Goal: Task Accomplishment & Management: Complete application form

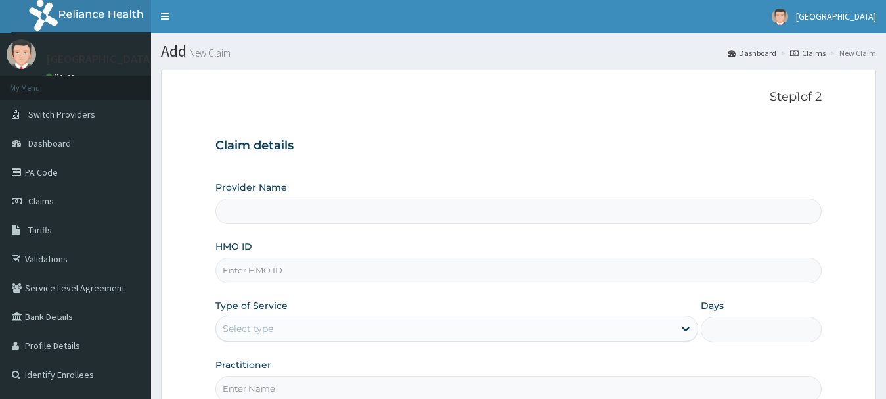
click at [390, 115] on div "Step 1 of 2 Claim details Provider Name HMO ID Type of Service Select type Days…" at bounding box center [518, 245] width 607 height 311
click at [244, 265] on input "HMO ID" at bounding box center [518, 270] width 607 height 26
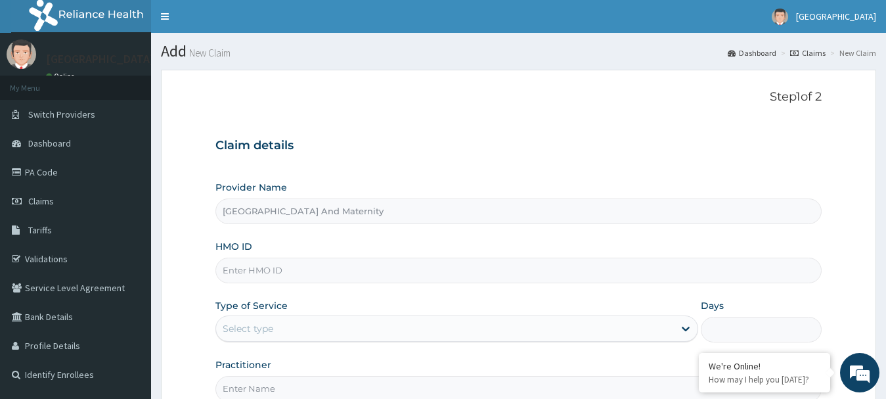
type input "[GEOGRAPHIC_DATA] And Maternity"
type input "HPS/10049/A"
click at [265, 329] on div "Select type" at bounding box center [248, 328] width 51 height 13
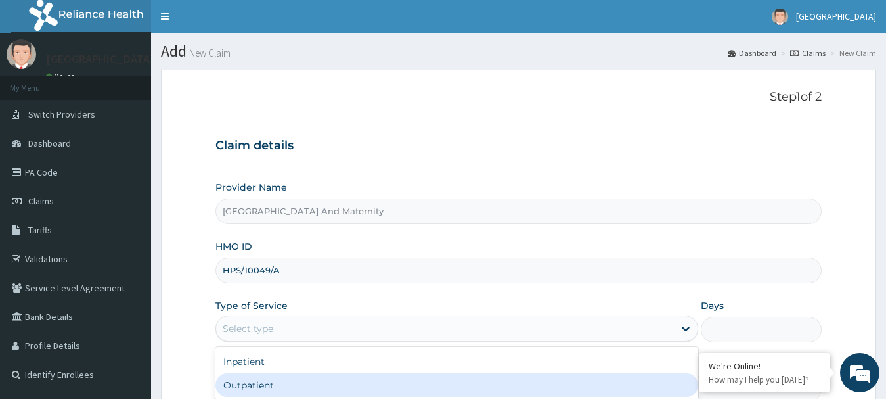
click at [251, 379] on div "Outpatient" at bounding box center [456, 385] width 483 height 24
type input "1"
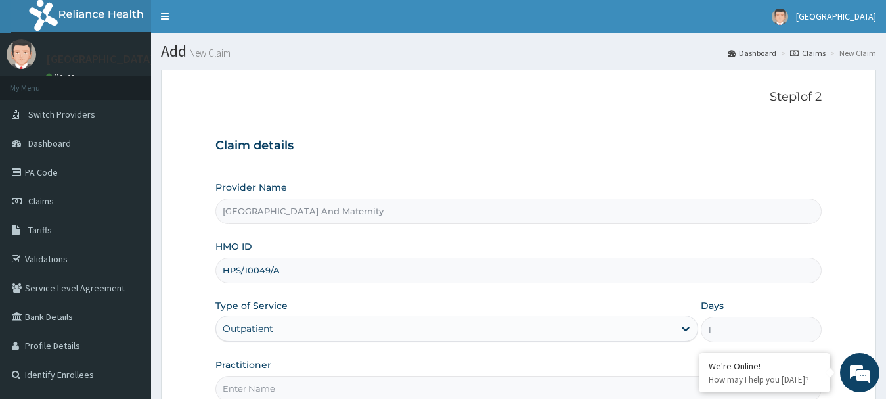
click at [192, 345] on form "Step 1 of 2 Claim details Provider Name Safeway Hospital And Maternity HMO ID H…" at bounding box center [518, 283] width 715 height 426
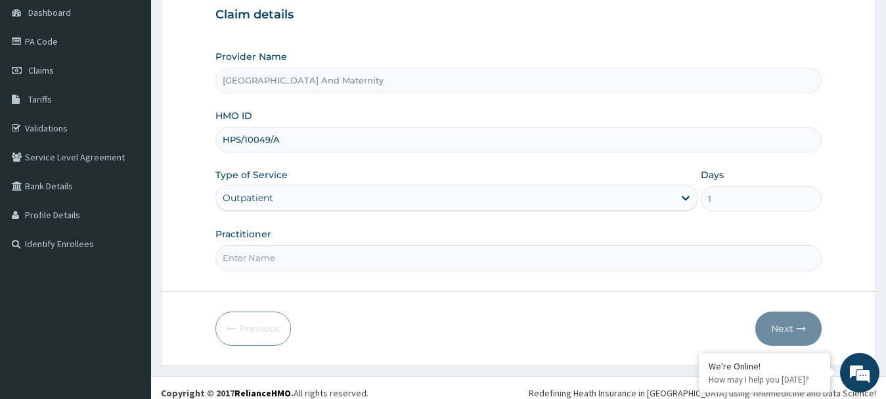
scroll to position [141, 0]
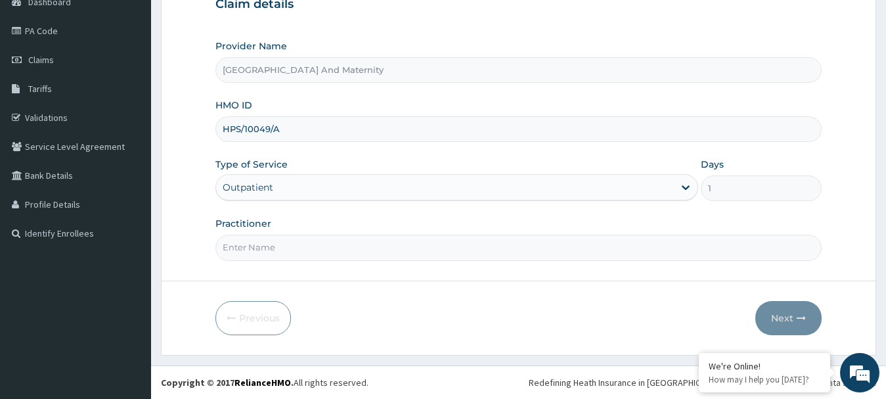
click at [274, 240] on input "Practitioner" at bounding box center [518, 247] width 607 height 26
type input "DR OYENEYIN"
click at [788, 316] on button "Next" at bounding box center [788, 318] width 66 height 34
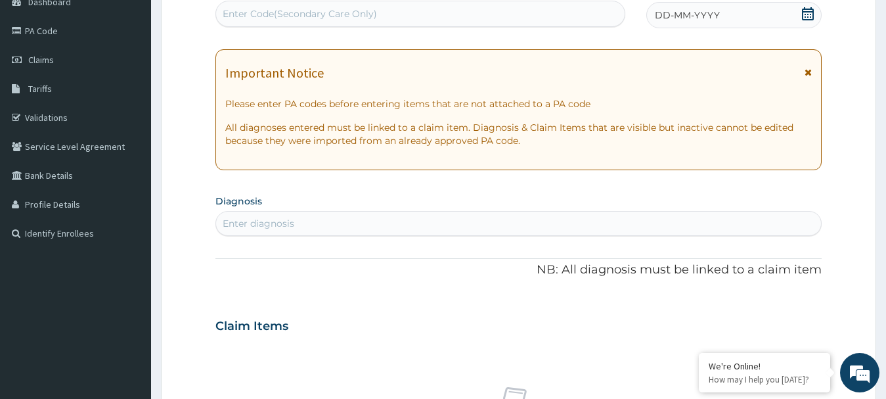
click at [448, 18] on div "Enter Code(Secondary Care Only)" at bounding box center [420, 13] width 408 height 21
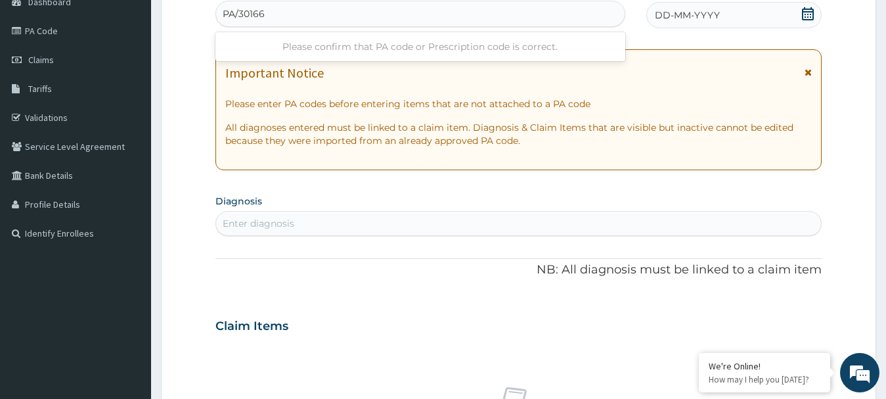
type input "PA/301668"
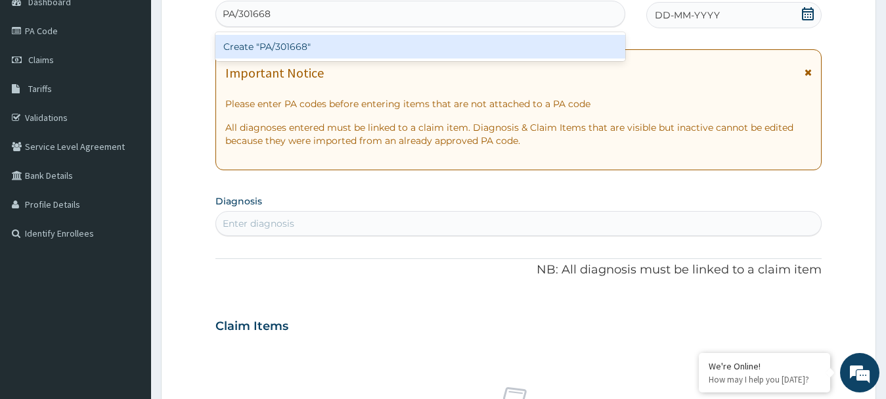
click at [368, 48] on div "Create "PA/301668"" at bounding box center [420, 47] width 410 height 24
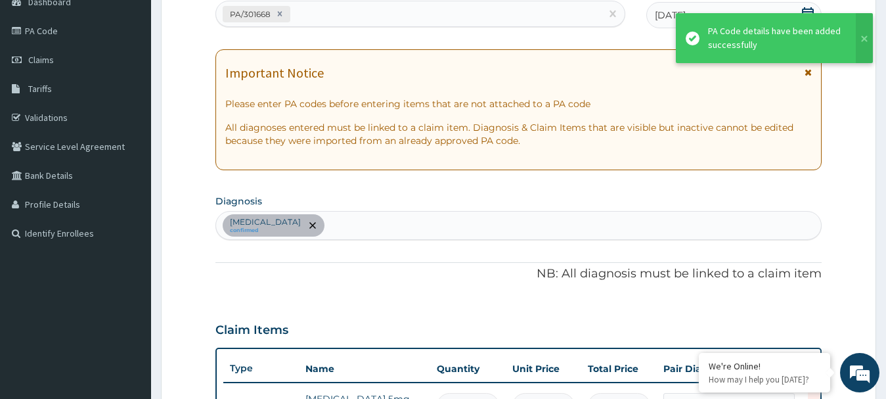
scroll to position [437, 0]
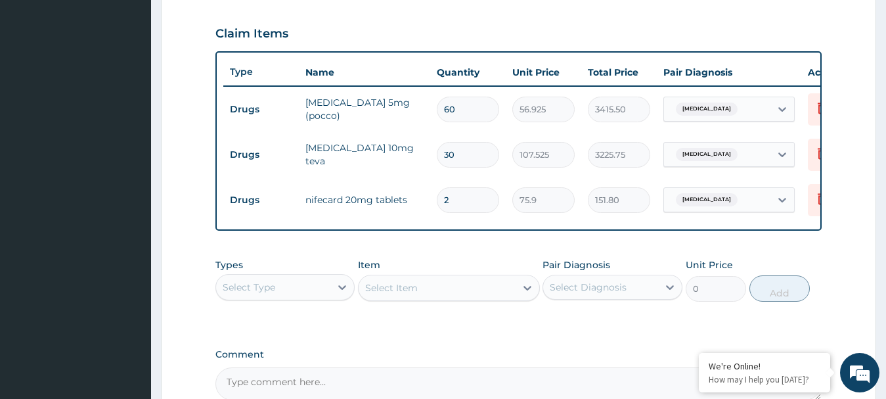
click at [287, 297] on div "Select Type" at bounding box center [273, 286] width 115 height 21
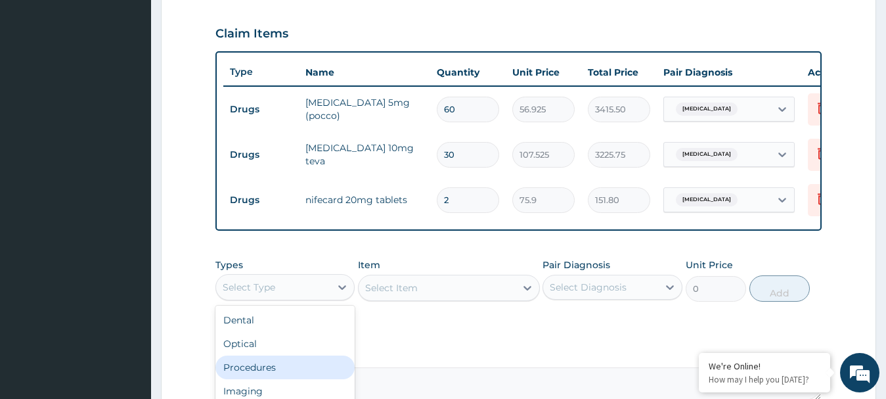
click at [270, 379] on div "Procedures" at bounding box center [285, 367] width 140 height 24
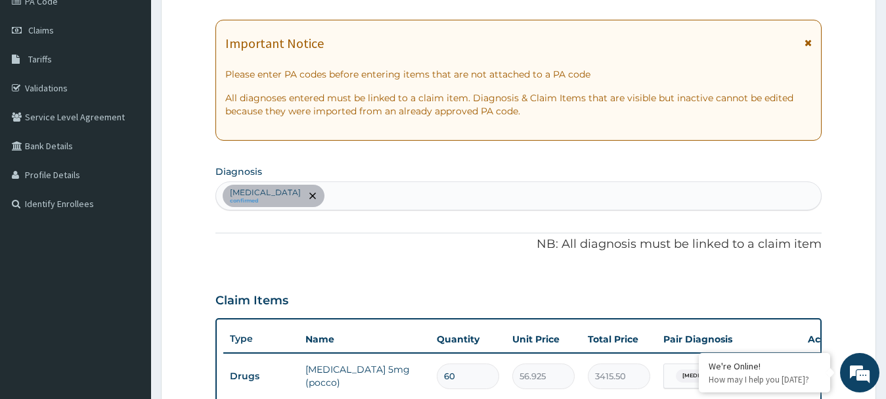
scroll to position [62, 0]
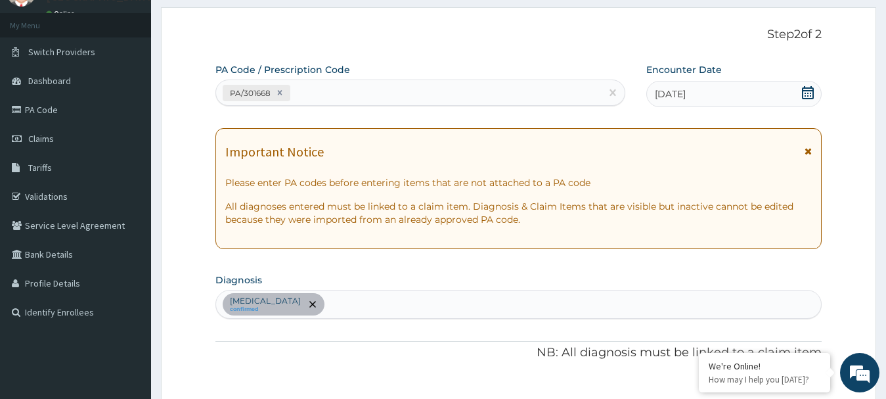
click at [373, 311] on div "Benign hypertension confirmed" at bounding box center [518, 304] width 605 height 28
type input "MALAR"
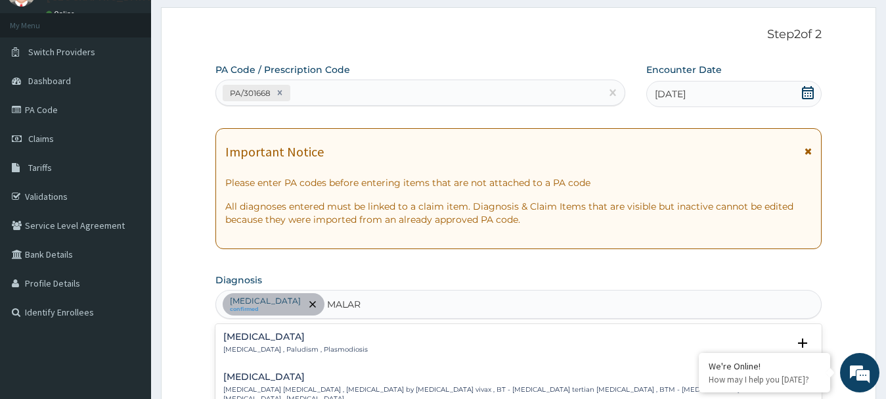
click at [256, 349] on p "Malaria , Paludism , Plasmodiosis" at bounding box center [295, 349] width 144 height 9
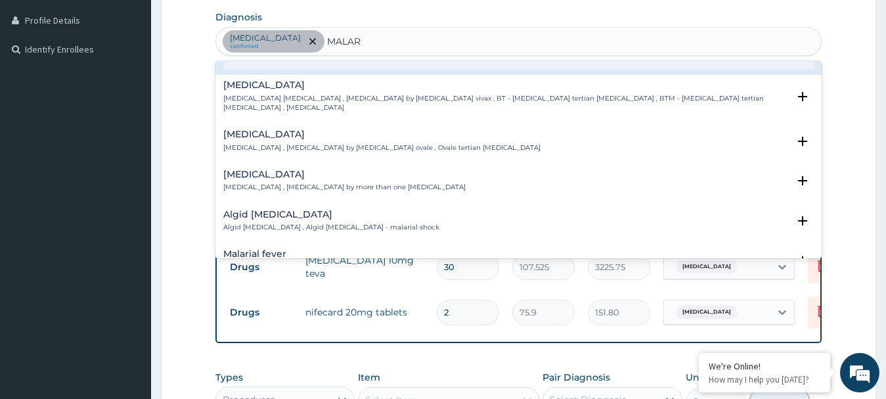
scroll to position [0, 0]
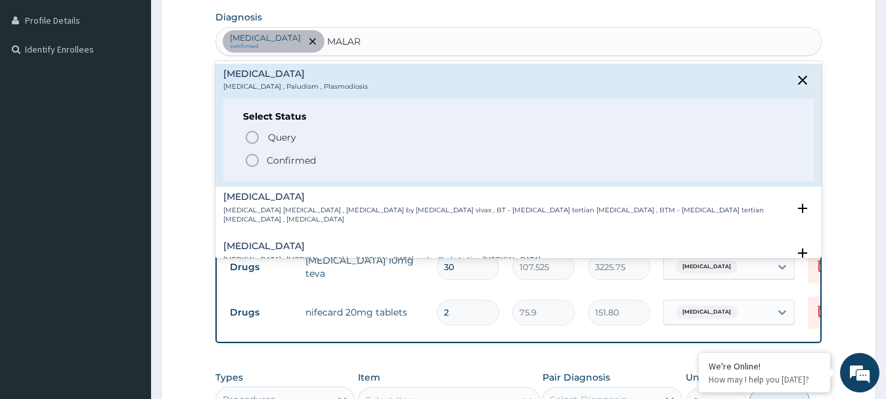
click at [252, 156] on icon "status option filled" at bounding box center [252, 160] width 16 height 16
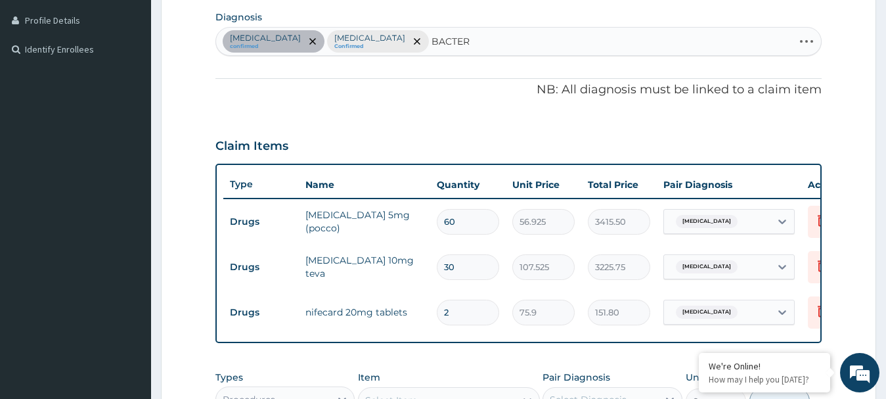
type input "BACTERE"
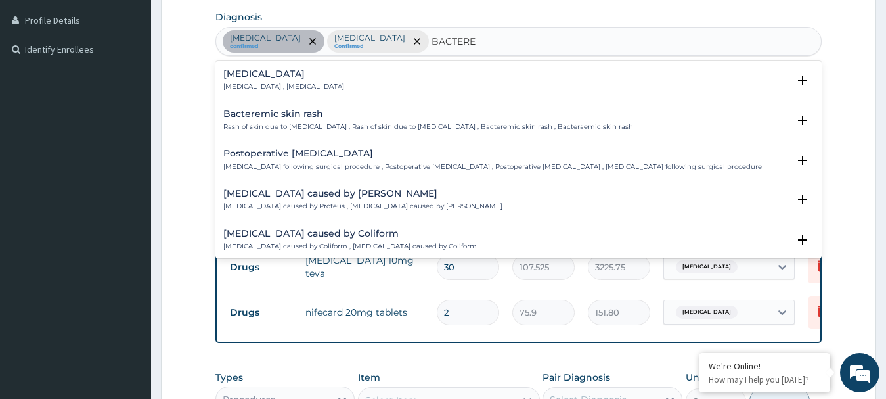
click at [243, 72] on h4 "[MEDICAL_DATA]" at bounding box center [283, 74] width 121 height 10
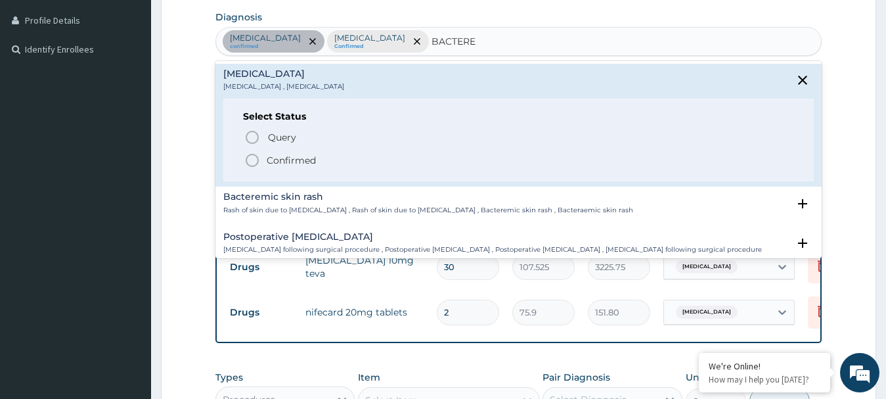
click at [248, 162] on icon "status option filled" at bounding box center [252, 160] width 16 height 16
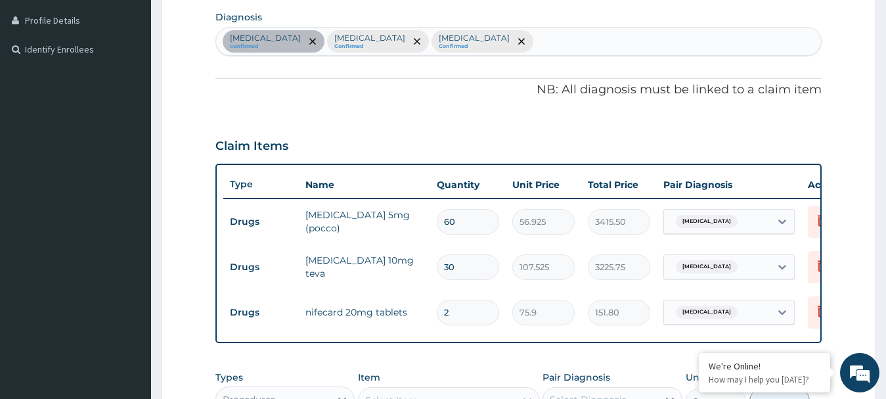
click at [350, 106] on div "PA Code / Prescription Code PA/301668 Encounter Date 10-09-2025 Important Notic…" at bounding box center [518, 156] width 607 height 712
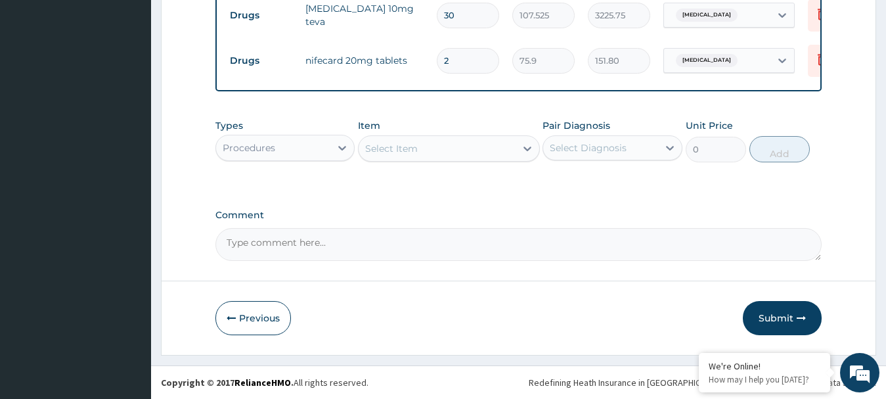
click at [418, 142] on div "Select Item" at bounding box center [436, 148] width 157 height 21
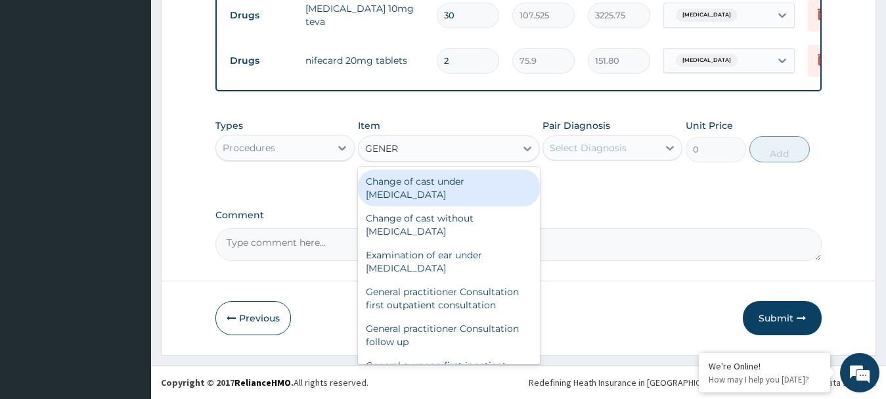
type input "GENERA"
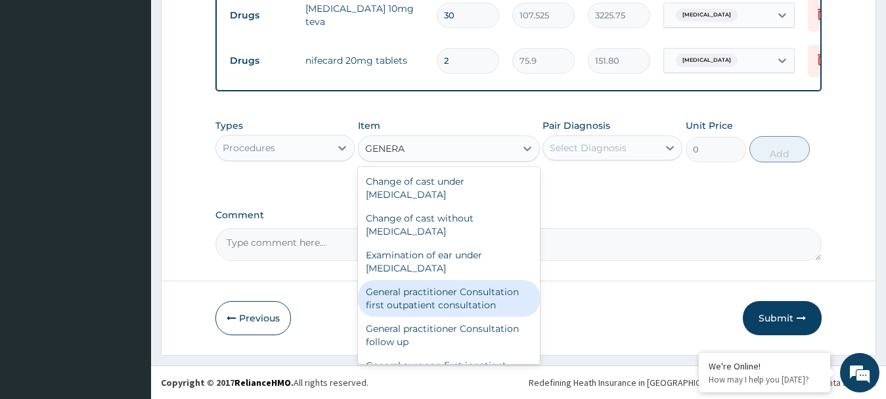
click at [439, 292] on div "General practitioner Consultation first outpatient consultation" at bounding box center [449, 298] width 182 height 37
type input "3795"
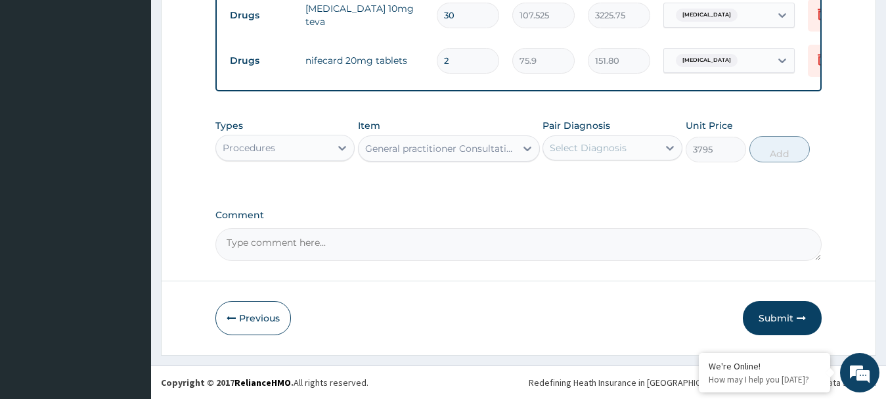
click at [586, 141] on div "Select Diagnosis" at bounding box center [588, 147] width 77 height 13
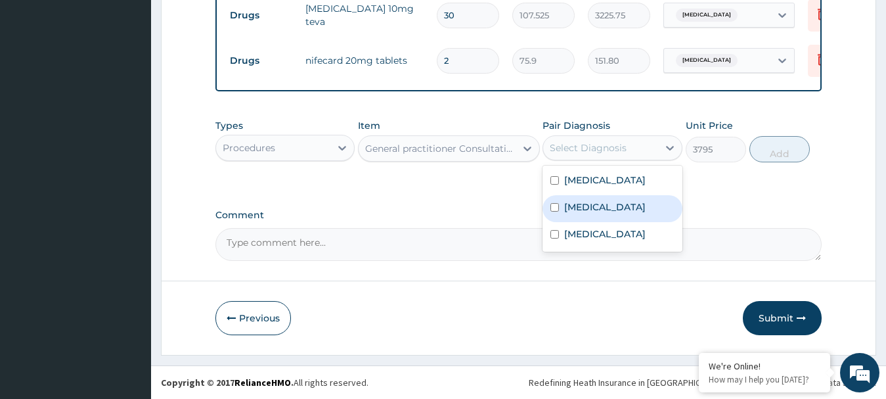
click at [555, 205] on input "checkbox" at bounding box center [554, 207] width 9 height 9
checkbox input "true"
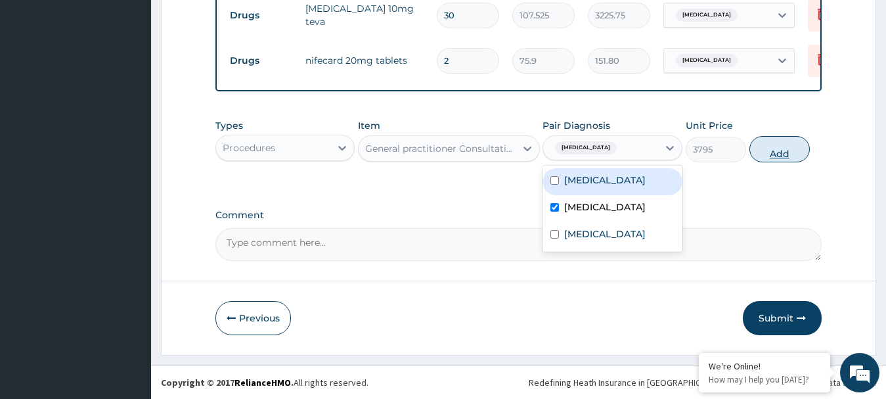
click at [788, 159] on button "Add" at bounding box center [779, 149] width 60 height 26
type input "0"
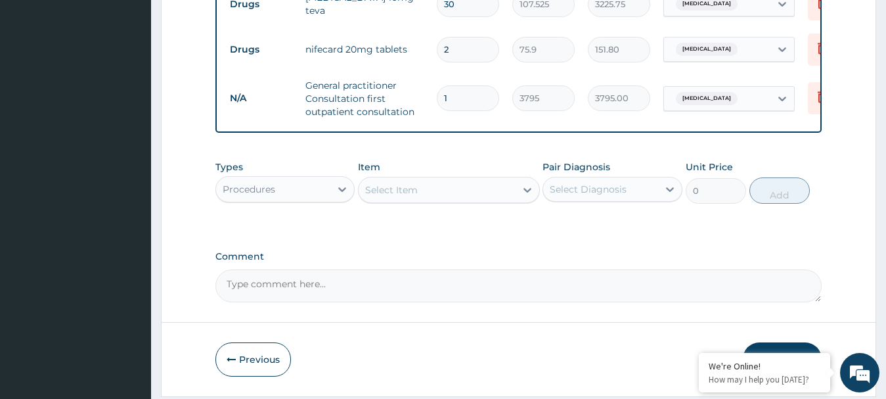
click at [306, 200] on div "Procedures" at bounding box center [273, 189] width 115 height 21
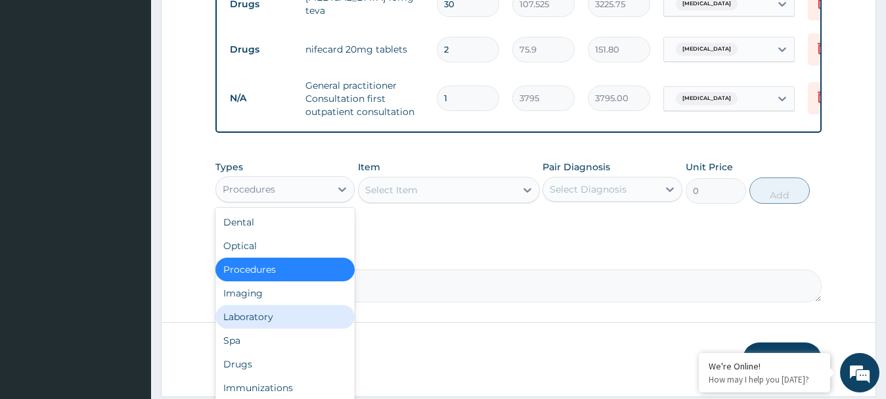
click at [281, 326] on div "Laboratory" at bounding box center [285, 317] width 140 height 24
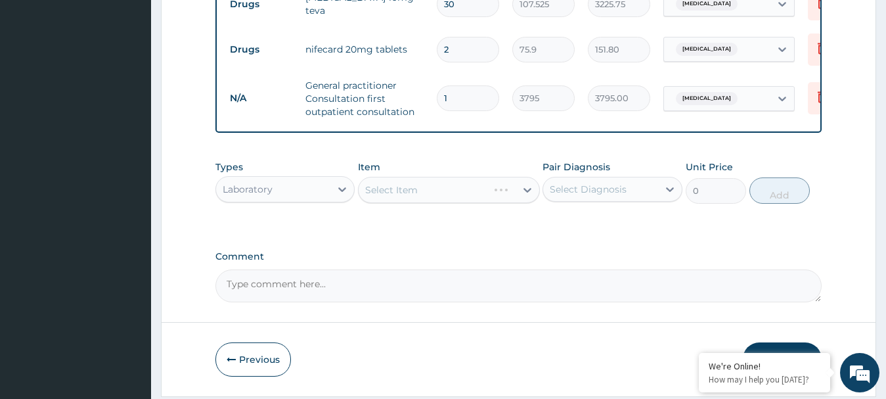
click at [403, 203] on div "Select Item" at bounding box center [449, 190] width 182 height 26
click at [403, 196] on div "Select Item" at bounding box center [391, 189] width 53 height 13
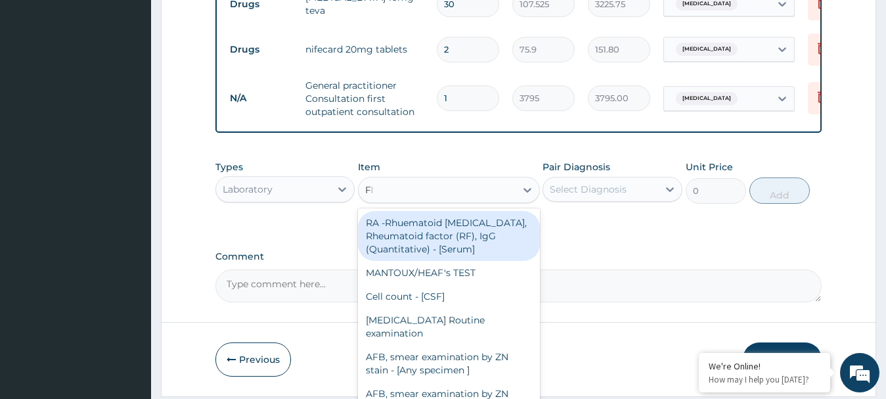
type input "FBC"
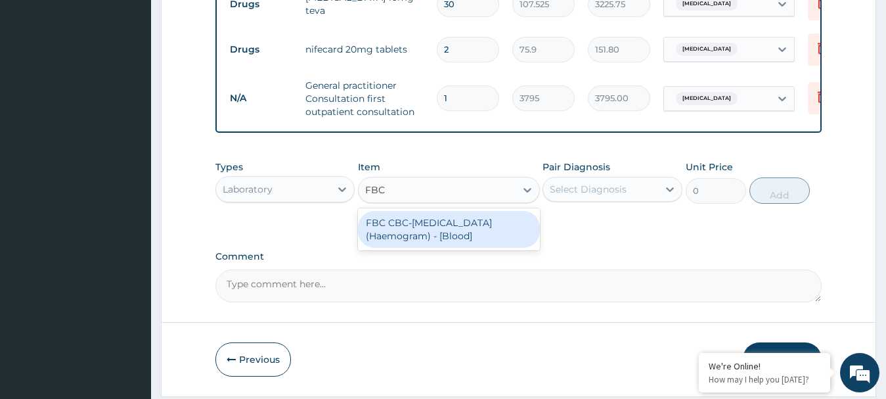
click at [408, 237] on div "FBC CBC-Complete Blood Count (Haemogram) - [Blood]" at bounding box center [449, 229] width 182 height 37
type input "4600"
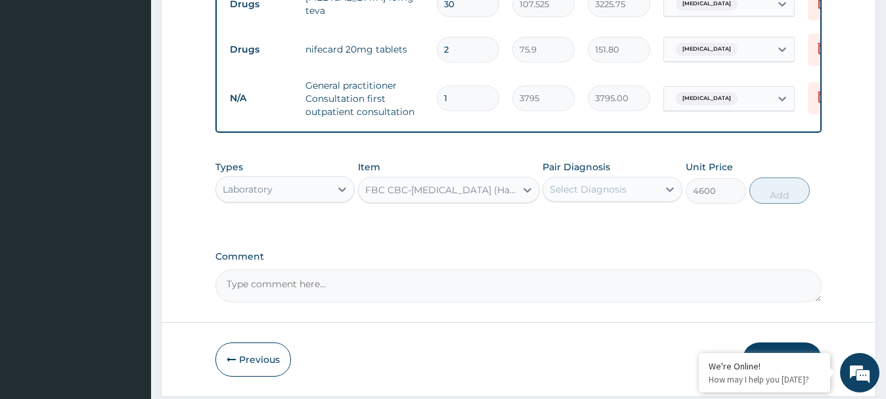
click at [583, 196] on div "Select Diagnosis" at bounding box center [588, 189] width 77 height 13
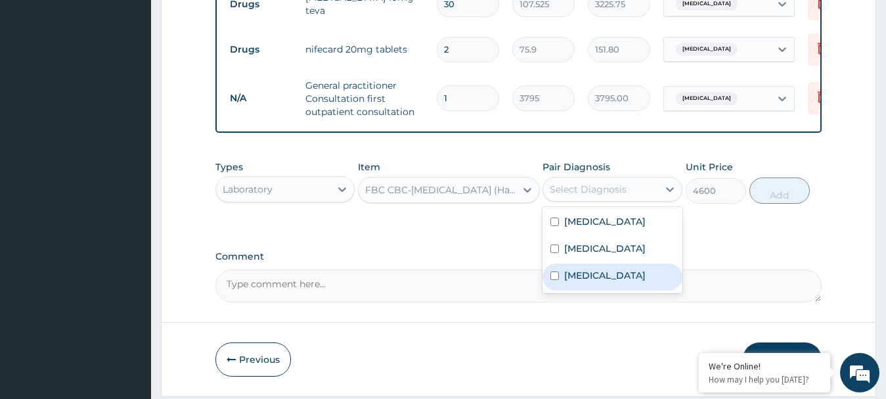
click at [555, 280] on input "checkbox" at bounding box center [554, 275] width 9 height 9
checkbox input "true"
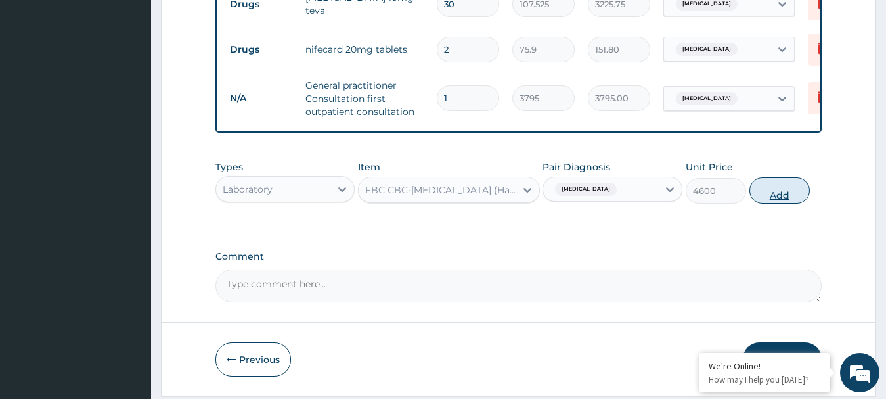
click at [774, 204] on button "Add" at bounding box center [779, 190] width 60 height 26
type input "0"
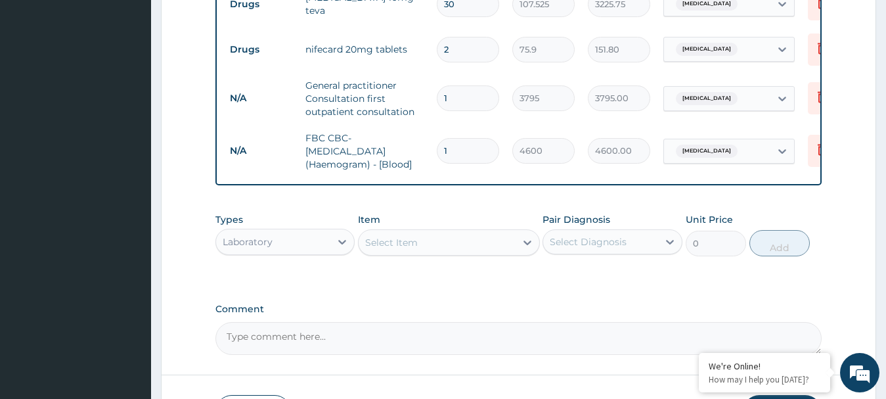
click at [465, 247] on div "Select Item" at bounding box center [436, 242] width 157 height 21
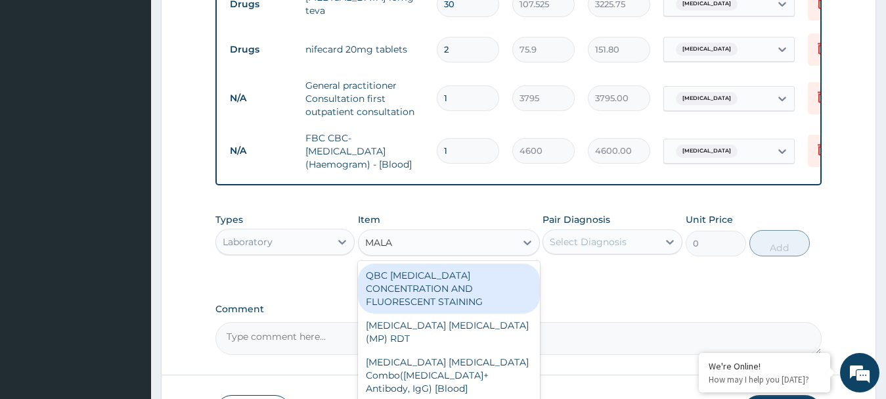
type input "MALAR"
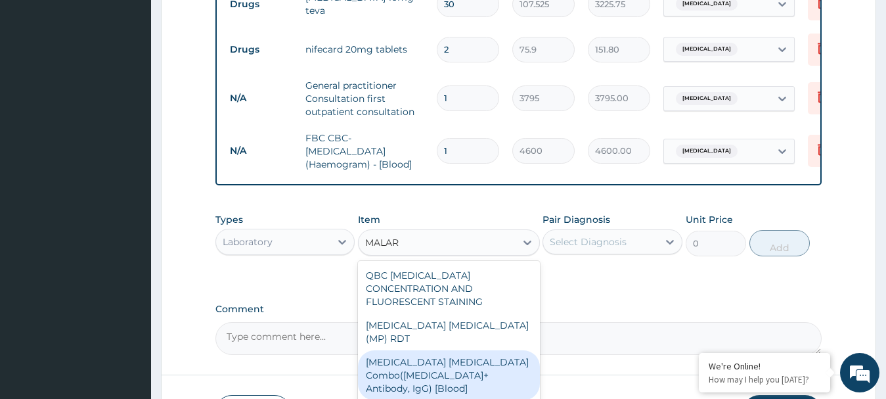
click at [400, 356] on div "Malaria Parasite Combo(Blood Film+ Antibody, IgG) [Blood]" at bounding box center [449, 375] width 182 height 50
type input "1725"
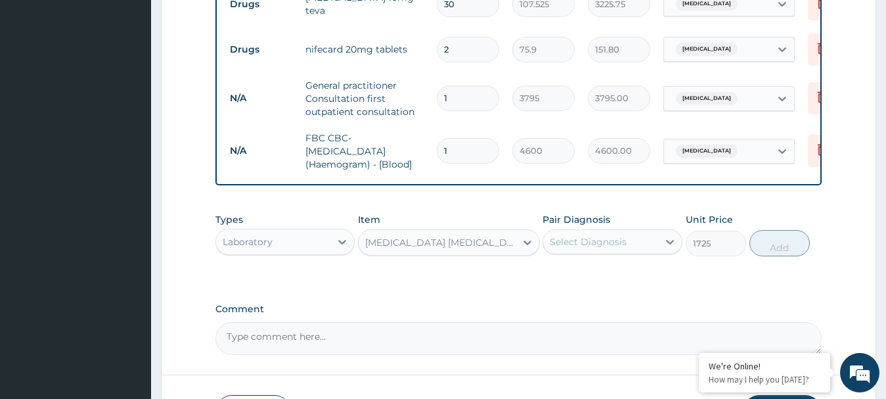
click at [595, 248] on div "Select Diagnosis" at bounding box center [588, 241] width 77 height 13
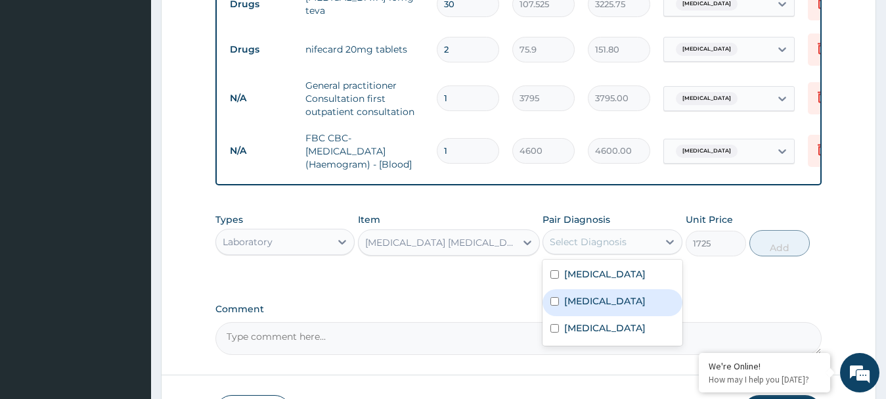
click at [552, 305] on input "checkbox" at bounding box center [554, 301] width 9 height 9
checkbox input "true"
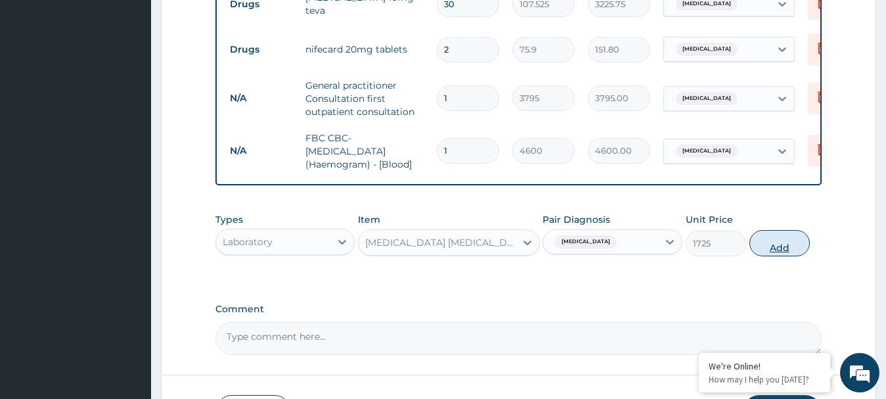
click at [778, 255] on button "Add" at bounding box center [779, 243] width 60 height 26
type input "0"
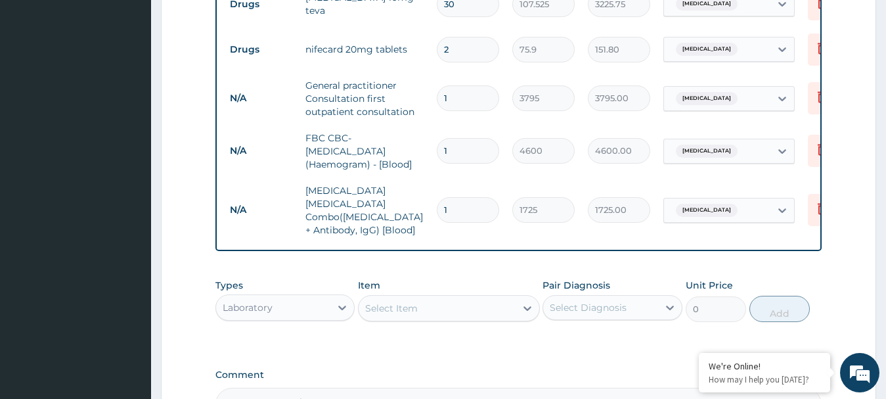
scroll to position [62, 0]
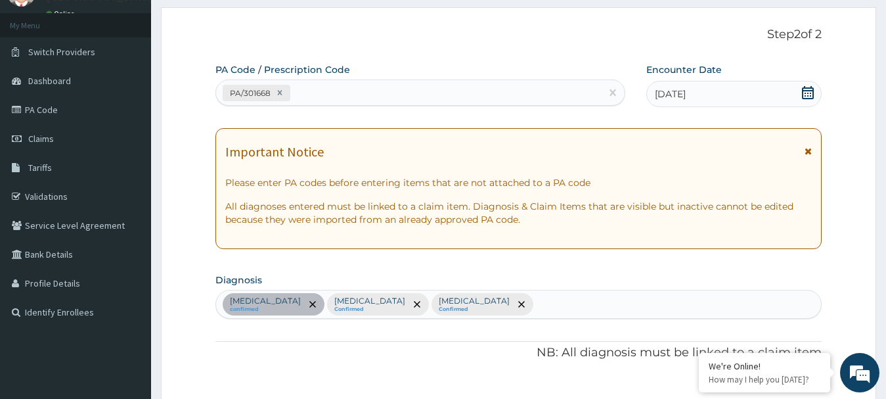
click at [550, 296] on div "Benign hypertension confirmed Malaria Confirmed Bacteremia Confirmed" at bounding box center [518, 304] width 605 height 28
type input "COMMON"
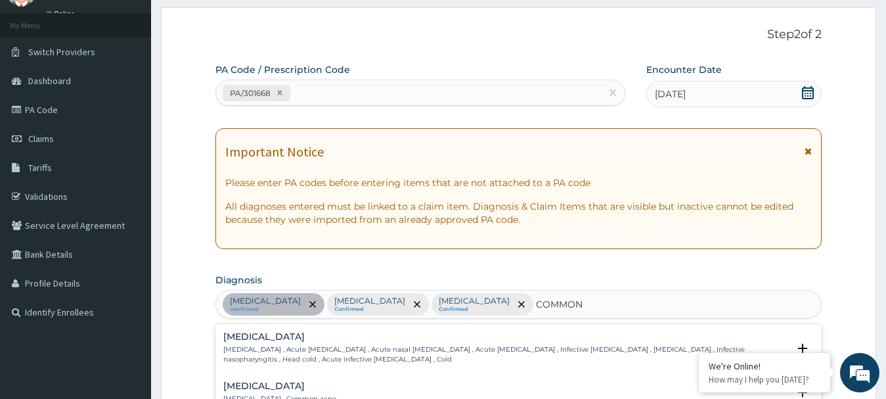
scroll to position [325, 0]
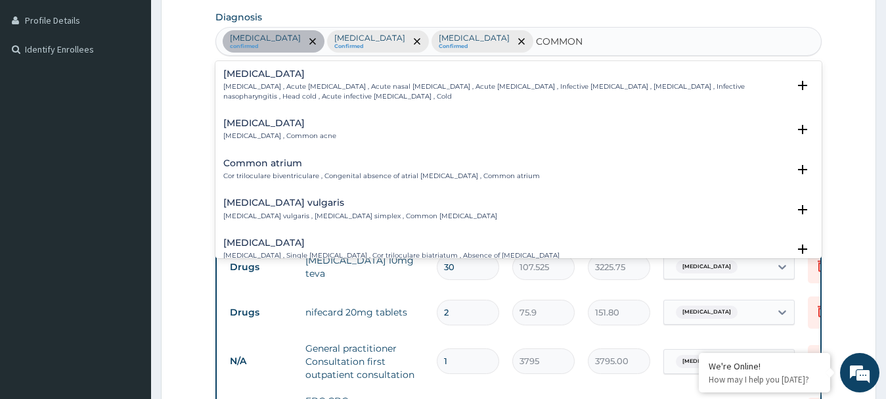
click at [379, 81] on div "Common cold Common cold , Acute coryza , Acute nasal catarrh , Acute rhinitis ,…" at bounding box center [505, 85] width 565 height 32
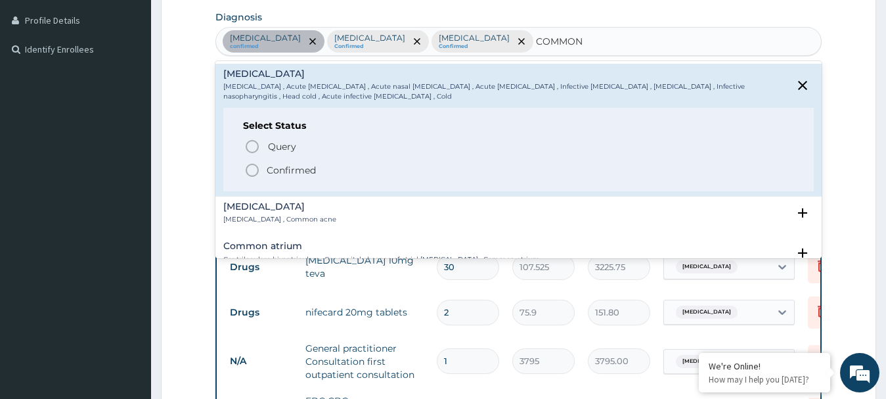
click at [257, 168] on circle "status option filled" at bounding box center [252, 170] width 12 height 12
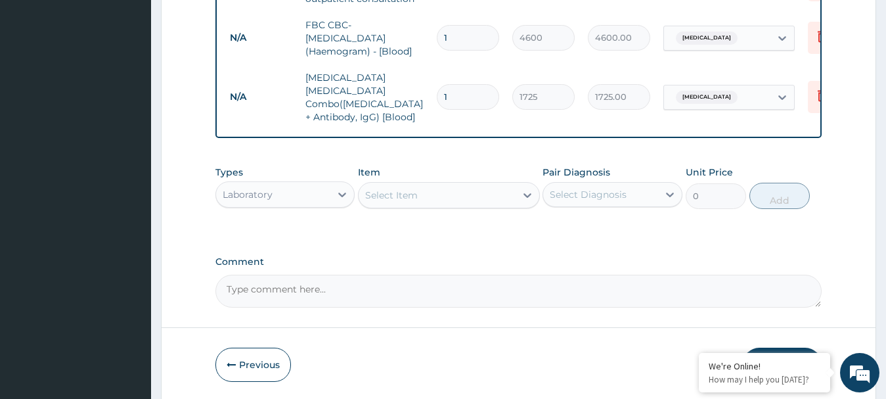
scroll to position [745, 0]
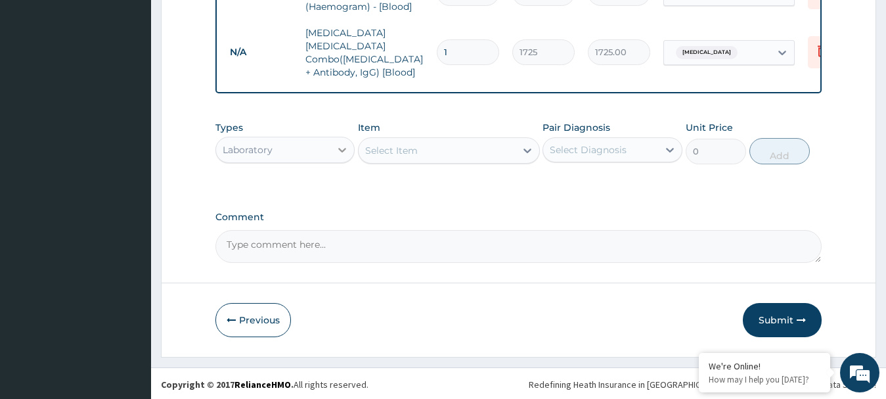
click at [332, 144] on div at bounding box center [342, 150] width 24 height 24
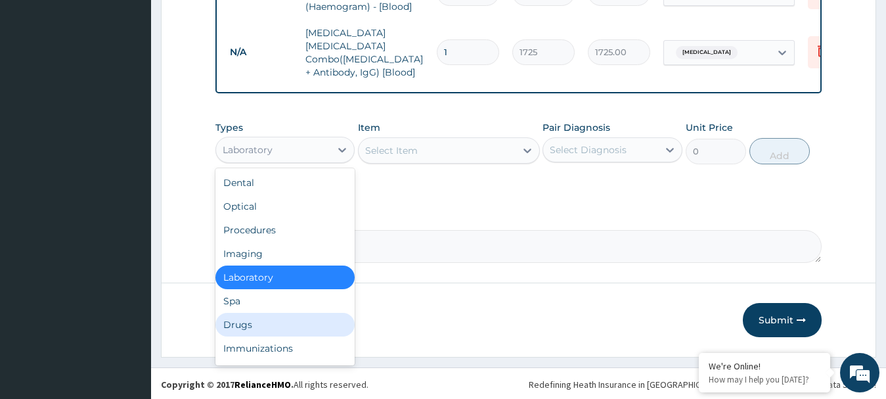
click at [275, 322] on div "Drugs" at bounding box center [285, 325] width 140 height 24
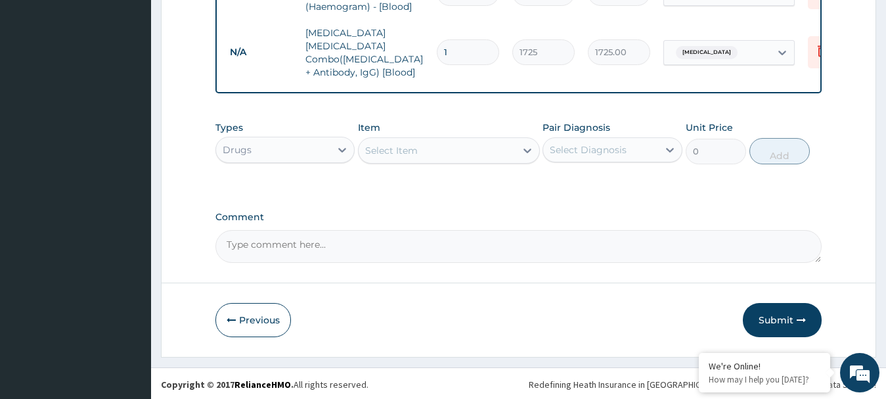
click at [399, 146] on div "Select Item" at bounding box center [391, 150] width 53 height 13
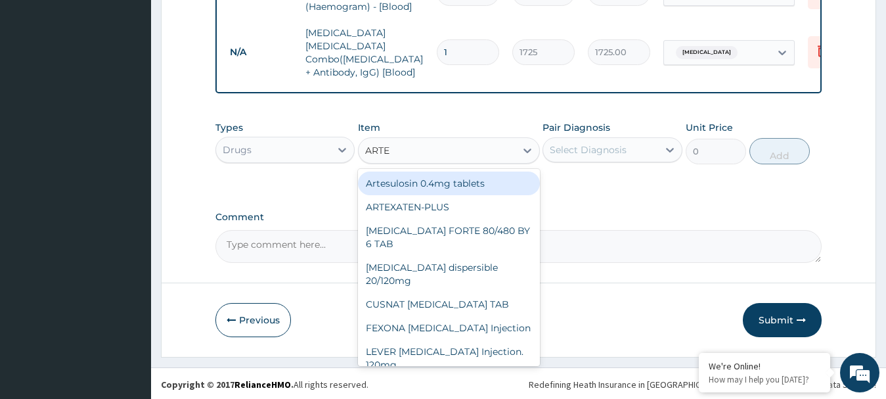
type input "ARTEM"
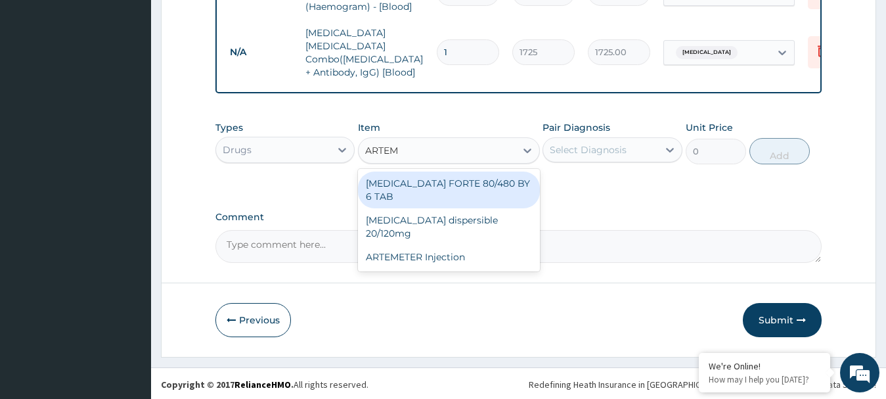
click at [421, 179] on div "COARTEM FORTE 80/480 BY 6 TAB" at bounding box center [449, 189] width 182 height 37
type input "480.7"
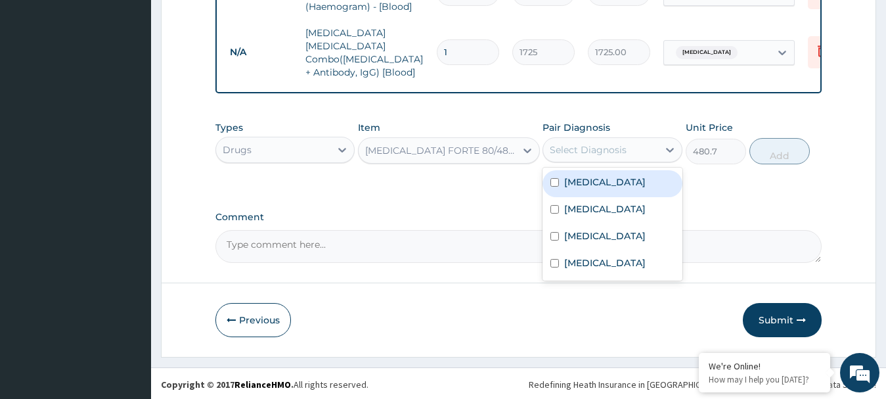
click at [563, 150] on div "Select Diagnosis" at bounding box center [588, 149] width 77 height 13
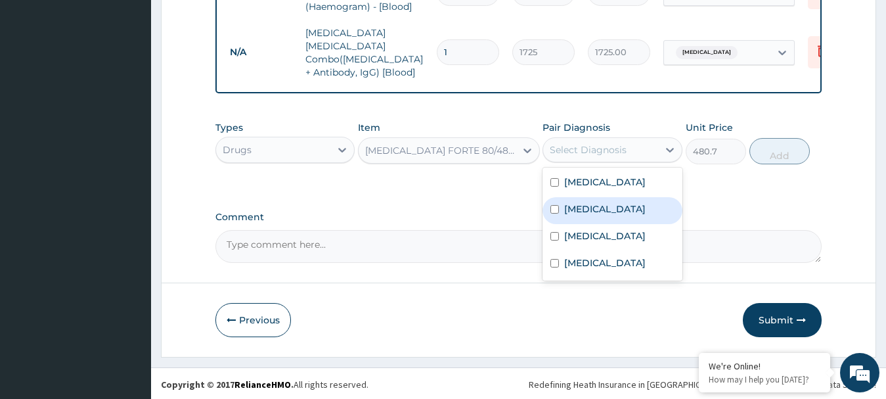
click at [555, 205] on input "checkbox" at bounding box center [554, 209] width 9 height 9
checkbox input "true"
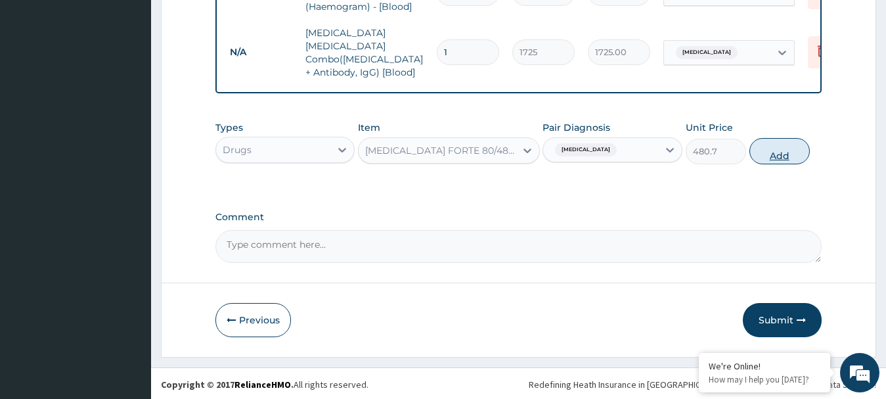
click at [766, 154] on button "Add" at bounding box center [779, 151] width 60 height 26
type input "0"
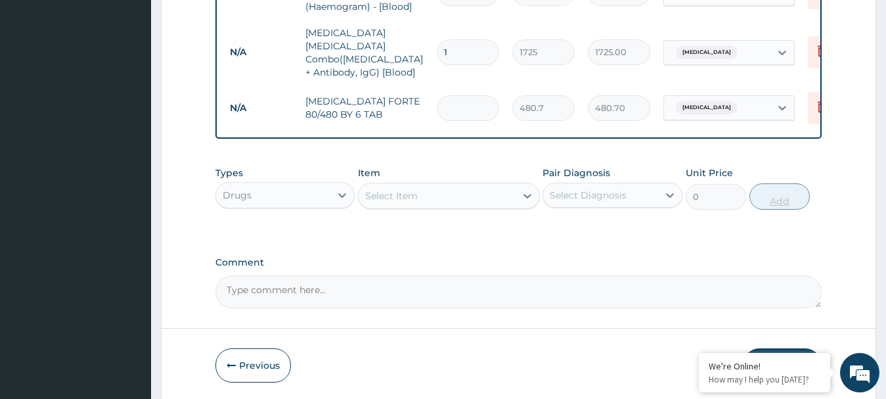
type input "0.00"
type input "6"
type input "2884.20"
type input "6"
click at [446, 187] on div "Select Item" at bounding box center [436, 195] width 157 height 21
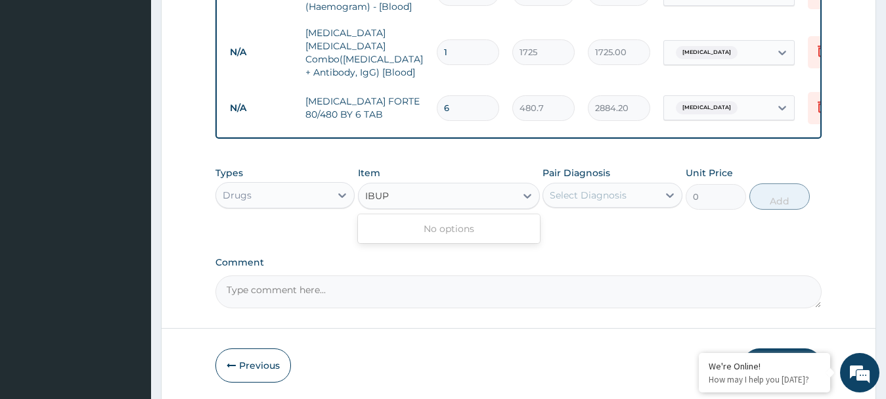
type input "IBU"
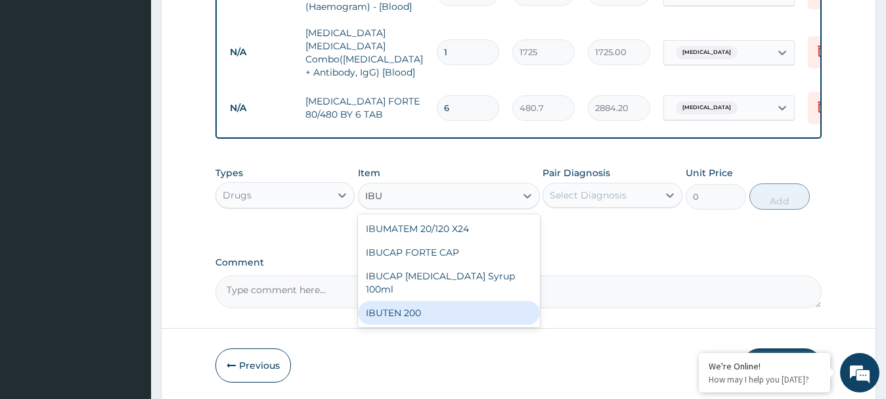
click at [405, 306] on div "IBUTEN 200" at bounding box center [449, 313] width 182 height 24
type input "88.55"
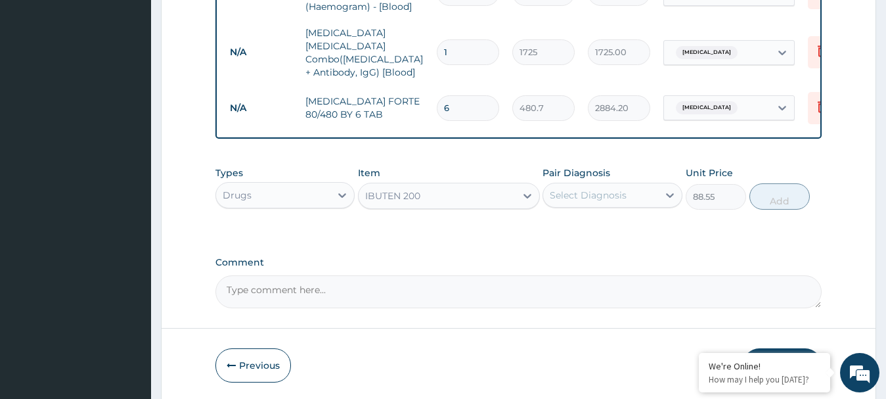
click at [572, 192] on div "Select Diagnosis" at bounding box center [588, 194] width 77 height 13
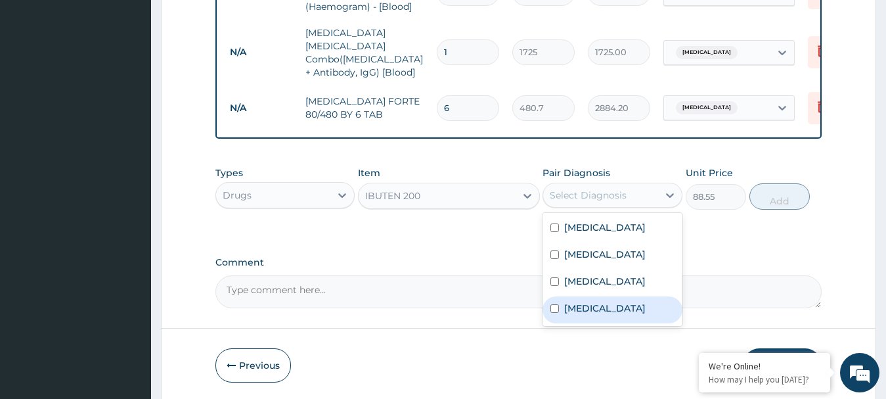
click at [549, 309] on div "Common cold" at bounding box center [612, 309] width 140 height 27
checkbox input "true"
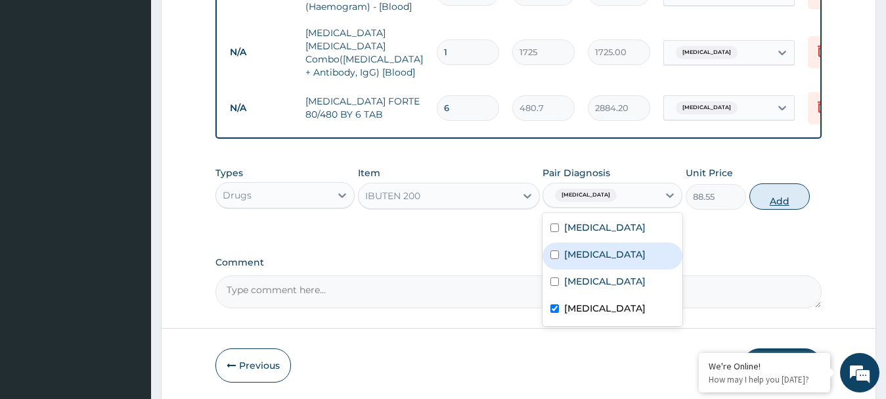
click at [781, 192] on button "Add" at bounding box center [779, 196] width 60 height 26
type input "0"
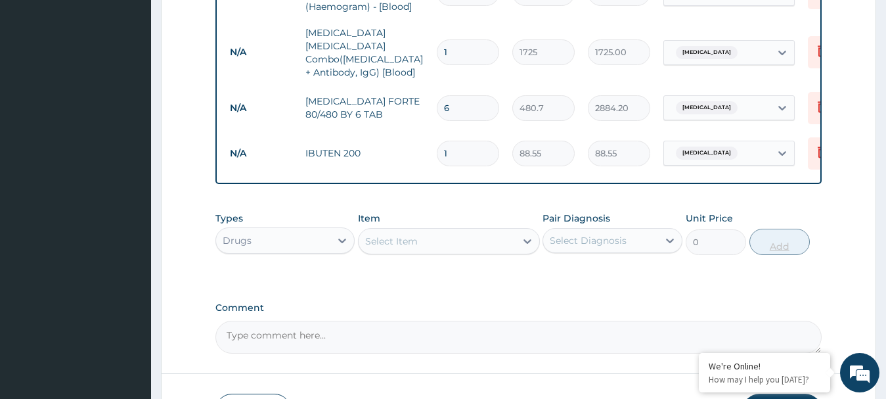
type input "18"
type input "1593.90"
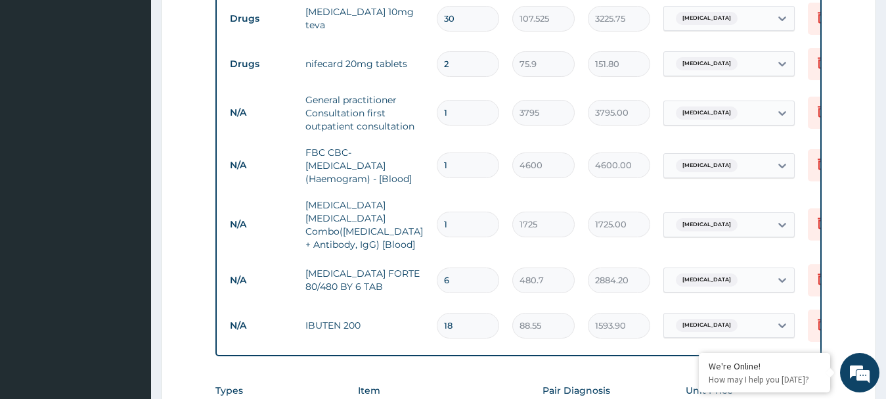
scroll to position [836, 0]
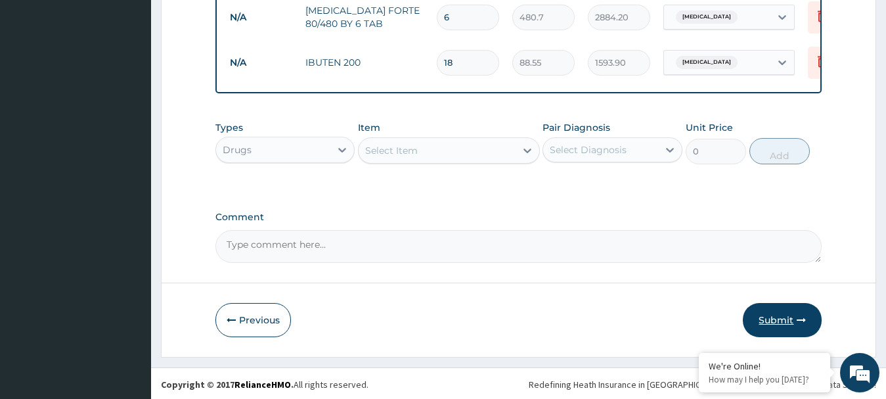
type input "18"
click at [780, 316] on button "Submit" at bounding box center [782, 320] width 79 height 34
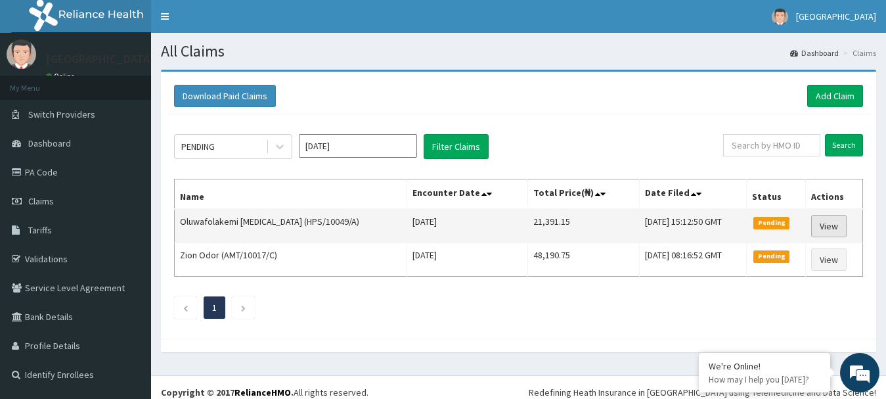
click at [822, 230] on link "View" at bounding box center [828, 226] width 35 height 22
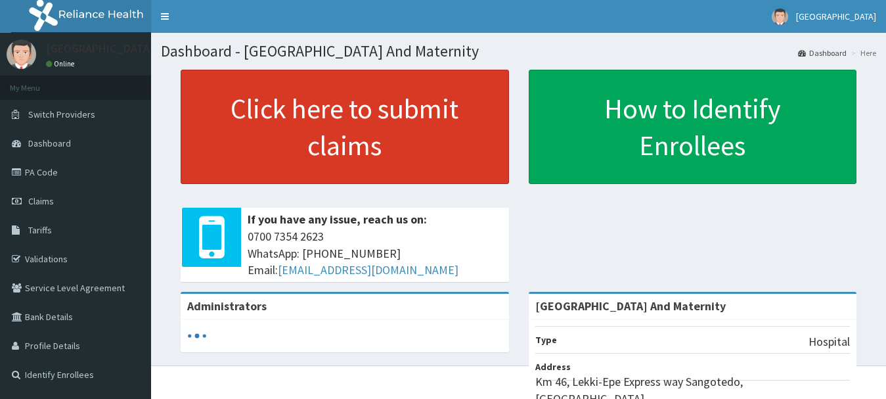
click at [319, 105] on link "Click here to submit claims" at bounding box center [345, 127] width 328 height 114
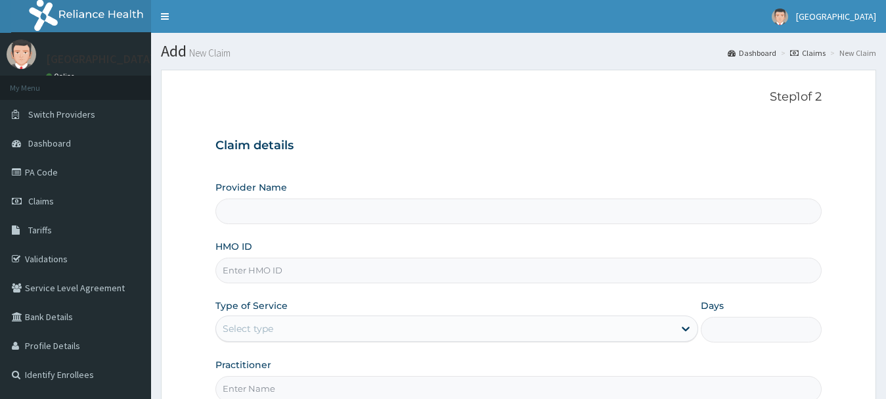
type input "Safeway Hospital And Maternity"
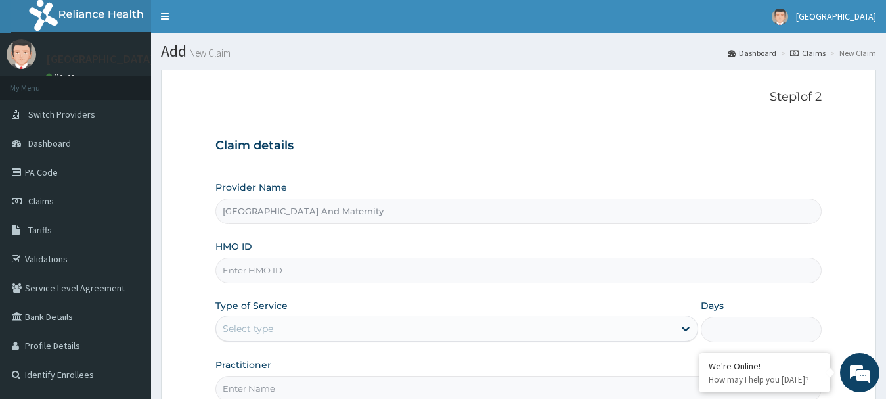
click at [397, 109] on div "Step 1 of 2 Claim details Provider Name Safeway Hospital And Maternity HMO ID T…" at bounding box center [518, 245] width 607 height 311
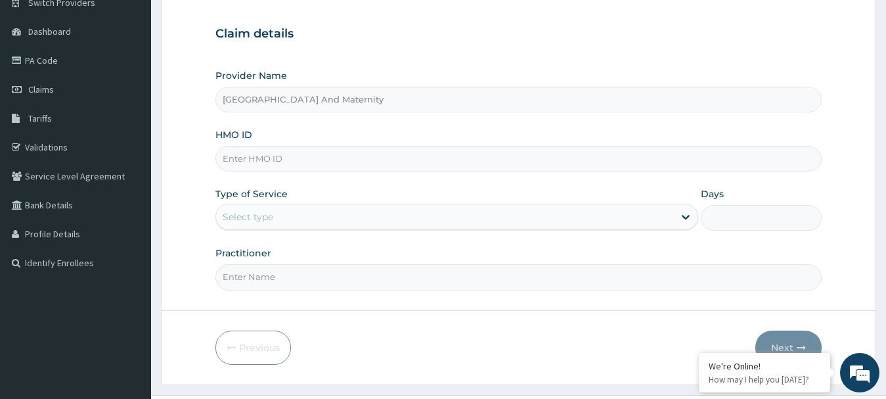
scroll to position [141, 0]
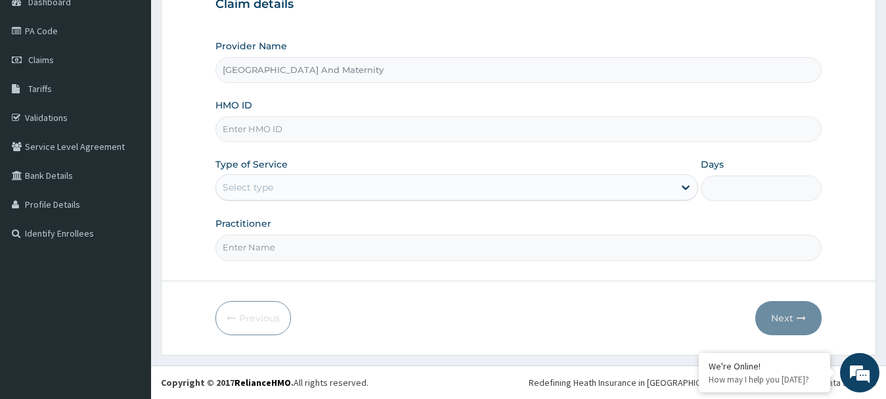
click at [397, 120] on input "HMO ID" at bounding box center [518, 129] width 607 height 26
type input "LBP/10332/B"
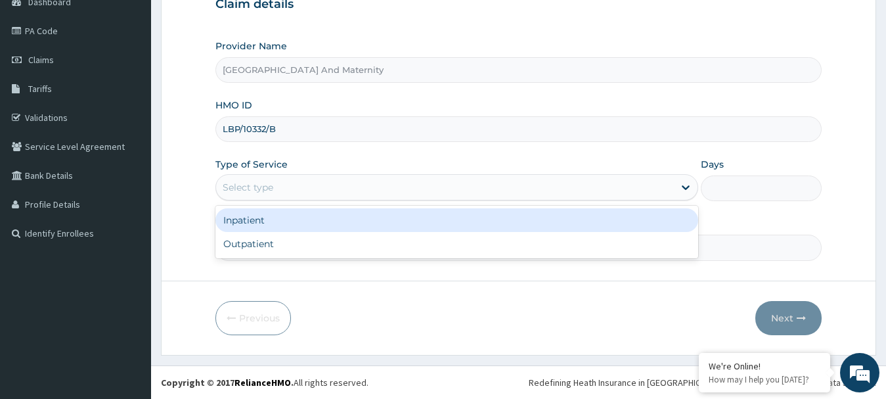
click at [302, 183] on div "Select type" at bounding box center [445, 187] width 458 height 21
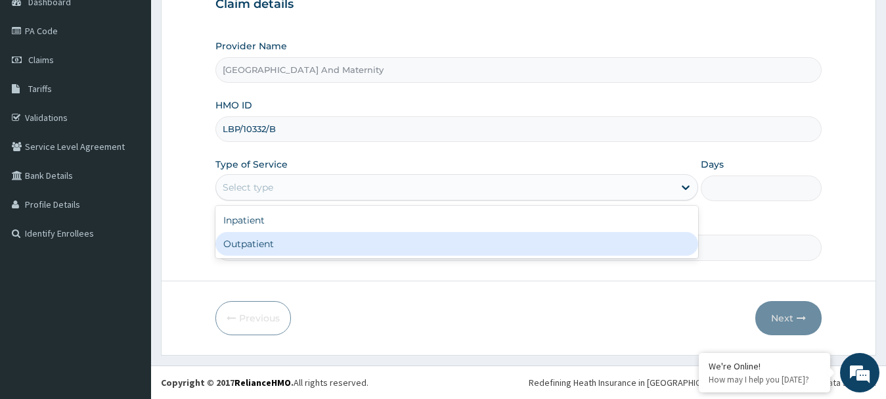
click at [255, 247] on div "Outpatient" at bounding box center [456, 244] width 483 height 24
type input "1"
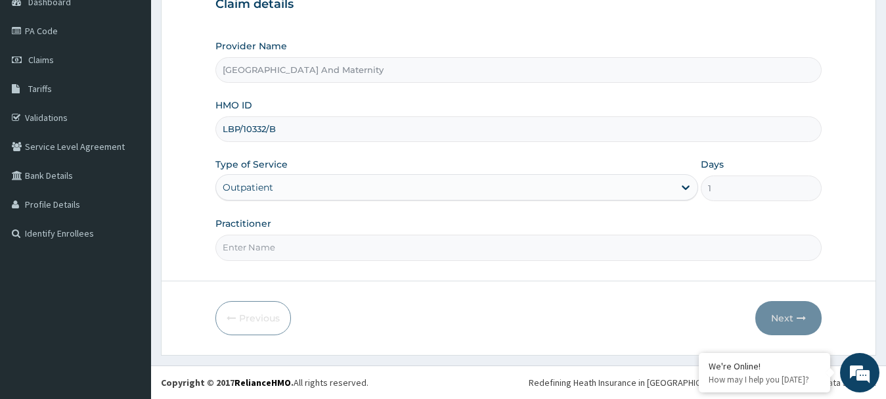
click at [259, 245] on input "Practitioner" at bounding box center [518, 247] width 607 height 26
type input "DR UKPAI"
click at [781, 322] on button "Next" at bounding box center [788, 318] width 66 height 34
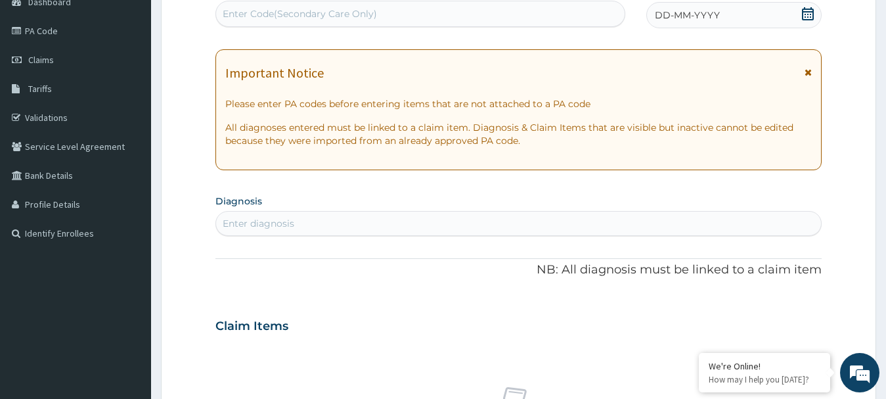
click at [809, 13] on icon at bounding box center [807, 13] width 13 height 13
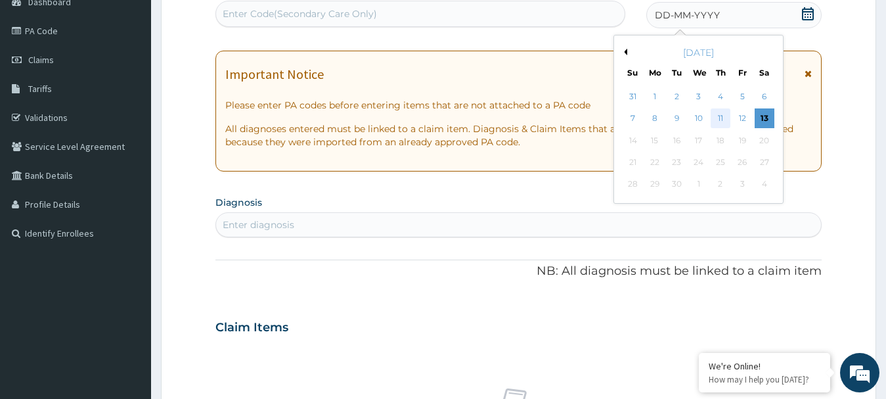
click at [722, 118] on div "11" at bounding box center [720, 119] width 20 height 20
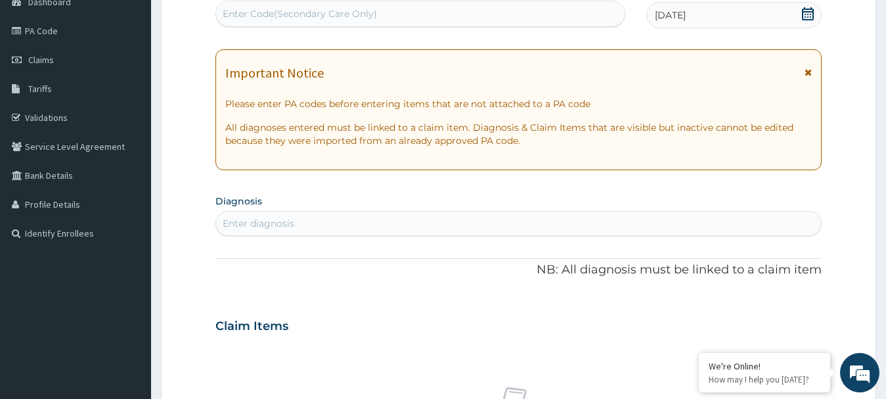
click at [318, 221] on div "Enter diagnosis" at bounding box center [518, 223] width 605 height 21
type input "MALA"
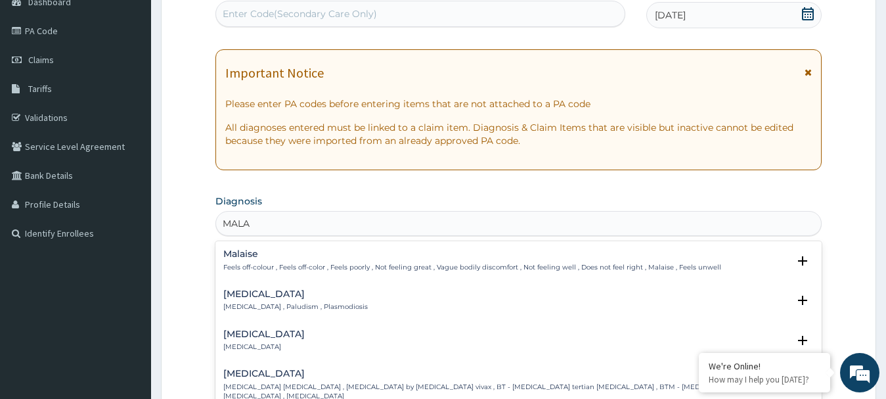
click at [259, 301] on div "Malaria Malaria , Paludism , Plasmodiosis" at bounding box center [295, 300] width 144 height 23
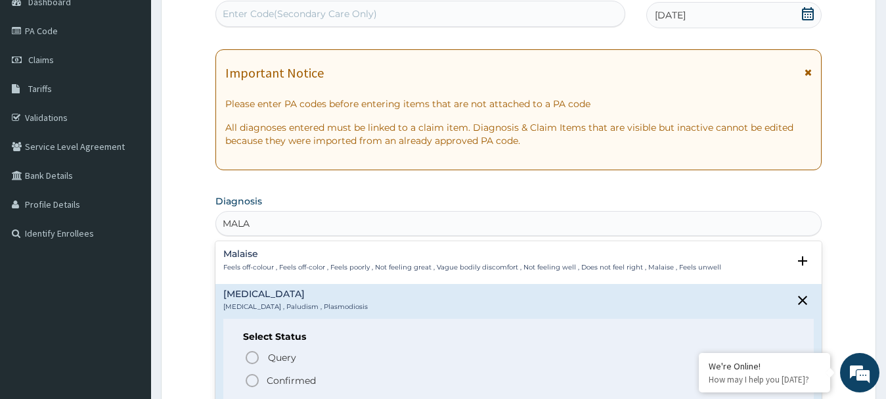
click at [252, 379] on icon "status option filled" at bounding box center [252, 380] width 16 height 16
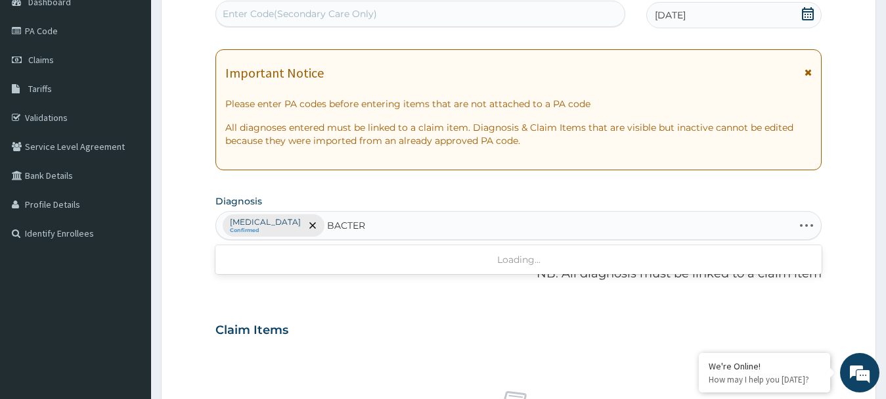
type input "BACTERE"
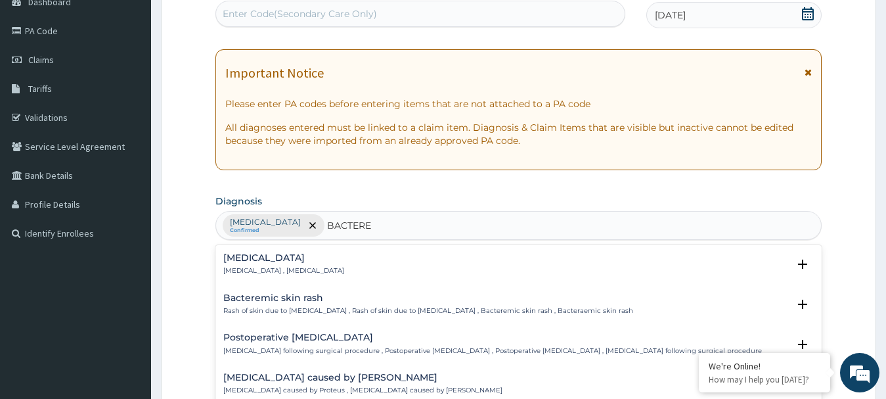
click at [263, 261] on h4 "Bacteremia" at bounding box center [283, 258] width 121 height 10
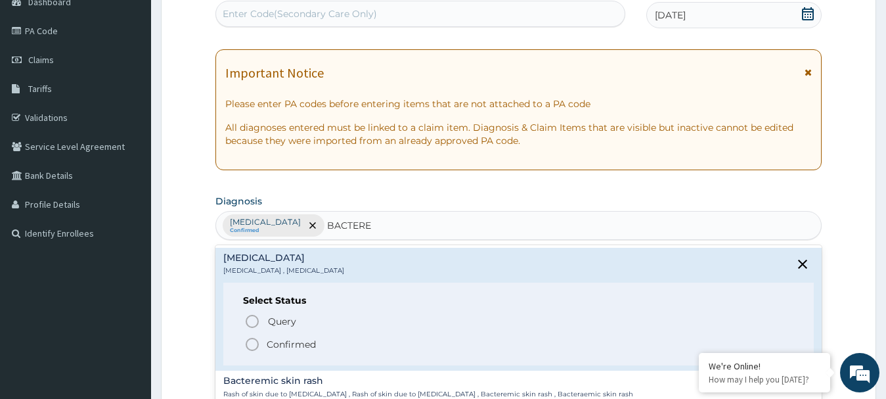
click at [251, 345] on icon "status option filled" at bounding box center [252, 344] width 16 height 16
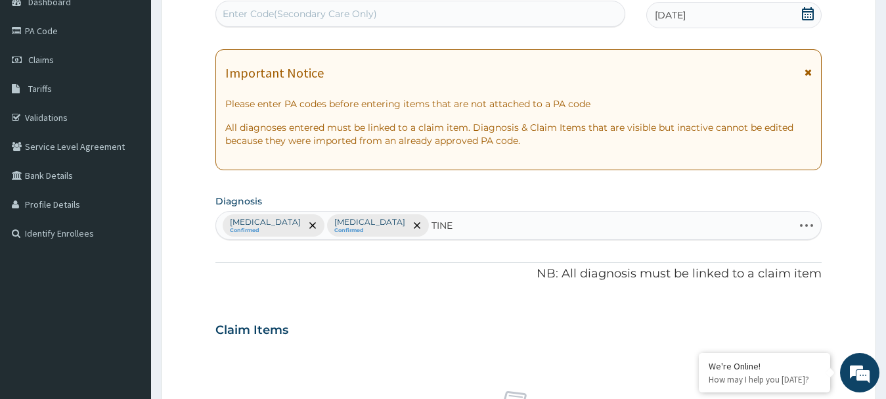
type input "TINEA"
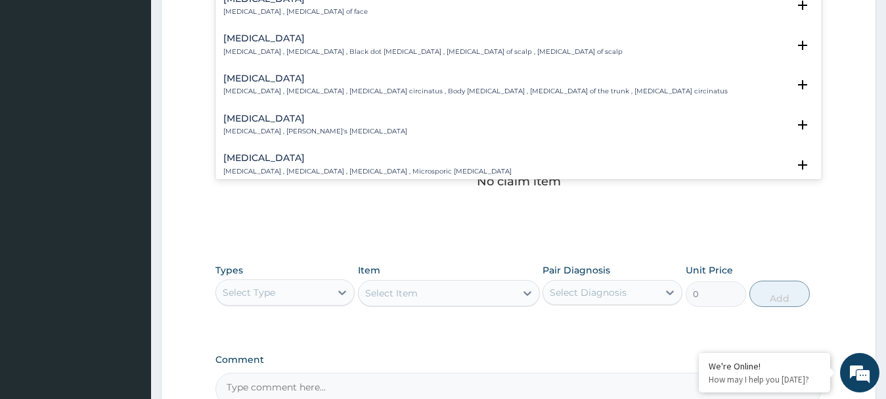
scroll to position [368, 0]
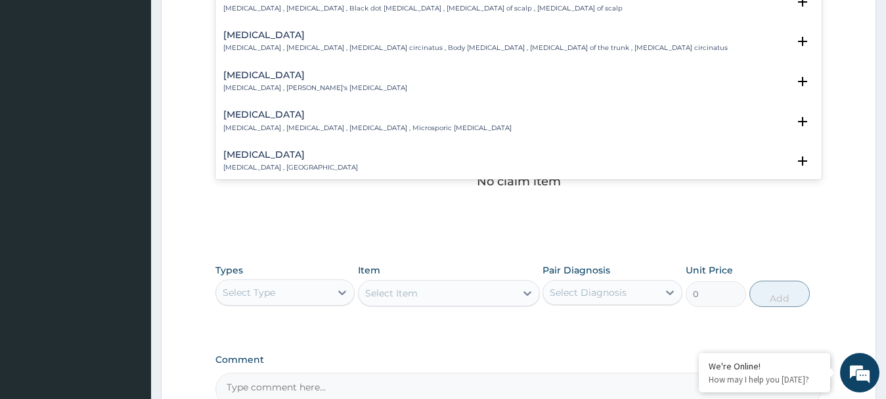
click at [366, 43] on p "Tinea corporis , Tinea circinata , Herpes circinatus , Body tinea , Dermatophyt…" at bounding box center [475, 47] width 504 height 9
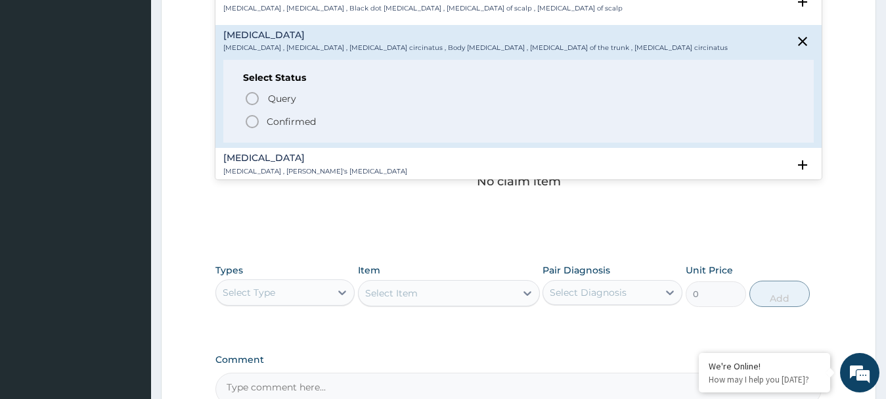
click at [249, 114] on icon "status option filled" at bounding box center [252, 122] width 16 height 16
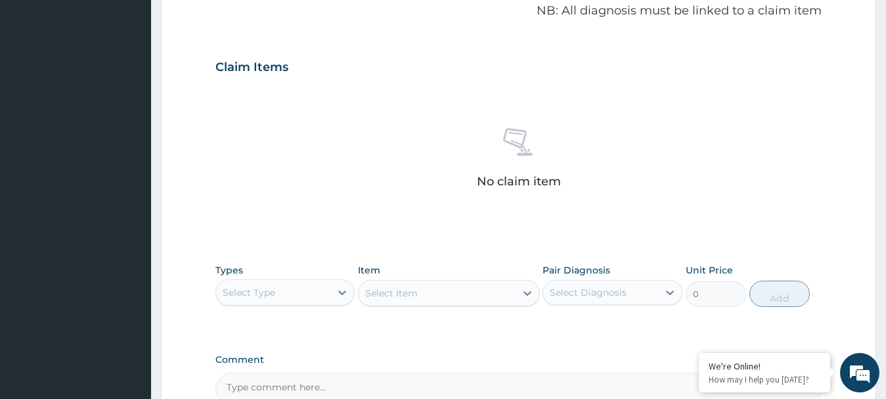
click at [410, 41] on div "PA Code / Prescription Code Enter Code(Secondary Care Only) Encounter Date 11-0…" at bounding box center [518, 63] width 607 height 683
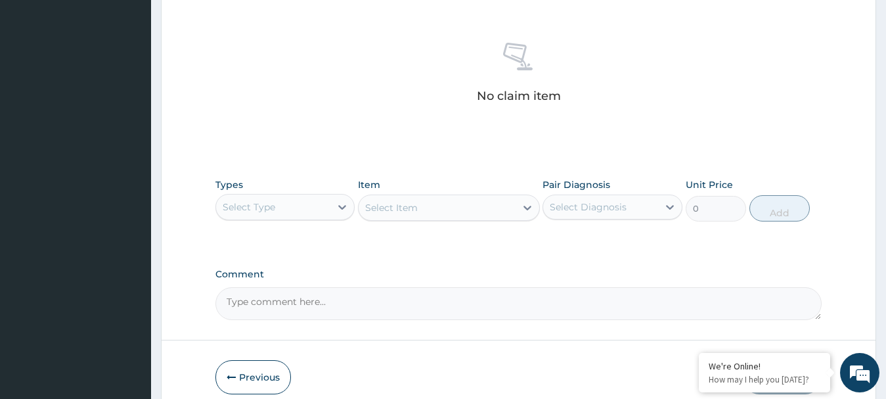
scroll to position [548, 0]
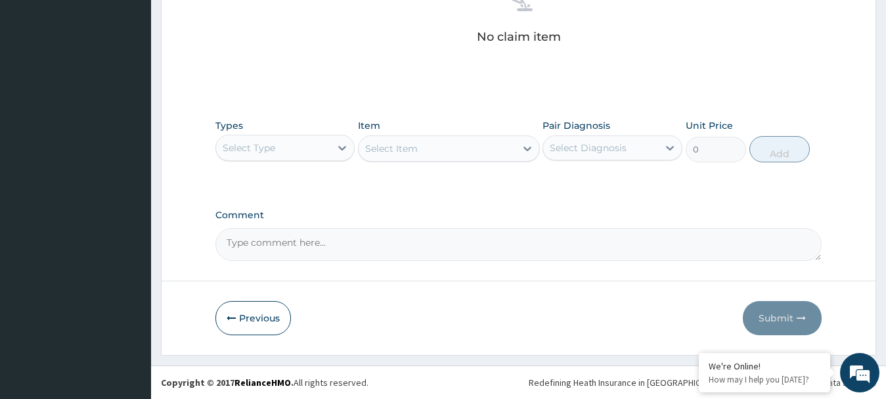
click at [297, 146] on div "Select Type" at bounding box center [273, 147] width 115 height 21
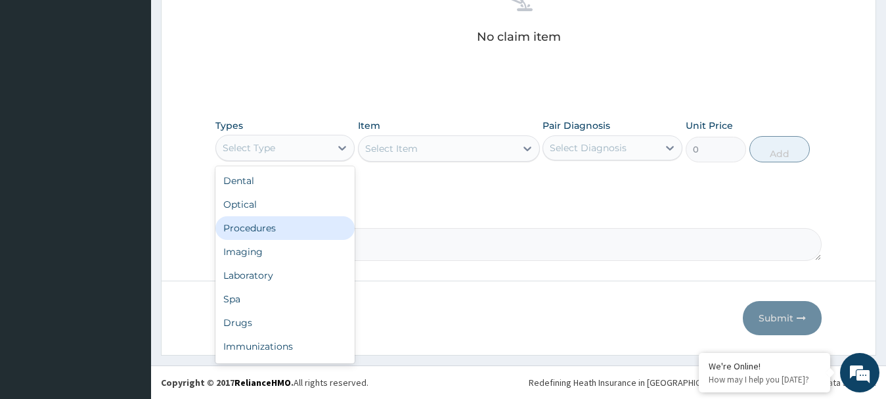
click at [253, 233] on div "Procedures" at bounding box center [285, 228] width 140 height 24
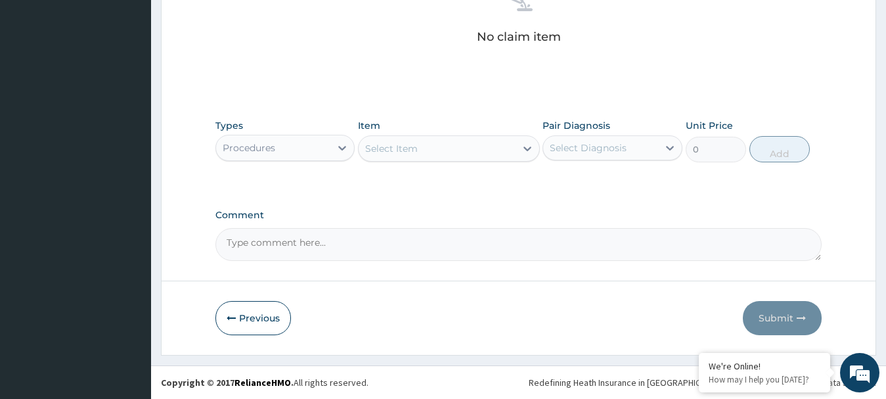
click at [414, 146] on div "Select Item" at bounding box center [391, 148] width 53 height 13
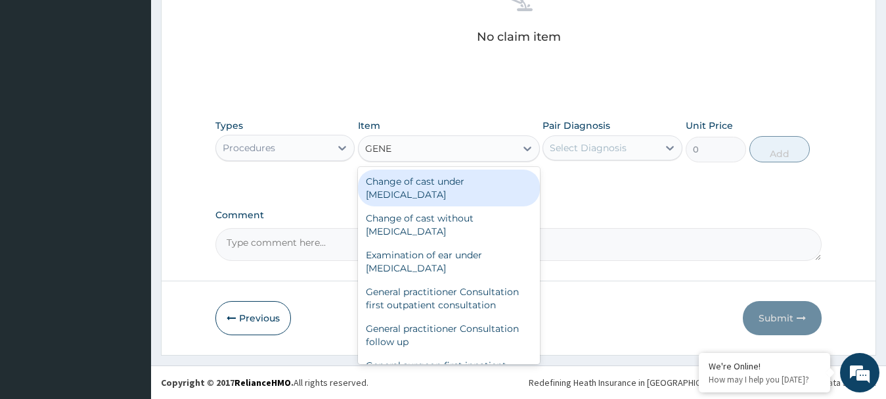
type input "GENER"
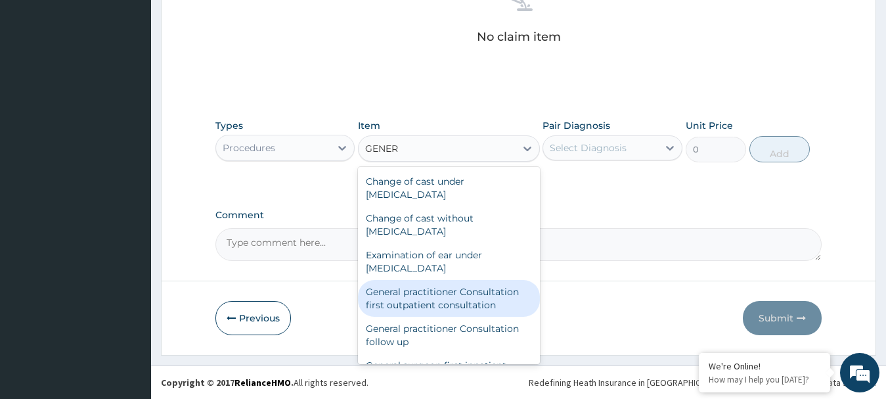
click at [387, 293] on div "General practitioner Consultation first outpatient consultation" at bounding box center [449, 298] width 182 height 37
type input "3795"
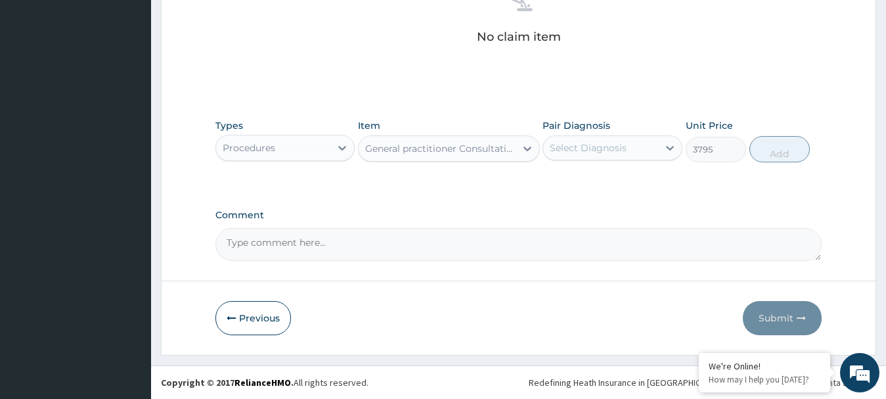
click at [586, 143] on div "Select Diagnosis" at bounding box center [588, 147] width 77 height 13
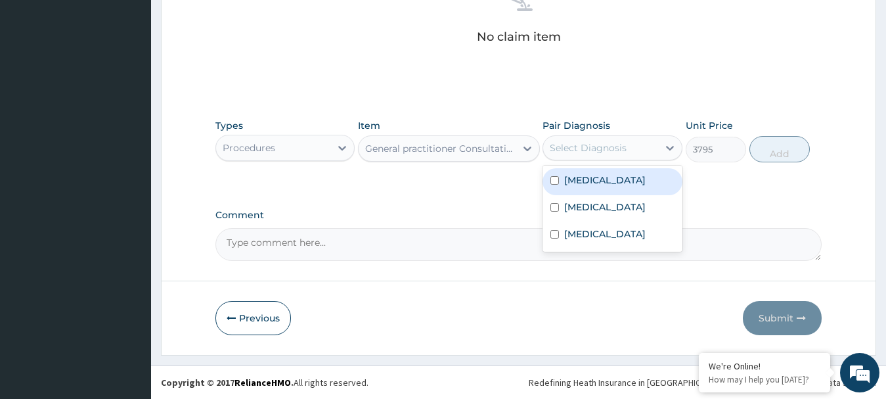
click at [555, 179] on input "checkbox" at bounding box center [554, 180] width 9 height 9
checkbox input "true"
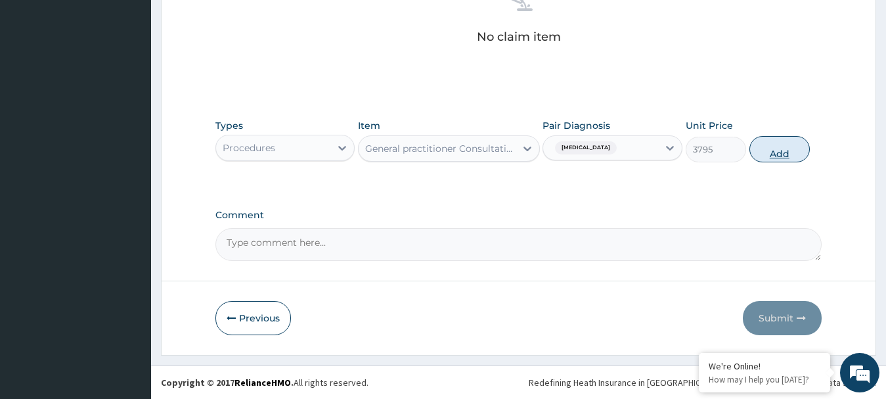
click at [783, 152] on button "Add" at bounding box center [779, 149] width 60 height 26
type input "0"
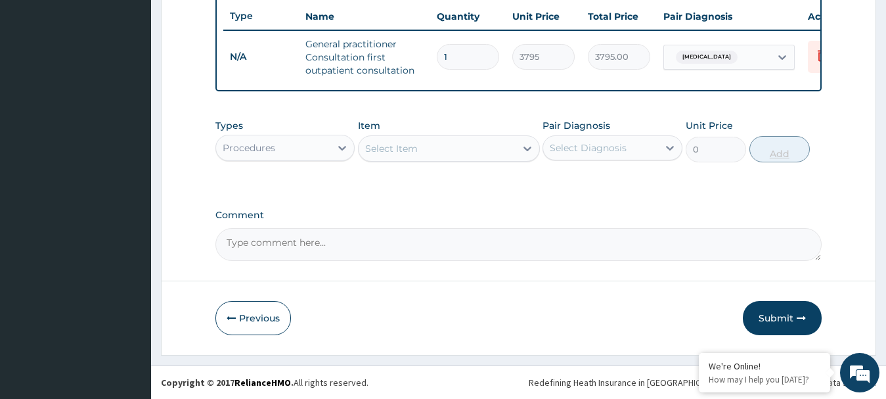
scroll to position [504, 0]
click at [313, 151] on div "Procedures" at bounding box center [273, 147] width 115 height 21
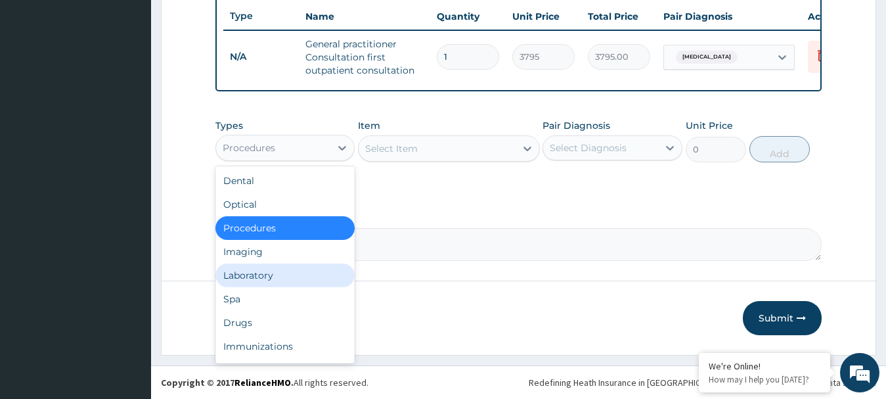
click at [261, 275] on div "Laboratory" at bounding box center [285, 275] width 140 height 24
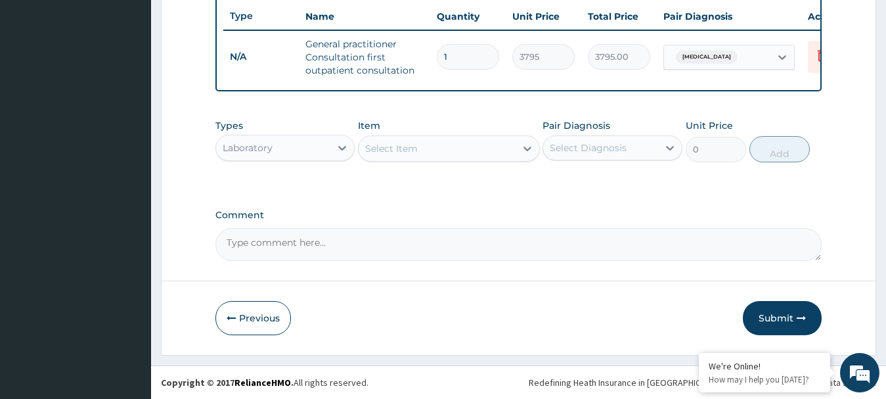
click at [417, 152] on div "Select Item" at bounding box center [391, 148] width 53 height 13
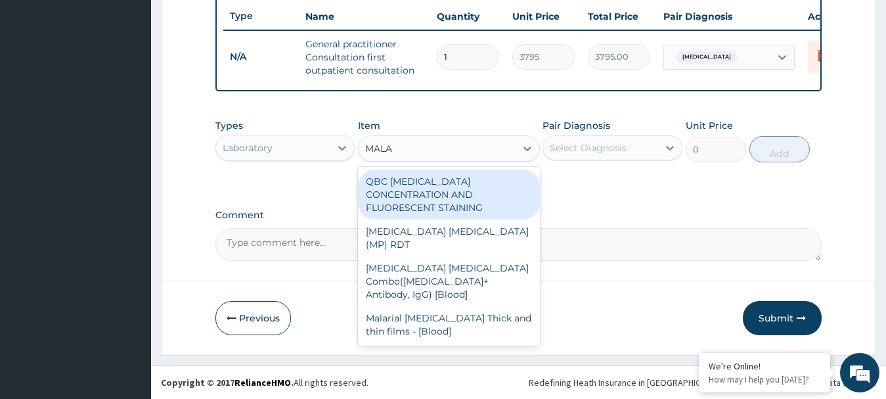
type input "MALAR"
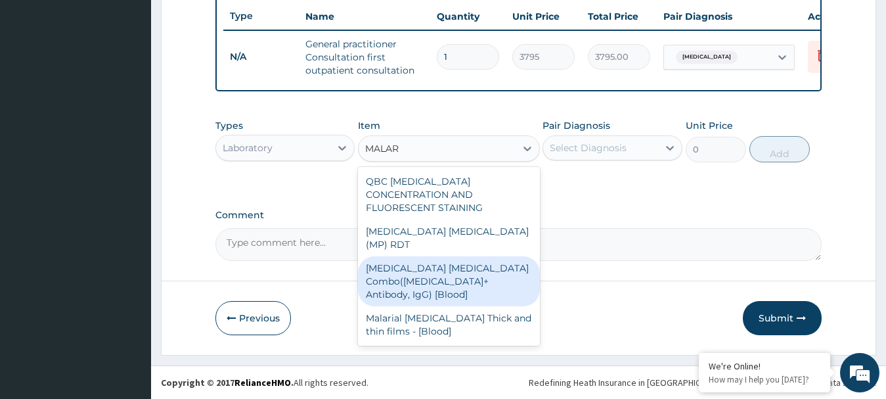
click at [395, 256] on div "Malaria Parasite Combo(Blood Film+ Antibody, IgG) [Blood]" at bounding box center [449, 281] width 182 height 50
type input "1725"
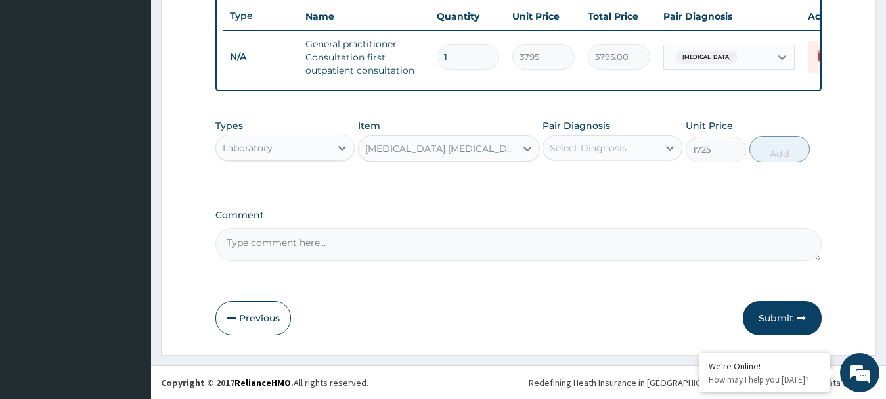
click at [603, 144] on div "Select Diagnosis" at bounding box center [588, 147] width 77 height 13
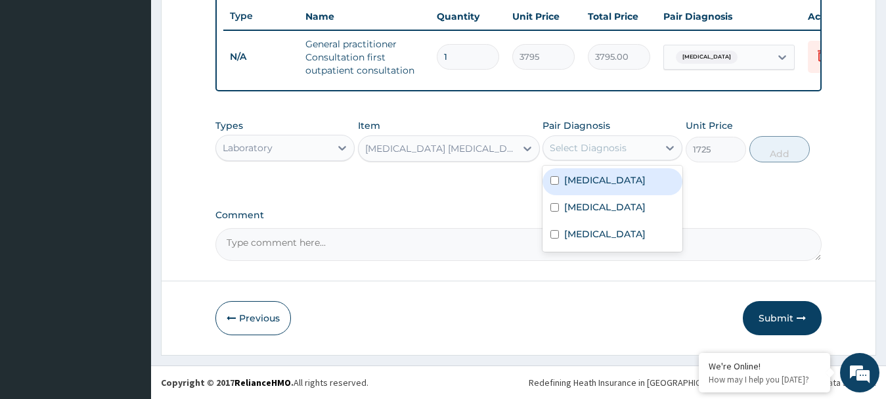
click at [551, 181] on input "checkbox" at bounding box center [554, 180] width 9 height 9
checkbox input "true"
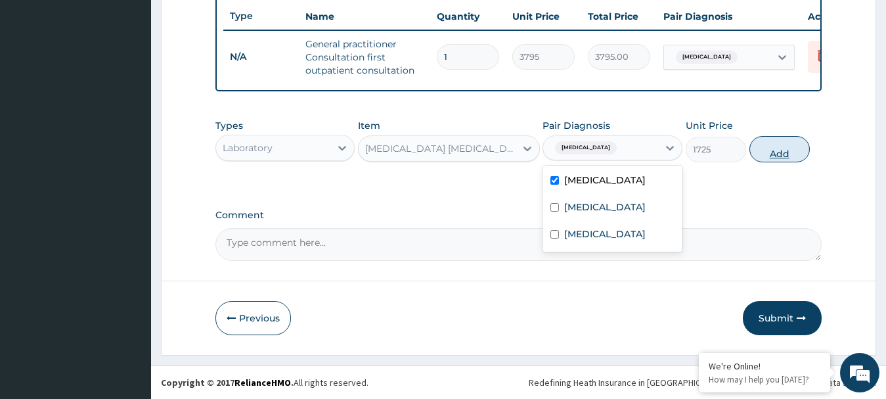
click at [782, 155] on button "Add" at bounding box center [779, 149] width 60 height 26
type input "0"
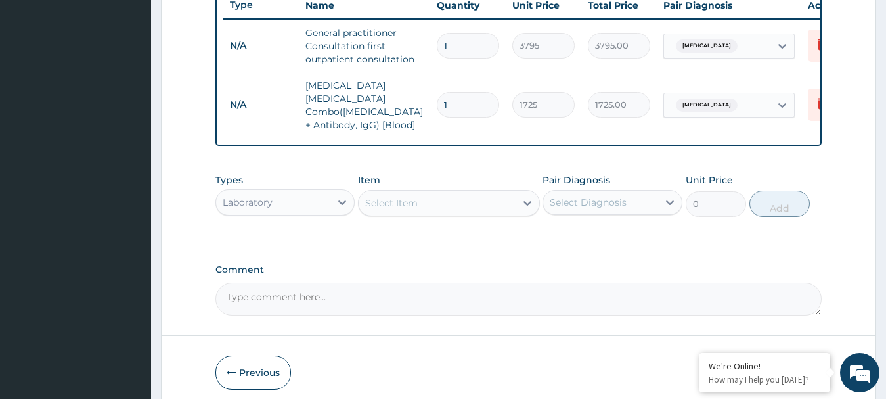
click at [414, 192] on div "Select Item" at bounding box center [436, 202] width 157 height 21
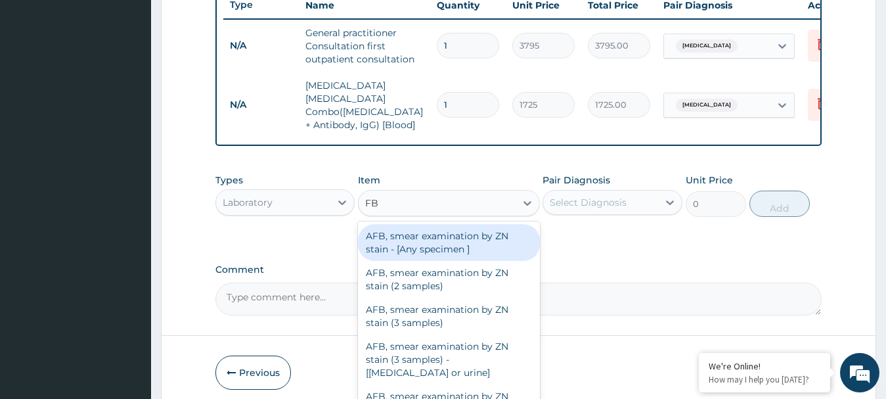
type input "FBC"
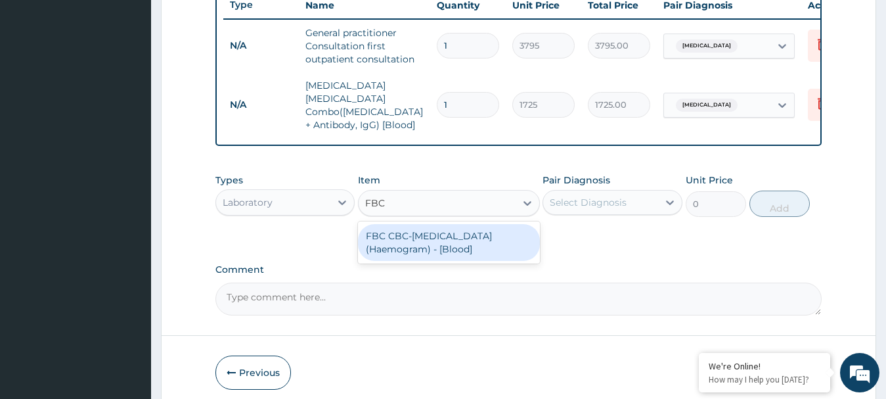
click at [390, 230] on div "FBC CBC-Complete Blood Count (Haemogram) - [Blood]" at bounding box center [449, 242] width 182 height 37
type input "4600"
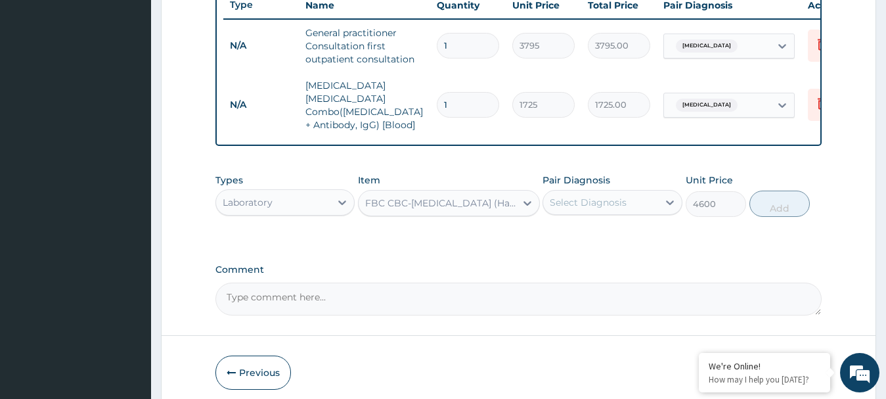
click at [585, 205] on div "Select Diagnosis" at bounding box center [588, 202] width 77 height 13
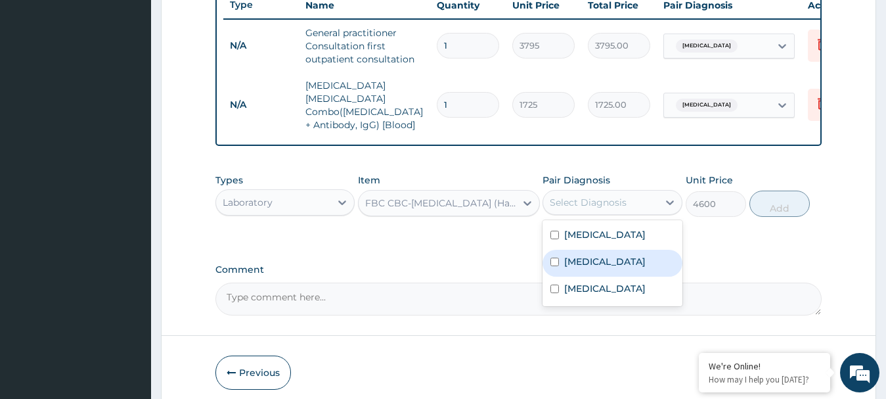
click at [555, 259] on input "checkbox" at bounding box center [554, 261] width 9 height 9
checkbox input "true"
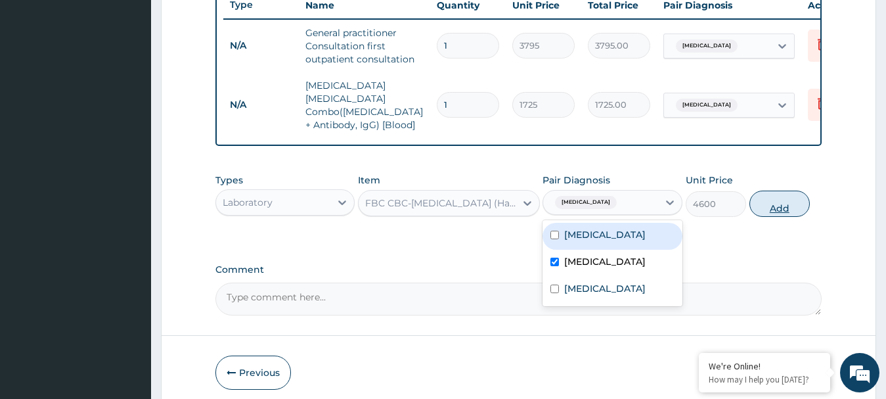
click at [773, 204] on button "Add" at bounding box center [779, 203] width 60 height 26
type input "0"
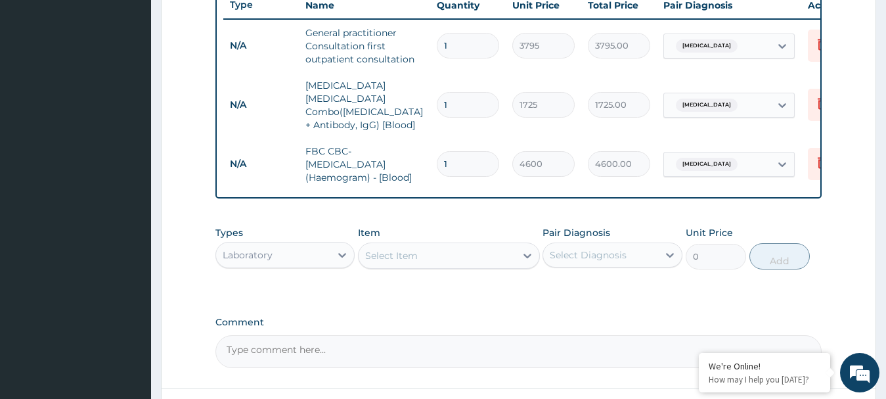
click at [265, 253] on div "Laboratory" at bounding box center [248, 254] width 50 height 13
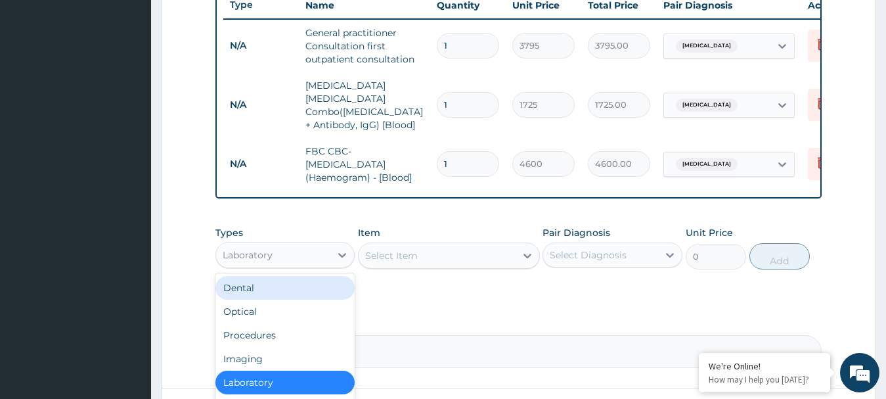
scroll to position [45, 0]
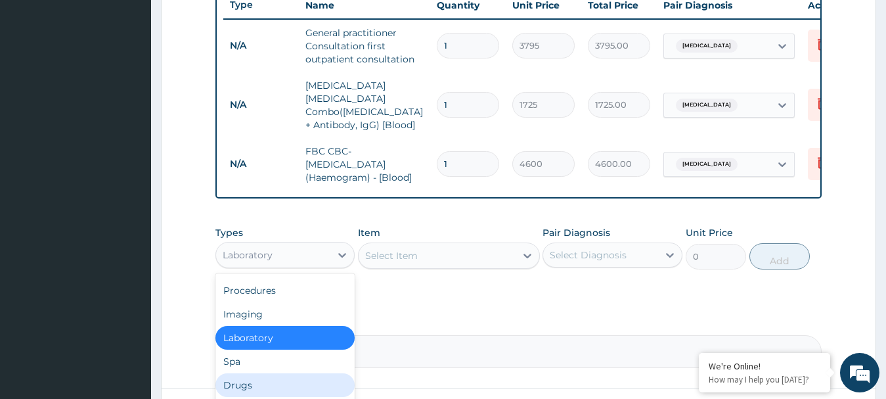
click at [250, 386] on div "Drugs" at bounding box center [285, 385] width 140 height 24
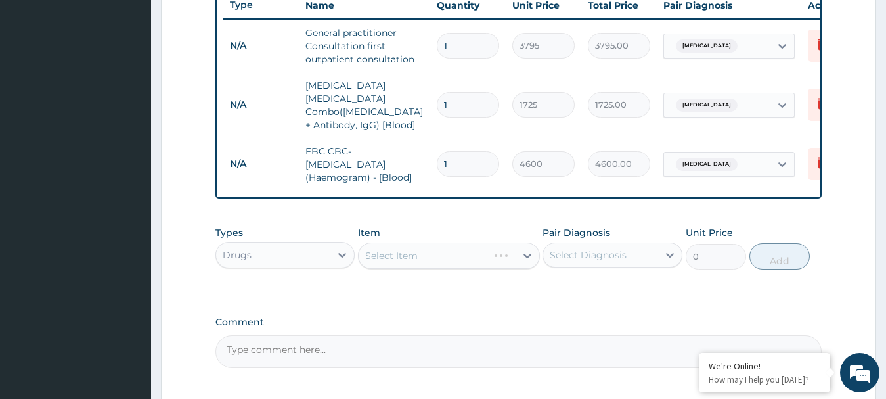
click at [387, 259] on div "Select Item" at bounding box center [449, 255] width 182 height 26
click at [400, 249] on div "Select Item" at bounding box center [449, 255] width 182 height 26
click at [387, 253] on div "Select Item" at bounding box center [449, 255] width 182 height 26
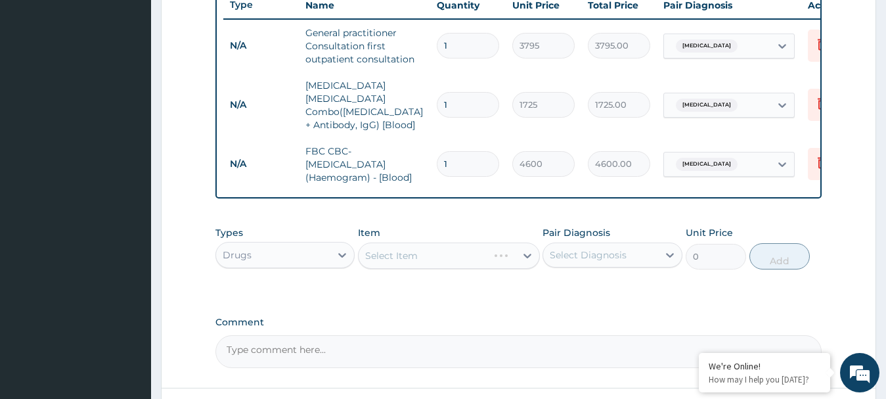
click at [408, 253] on div "Select Item" at bounding box center [449, 255] width 182 height 26
click at [388, 257] on div "Select Item" at bounding box center [391, 255] width 53 height 13
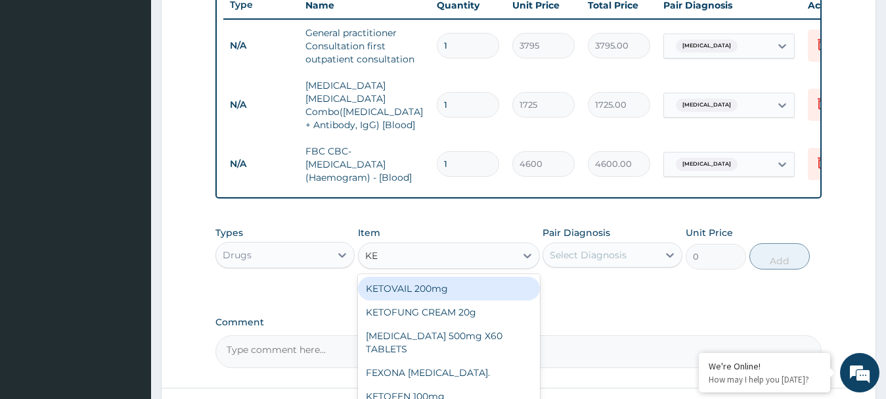
type input "K"
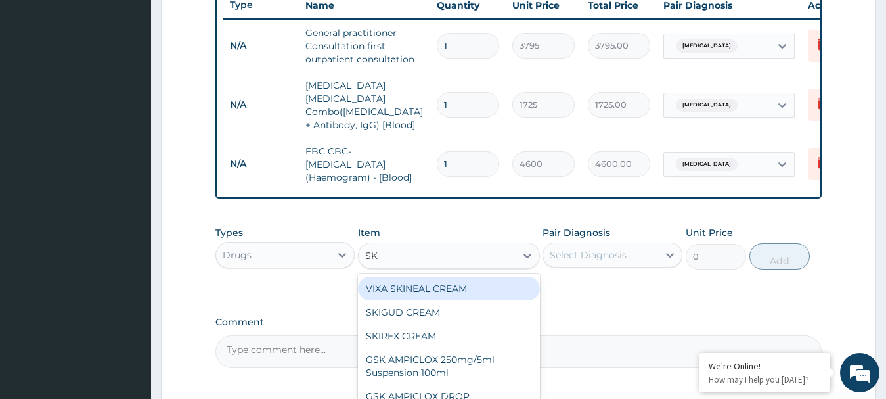
type input "S"
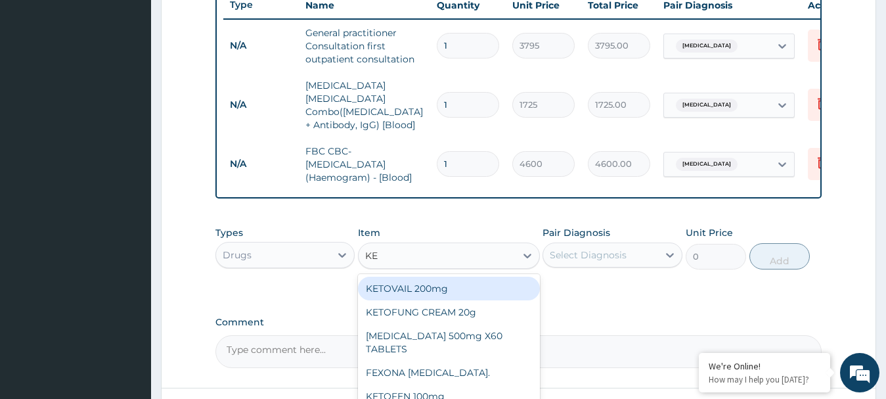
type input "KET"
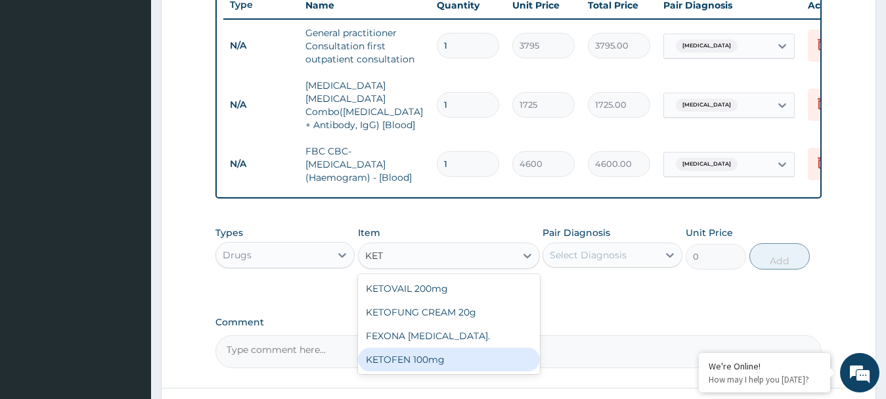
click at [395, 361] on div "KETOFEN 100mg" at bounding box center [449, 359] width 182 height 24
type input "126.5"
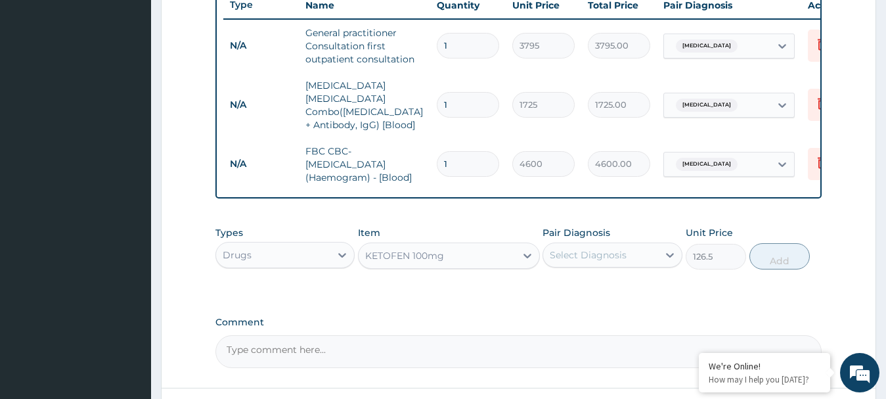
click at [586, 249] on div "Select Diagnosis" at bounding box center [588, 254] width 77 height 13
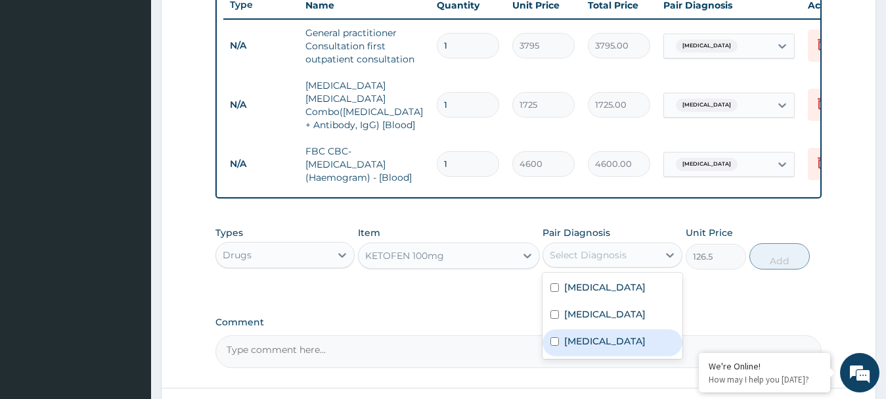
click at [554, 338] on input "checkbox" at bounding box center [554, 341] width 9 height 9
checkbox input "true"
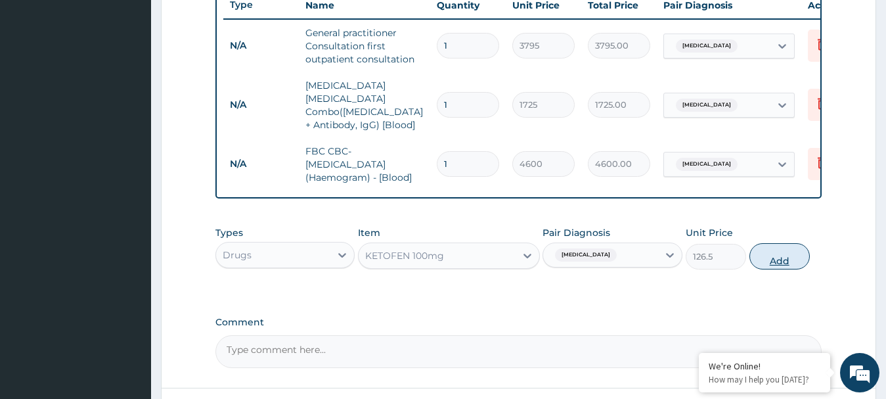
click at [770, 259] on button "Add" at bounding box center [779, 256] width 60 height 26
type input "0"
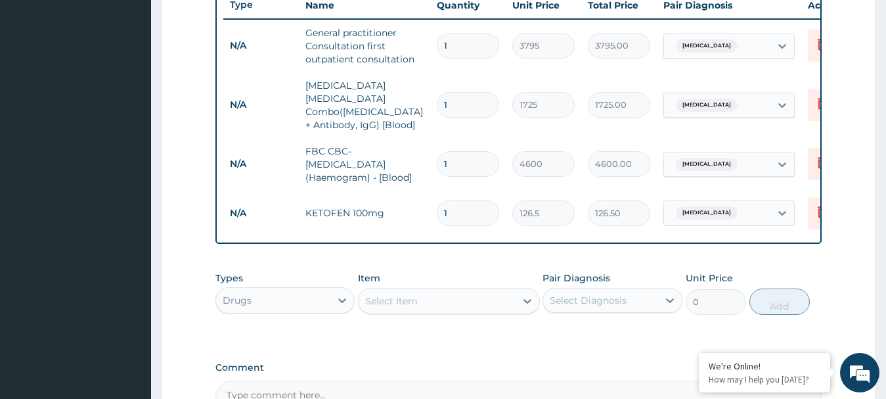
type input "0.00"
type input "6"
type input "759.00"
type input "60"
type input "7590.00"
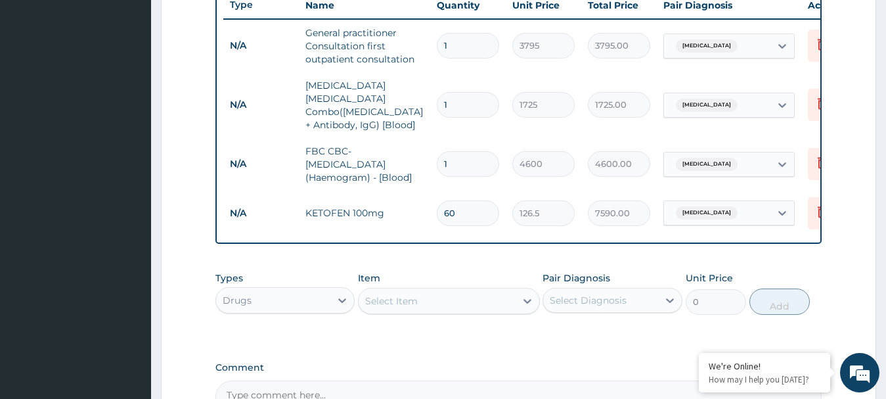
type input "60"
click at [441, 295] on div "Select Item" at bounding box center [436, 300] width 157 height 21
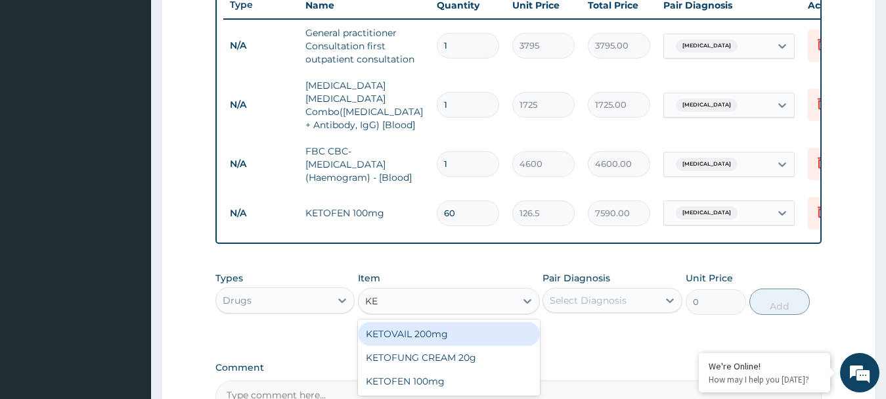
type input "K"
type input "SKIN"
click at [427, 330] on div "VIXA SKINEAL CREAM" at bounding box center [449, 334] width 182 height 24
type input "1644.5"
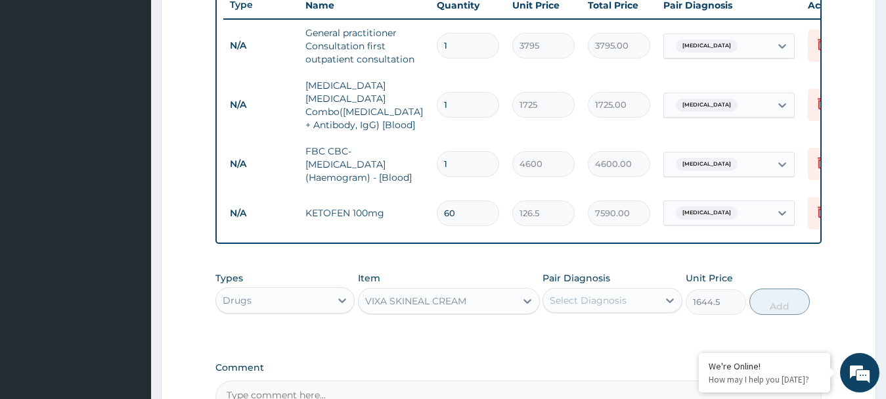
click at [618, 296] on div "Select Diagnosis" at bounding box center [588, 299] width 77 height 13
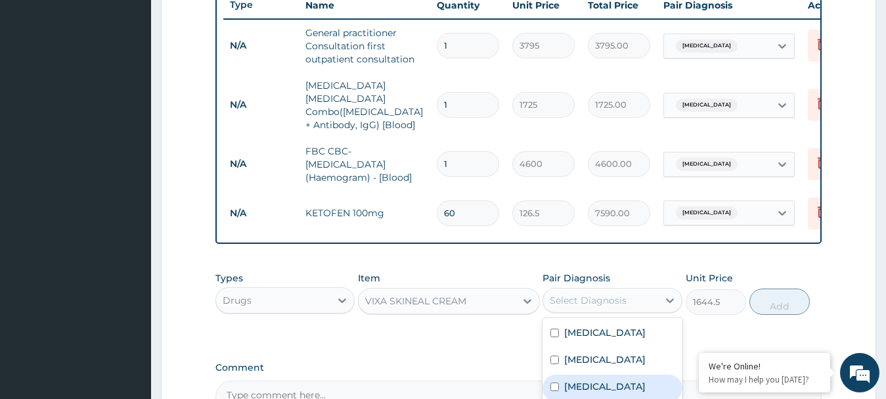
click at [556, 387] on input "checkbox" at bounding box center [554, 386] width 9 height 9
checkbox input "true"
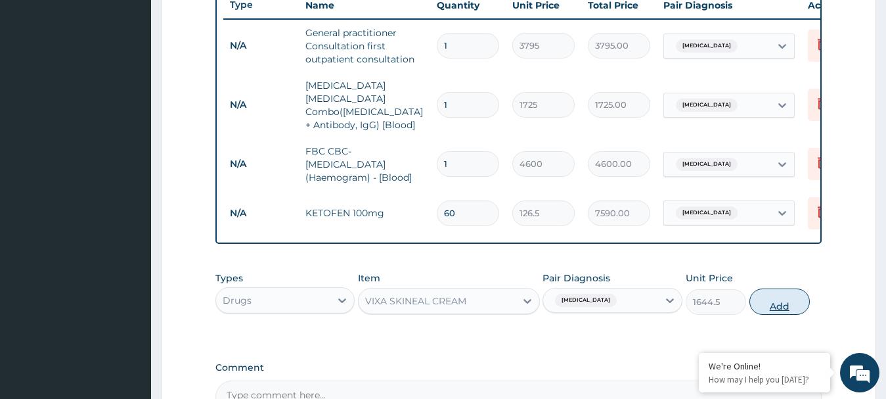
click at [778, 309] on button "Add" at bounding box center [779, 301] width 60 height 26
type input "0"
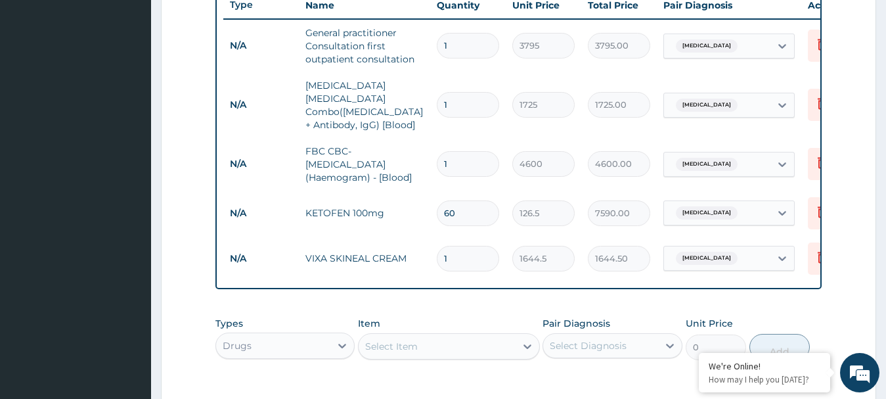
click at [861, 228] on form "Step 2 of 2 PA Code / Prescription Code Enter Code(Secondary Care Only) Encount…" at bounding box center [518, 58] width 715 height 987
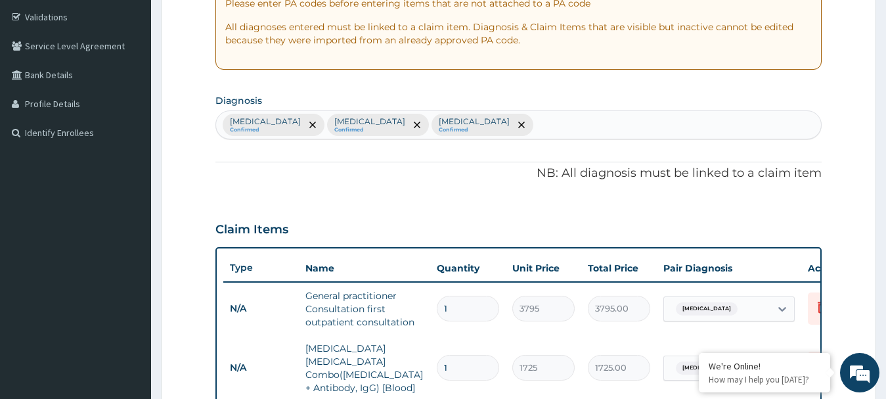
click at [467, 125] on div "Malaria Confirmed Bacteremia Confirmed Tinea corporis Confirmed" at bounding box center [518, 125] width 605 height 28
type input "D"
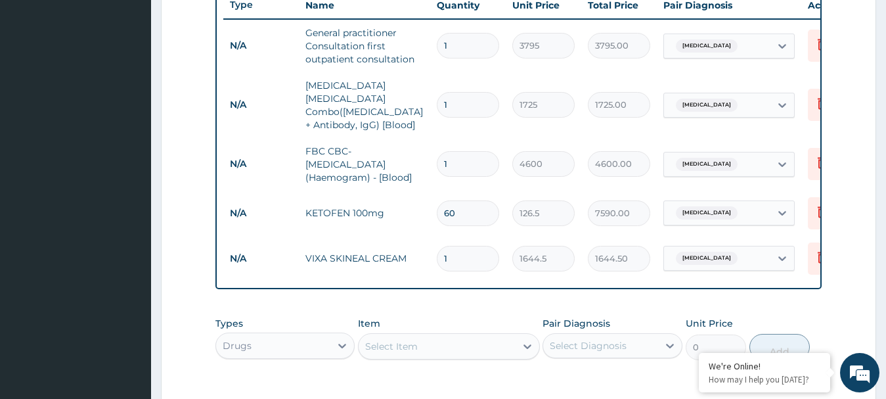
scroll to position [700, 0]
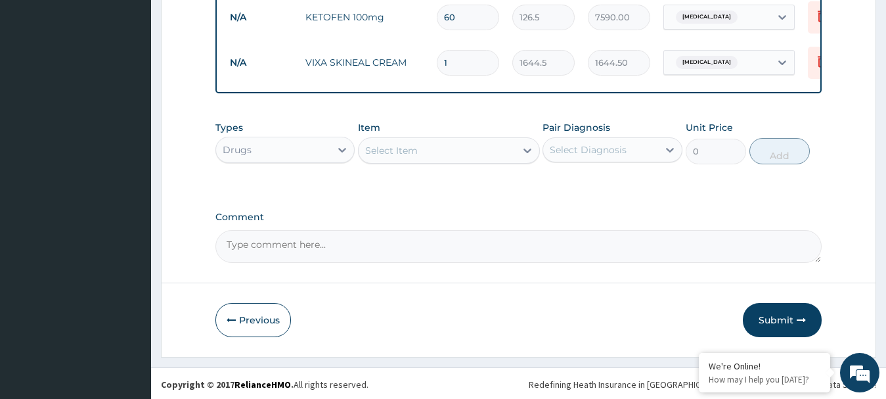
click at [418, 154] on div "Select Item" at bounding box center [436, 150] width 157 height 21
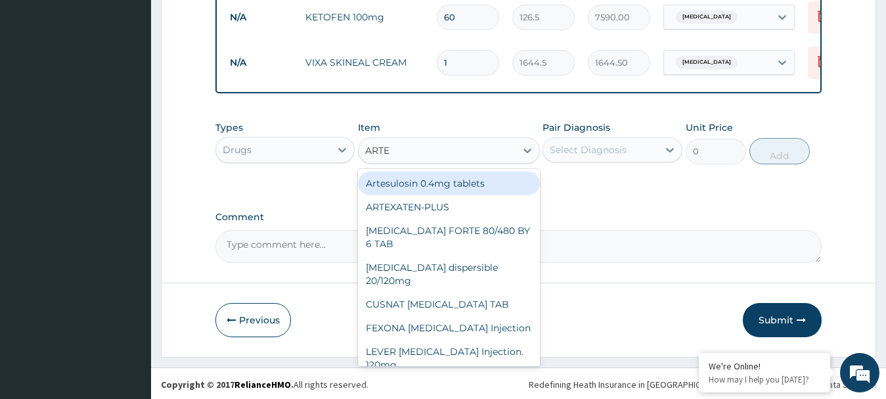
type input "ARTEM"
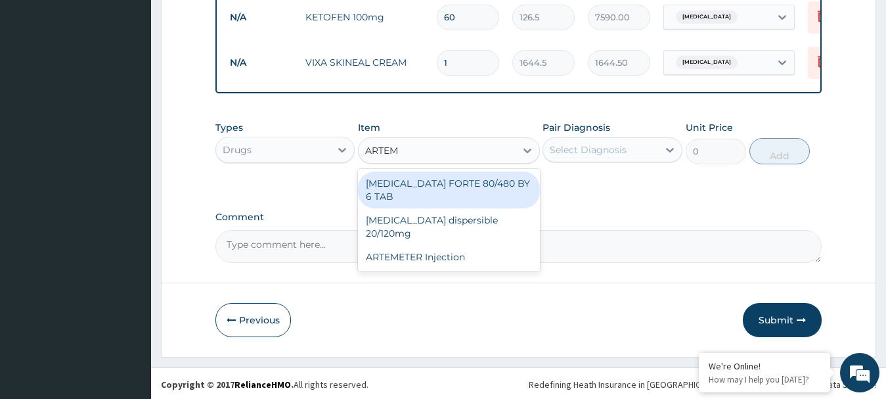
click at [444, 179] on div "COARTEM FORTE 80/480 BY 6 TAB" at bounding box center [449, 189] width 182 height 37
type input "480.7"
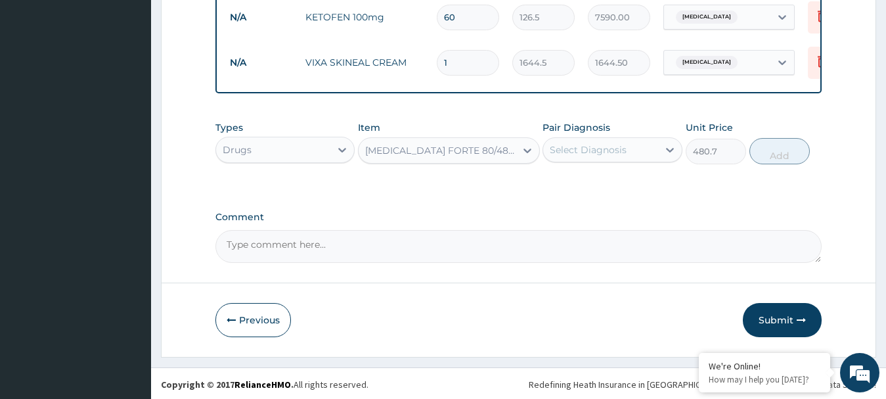
click at [567, 146] on div "Select Diagnosis" at bounding box center [588, 149] width 77 height 13
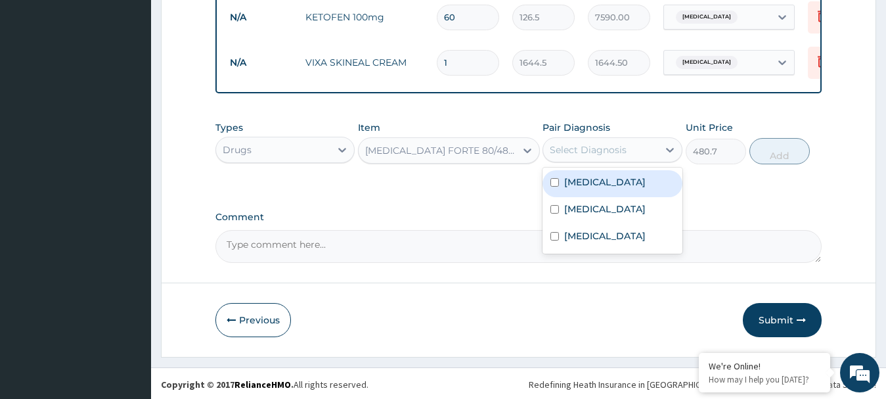
click at [551, 179] on input "checkbox" at bounding box center [554, 182] width 9 height 9
checkbox input "true"
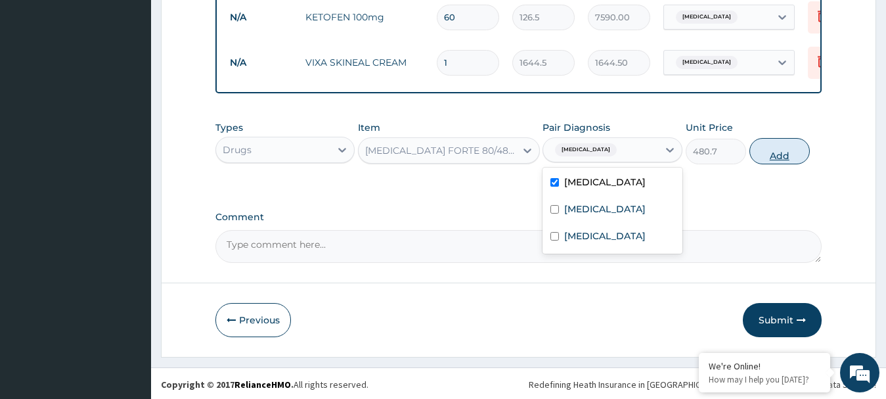
click at [776, 148] on button "Add" at bounding box center [779, 151] width 60 height 26
type input "0"
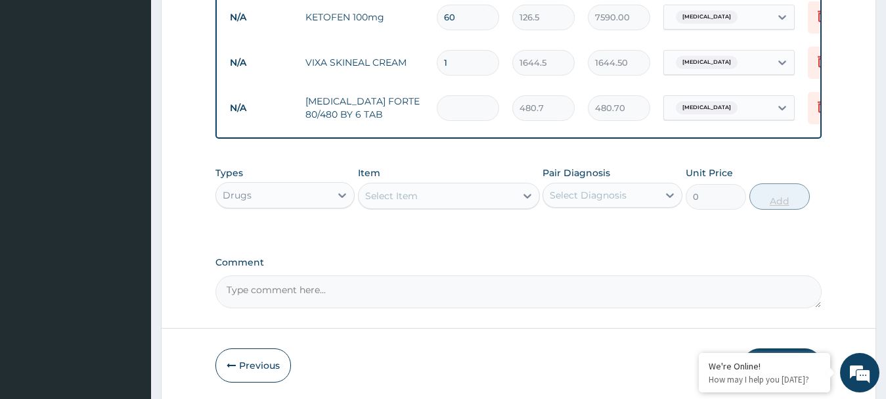
type input "0.00"
type input "6"
type input "2884.20"
type input "6"
click at [435, 202] on div "Select Item" at bounding box center [436, 195] width 157 height 21
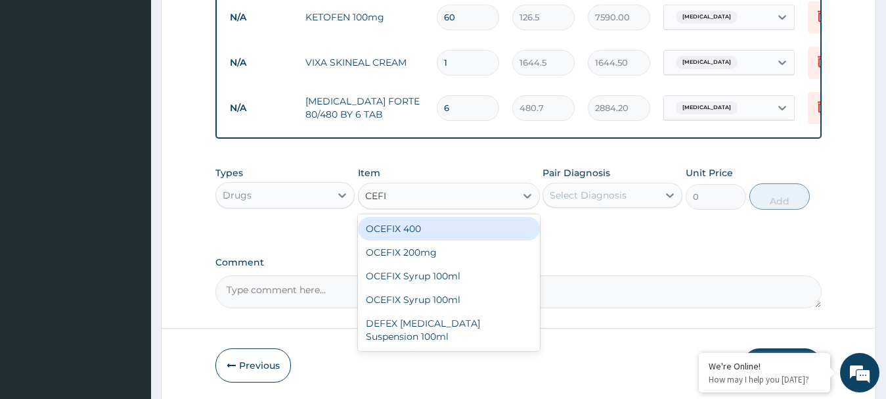
type input "CEFIX"
click at [404, 226] on div "OCEFIX 400" at bounding box center [449, 229] width 182 height 24
type input "632.5"
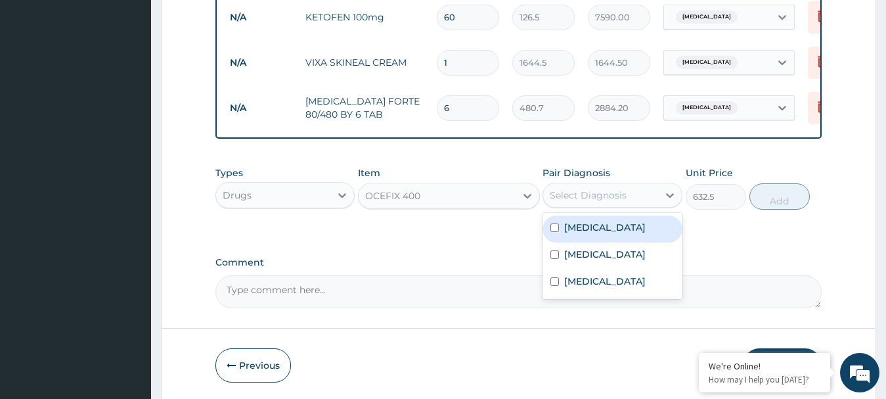
click at [578, 193] on div "Select Diagnosis" at bounding box center [588, 194] width 77 height 13
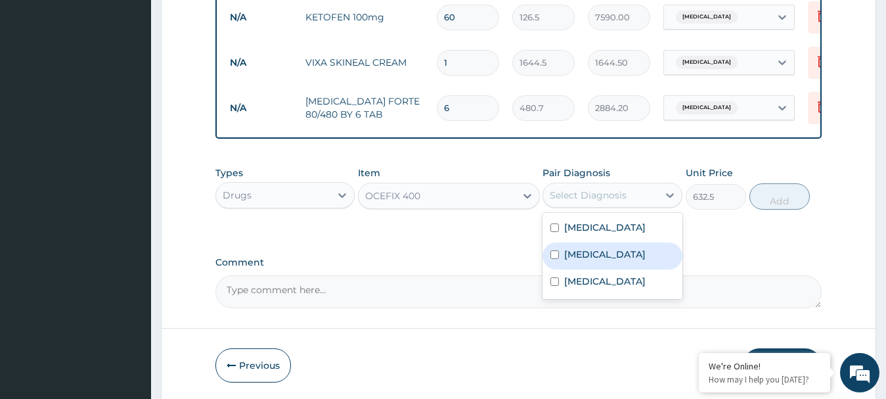
click at [551, 257] on input "checkbox" at bounding box center [554, 254] width 9 height 9
checkbox input "true"
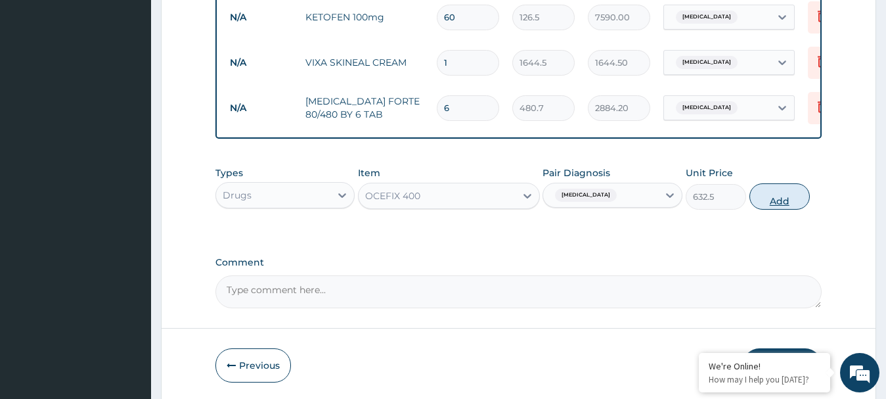
click at [777, 199] on button "Add" at bounding box center [779, 196] width 60 height 26
type input "0"
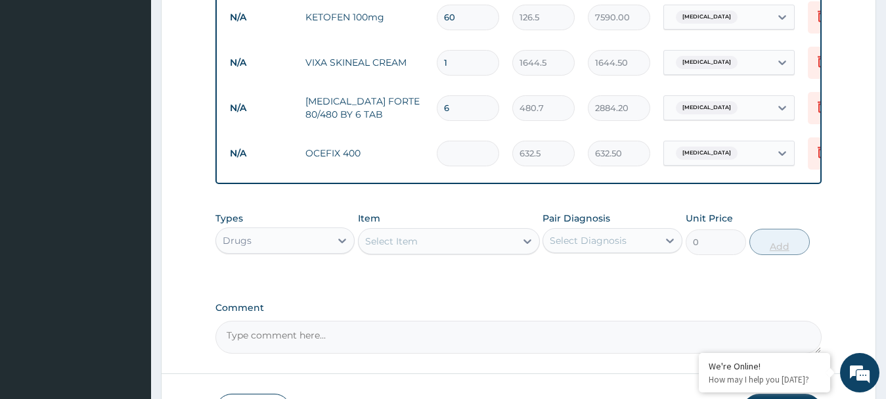
type input "0.00"
type input "5"
type input "3162.50"
type input "5"
click at [459, 243] on div "Select Item" at bounding box center [436, 240] width 157 height 21
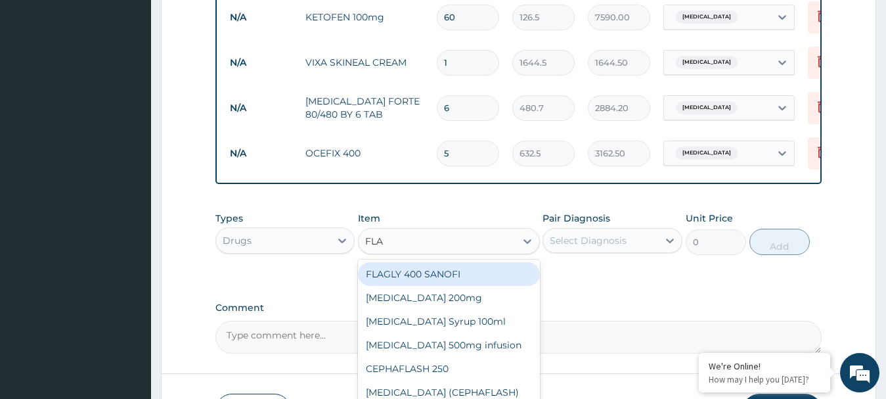
type input "FLAG"
click at [420, 276] on div "FLAGLY 400 SANOFI" at bounding box center [449, 274] width 182 height 24
type input "75.9"
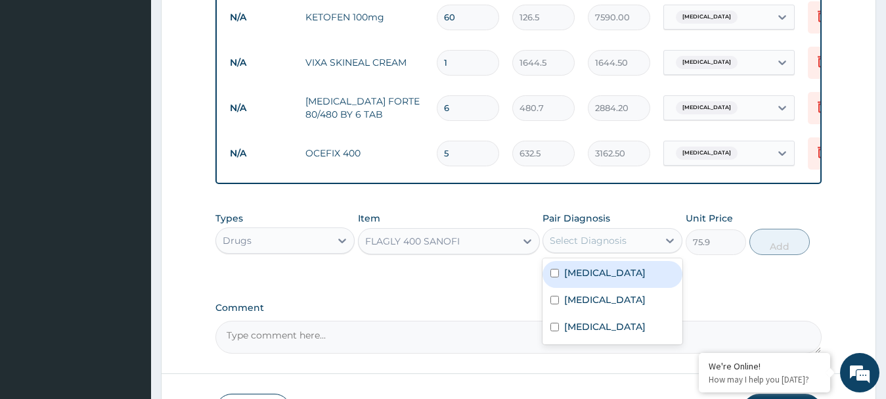
click at [555, 242] on div "Select Diagnosis" at bounding box center [588, 240] width 77 height 13
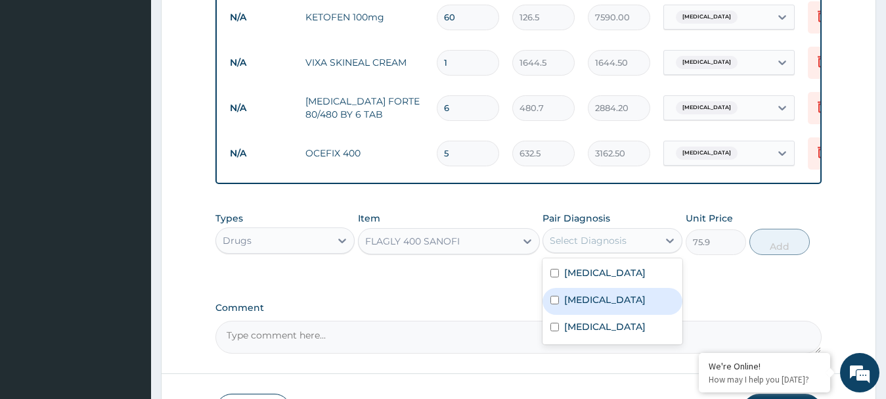
click at [553, 299] on input "checkbox" at bounding box center [554, 299] width 9 height 9
checkbox input "true"
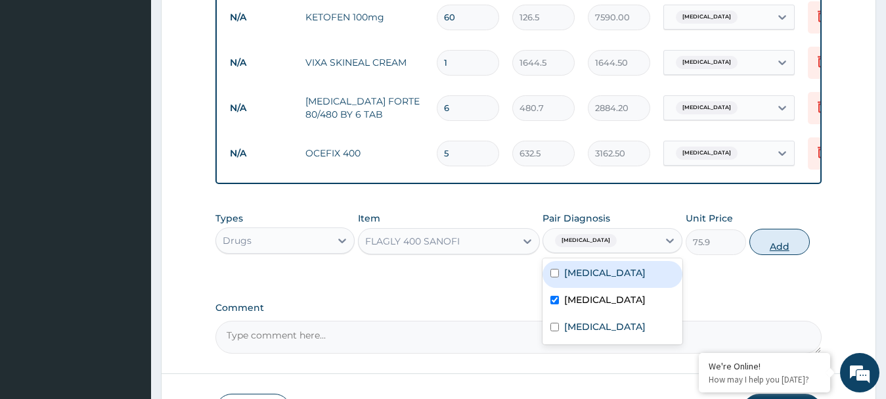
click at [775, 241] on button "Add" at bounding box center [779, 241] width 60 height 26
type input "0"
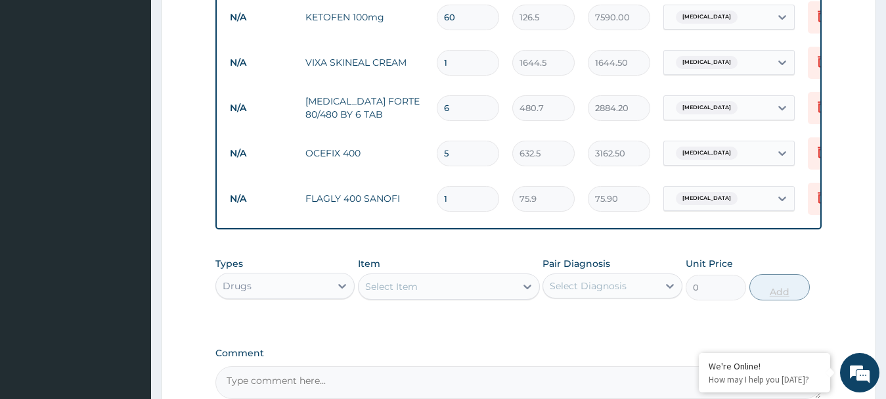
type input "15"
type input "1138.50"
type input "15"
click at [490, 285] on div "Select Item" at bounding box center [436, 286] width 157 height 21
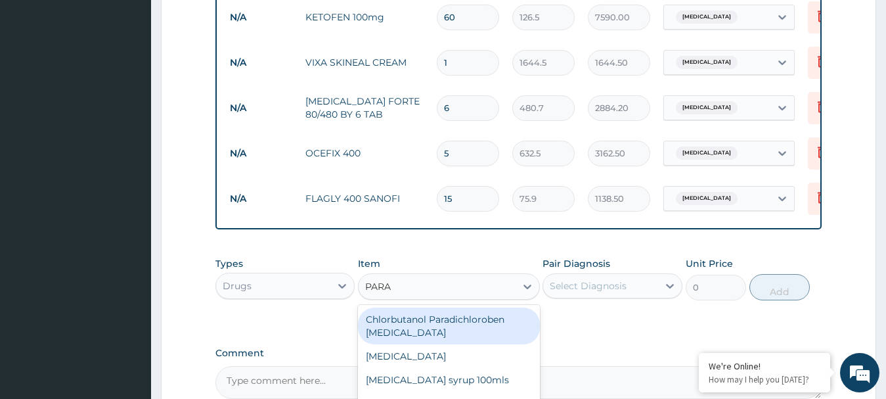
type input "PARAC"
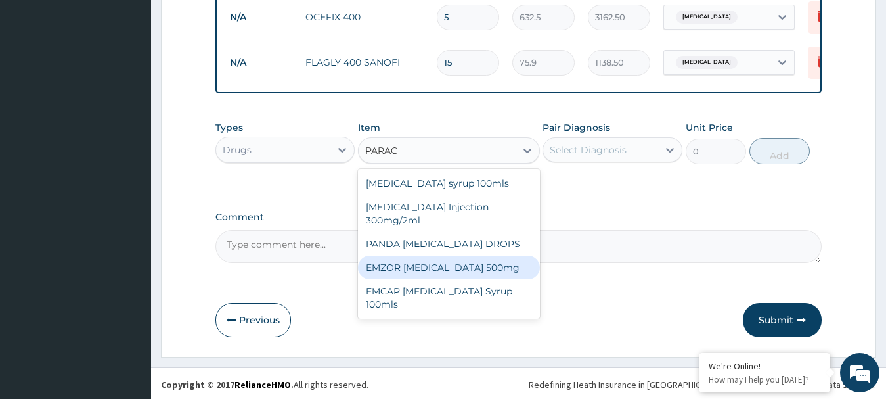
click at [425, 263] on div "EMZOR PARACETAMOL 500mg" at bounding box center [449, 267] width 182 height 24
type input "25.3"
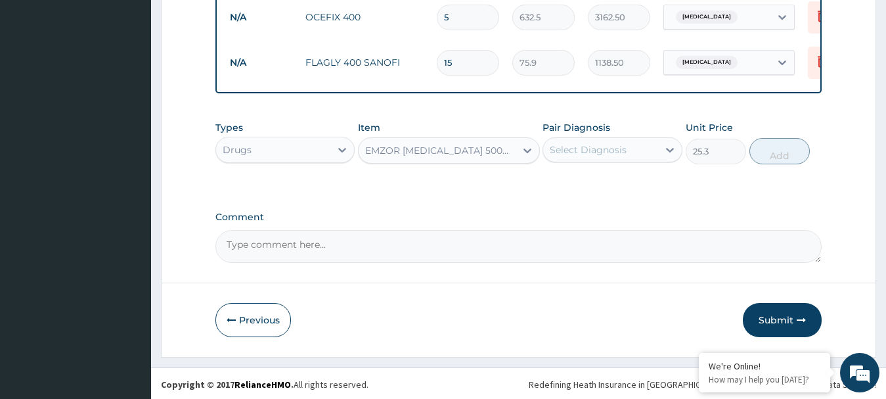
click at [590, 143] on div "Select Diagnosis" at bounding box center [588, 149] width 77 height 13
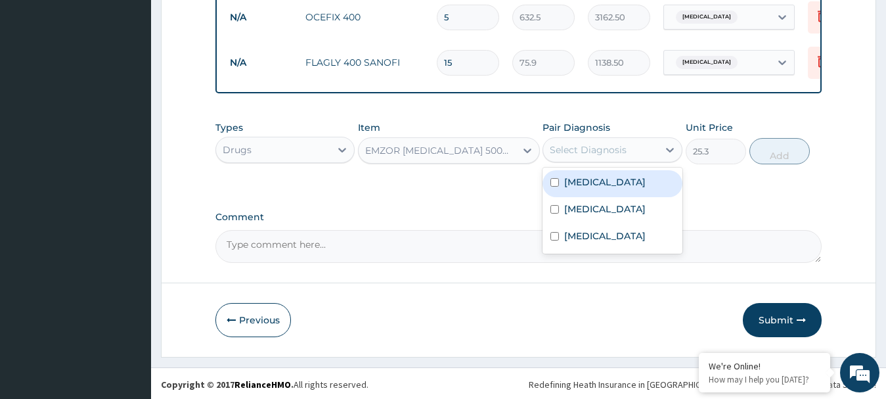
click at [551, 175] on div "Malaria" at bounding box center [612, 183] width 140 height 27
checkbox input "true"
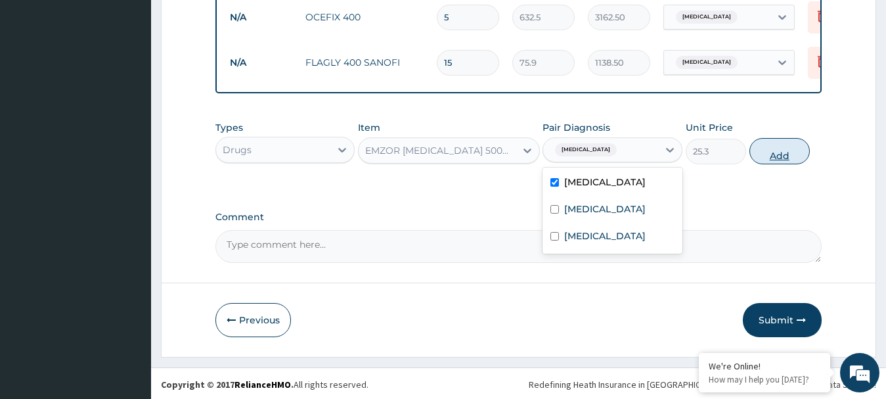
click at [783, 150] on button "Add" at bounding box center [779, 151] width 60 height 26
type input "0"
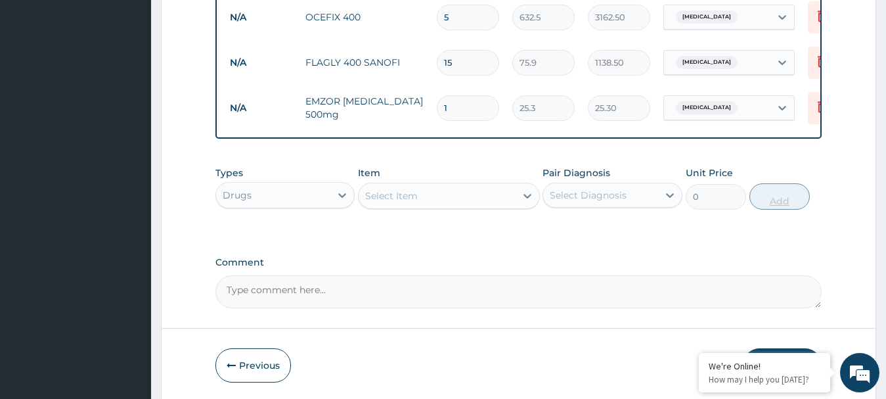
type input "18"
type input "455.40"
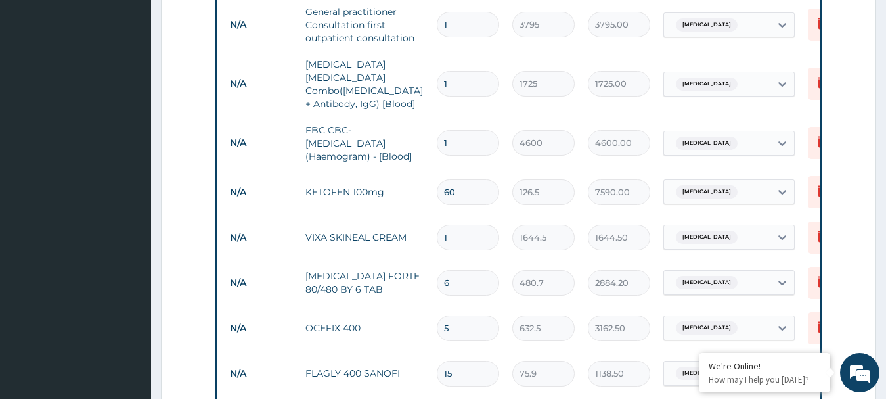
scroll to position [788, 0]
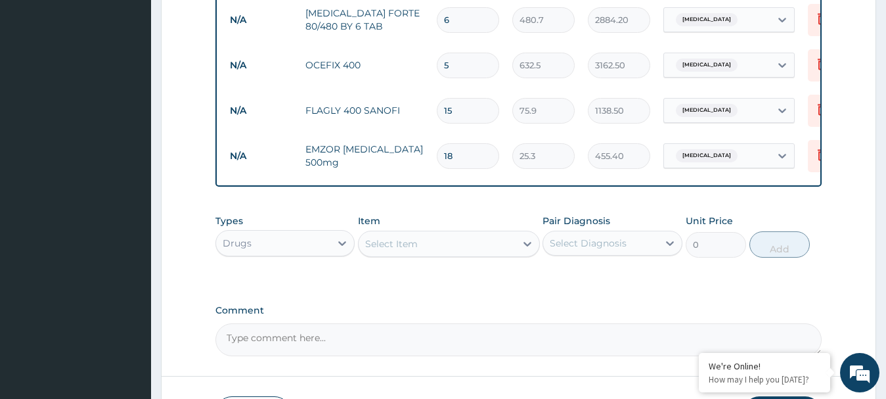
type input "18"
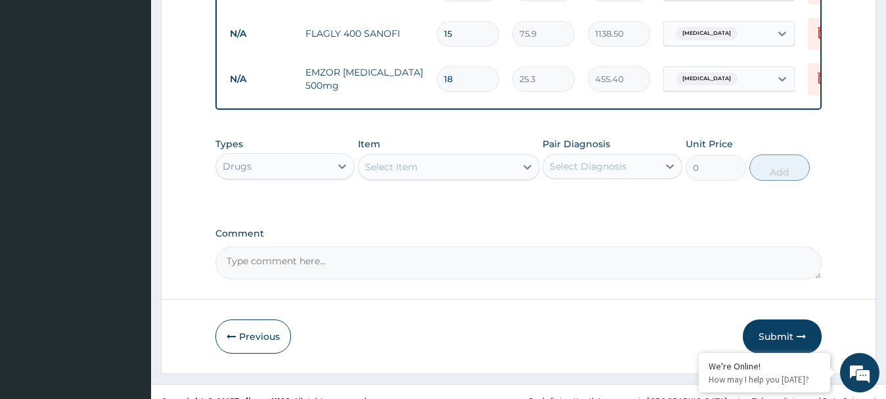
scroll to position [881, 0]
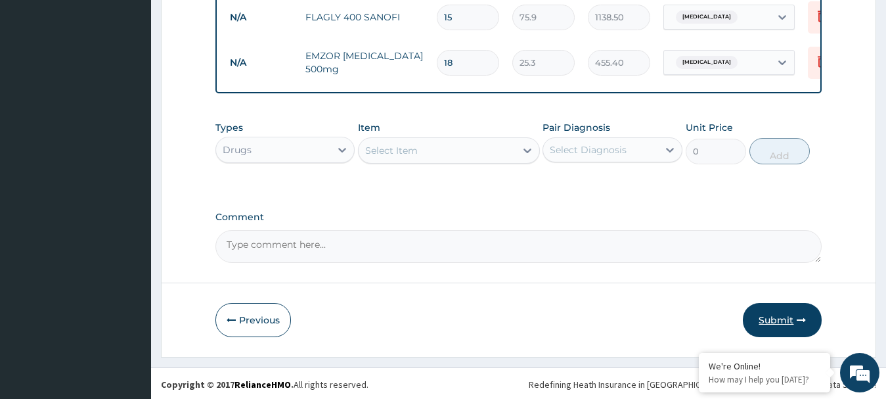
click at [767, 318] on button "Submit" at bounding box center [782, 320] width 79 height 34
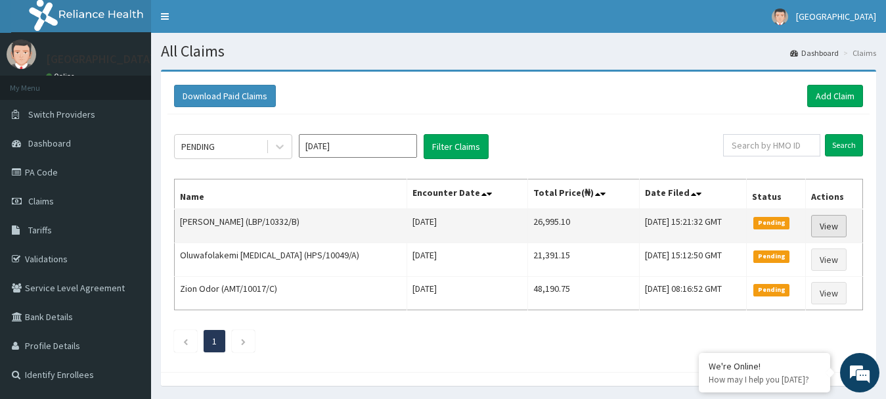
click at [837, 232] on link "View" at bounding box center [828, 226] width 35 height 22
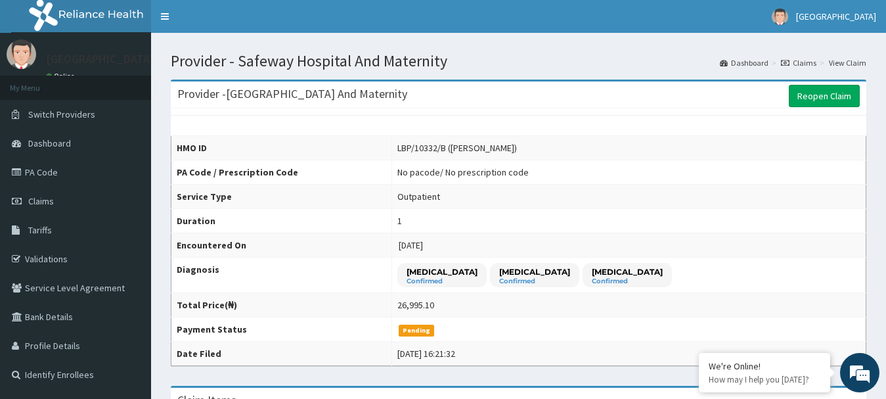
click at [763, 233] on td "[DATE]" at bounding box center [628, 245] width 475 height 24
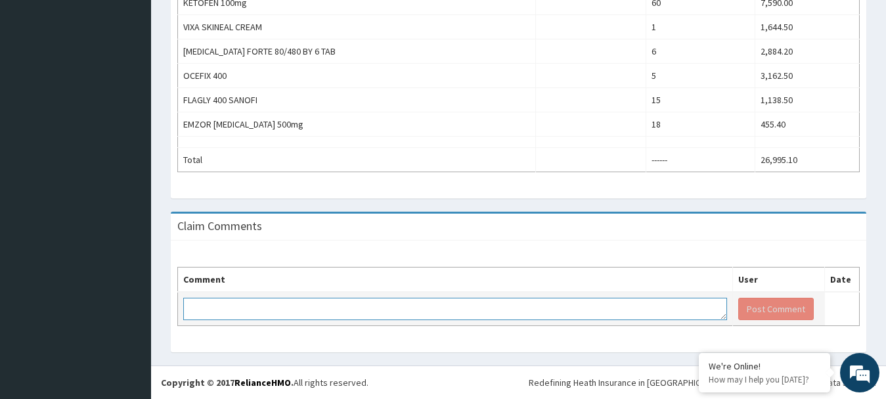
click at [436, 307] on textarea at bounding box center [455, 308] width 544 height 22
click at [234, 308] on textarea "nOTE THAT [MEDICAL_DATA] TAB 200M" at bounding box center [455, 308] width 544 height 22
click at [333, 309] on textarea "nOTE THATTAB [MEDICAL_DATA] TAB 200M" at bounding box center [455, 308] width 544 height 22
click at [344, 307] on textarea "nOTE THATTAB [MEDICAL_DATA] 200M" at bounding box center [455, 308] width 544 height 22
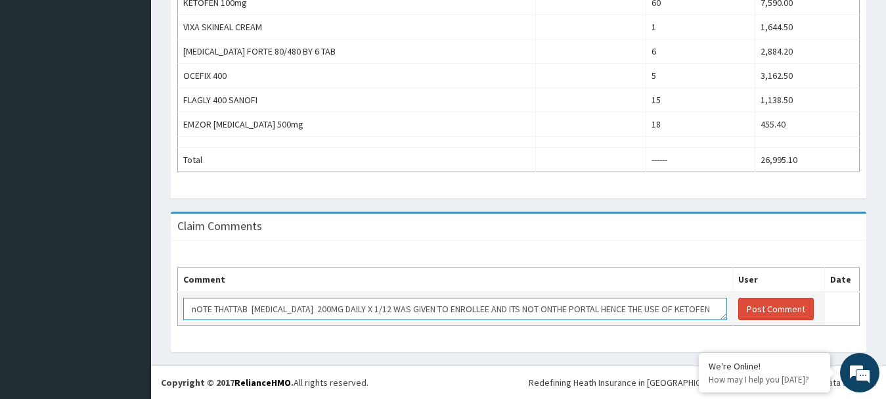
scroll to position [22, 0]
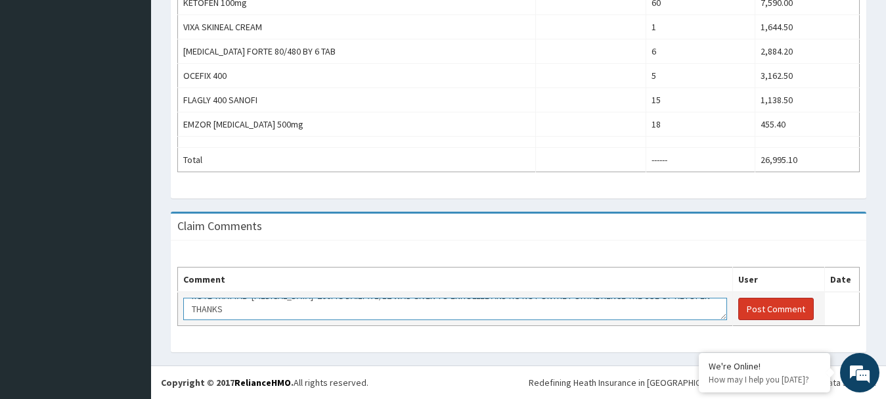
type textarea "nOTE THATTAB [MEDICAL_DATA] 200MG DAILY X 1/12 WAS GIVEN TO ENROLLEE AND ITS NO…"
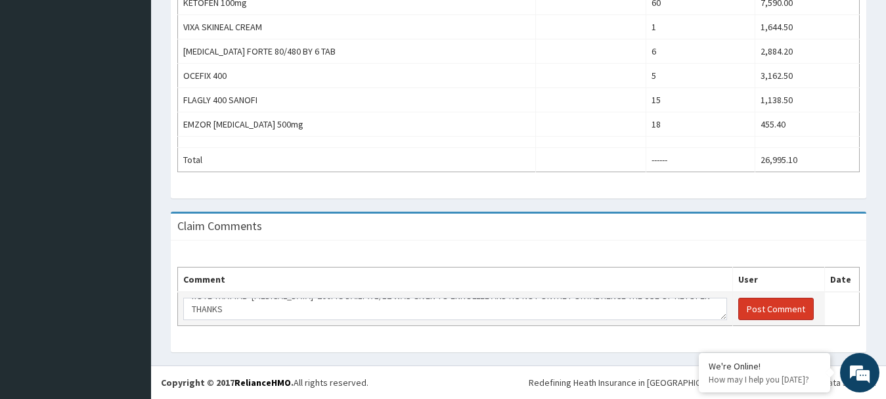
click at [746, 307] on button "Post Comment" at bounding box center [776, 308] width 76 height 22
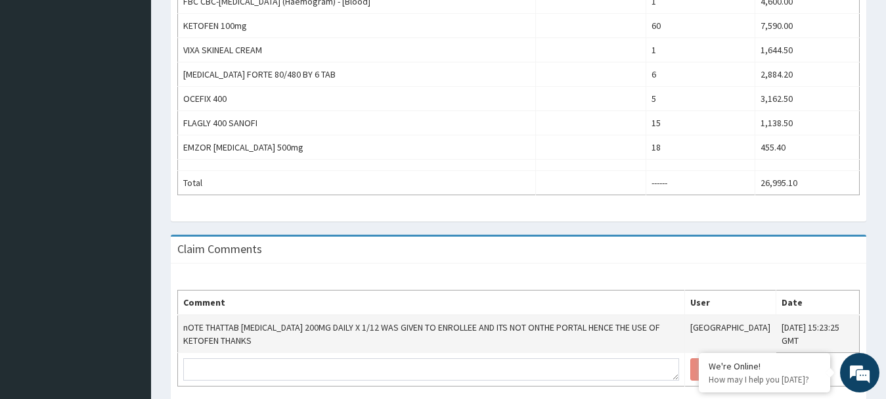
scroll to position [0, 0]
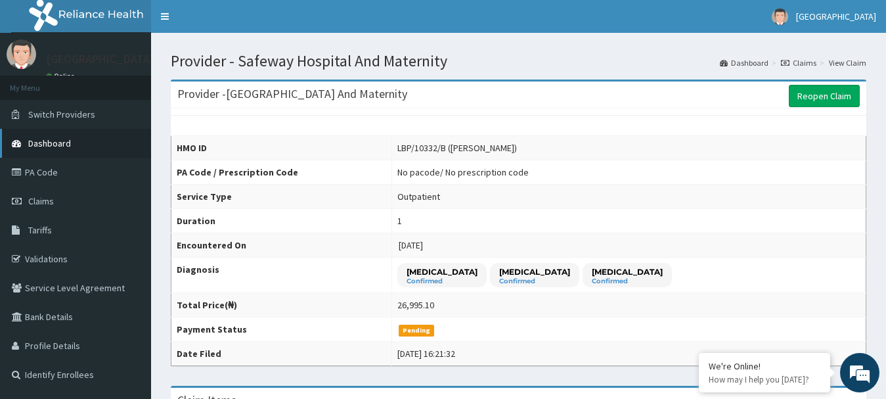
click at [49, 134] on link "Dashboard" at bounding box center [75, 143] width 151 height 29
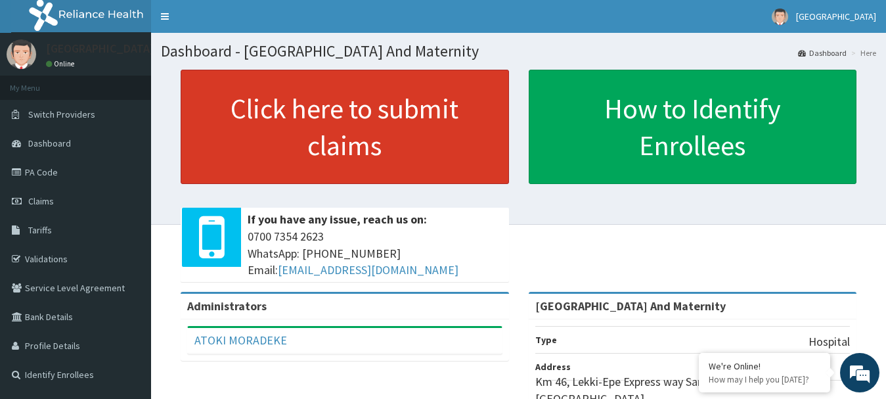
click at [253, 109] on link "Click here to submit claims" at bounding box center [345, 127] width 328 height 114
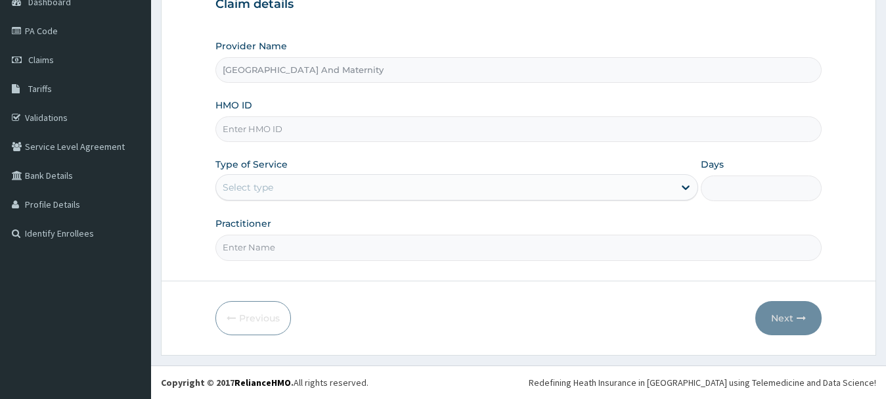
type input "[GEOGRAPHIC_DATA] And Maternity"
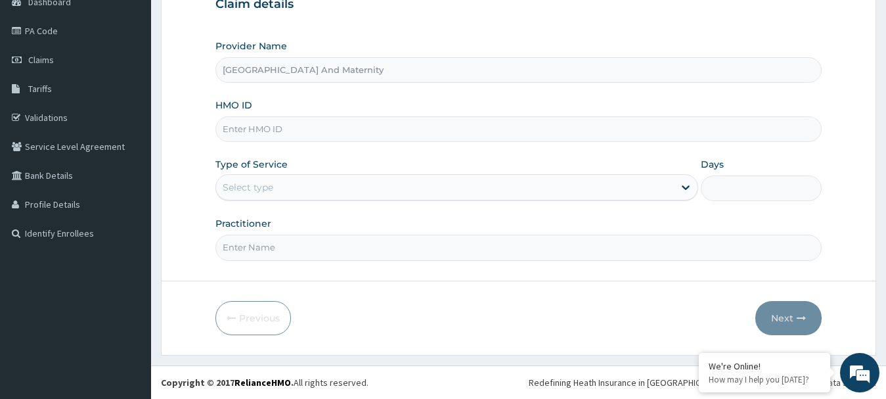
click at [336, 116] on div "HMO ID" at bounding box center [518, 119] width 607 height 43
click at [305, 126] on input "HMO ID" at bounding box center [518, 129] width 607 height 26
type input "AMT/10017/C"
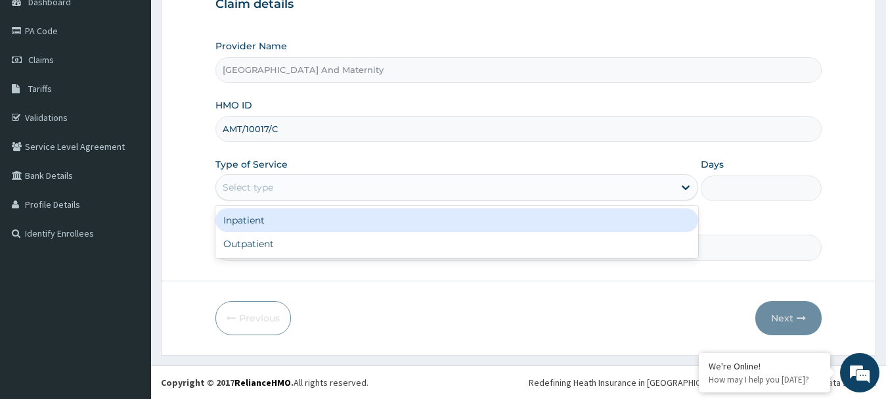
click at [276, 181] on div "Select type" at bounding box center [445, 187] width 458 height 21
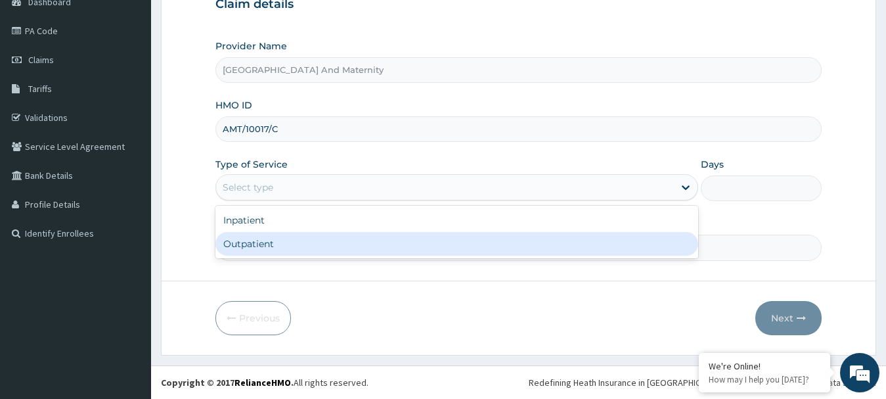
click at [259, 241] on div "Outpatient" at bounding box center [456, 244] width 483 height 24
type input "1"
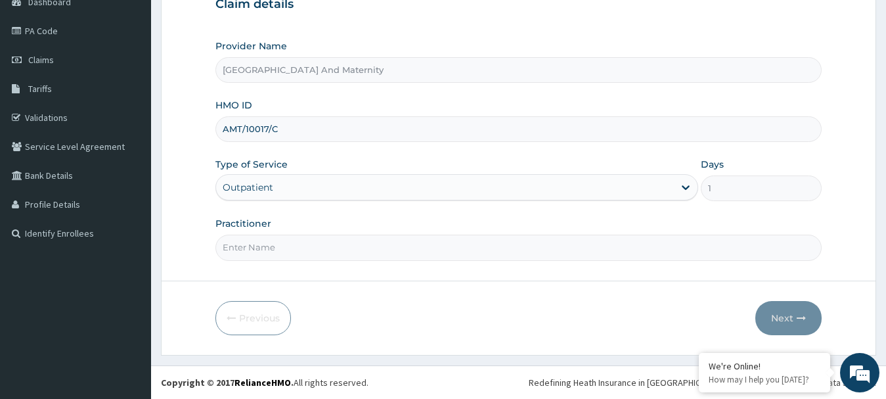
click at [259, 247] on input "Practitioner" at bounding box center [518, 247] width 607 height 26
type input "NURSE [PERSON_NAME]"
click at [781, 315] on button "Next" at bounding box center [788, 318] width 66 height 34
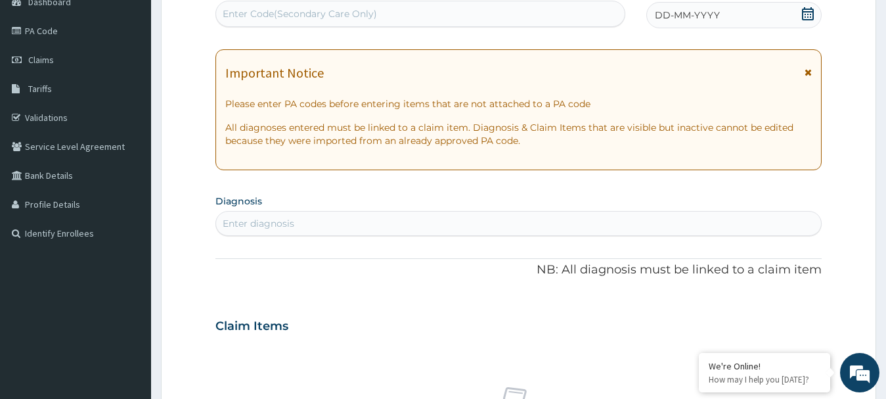
click at [458, 3] on div "Enter Code(Secondary Care Only)" at bounding box center [420, 14] width 410 height 26
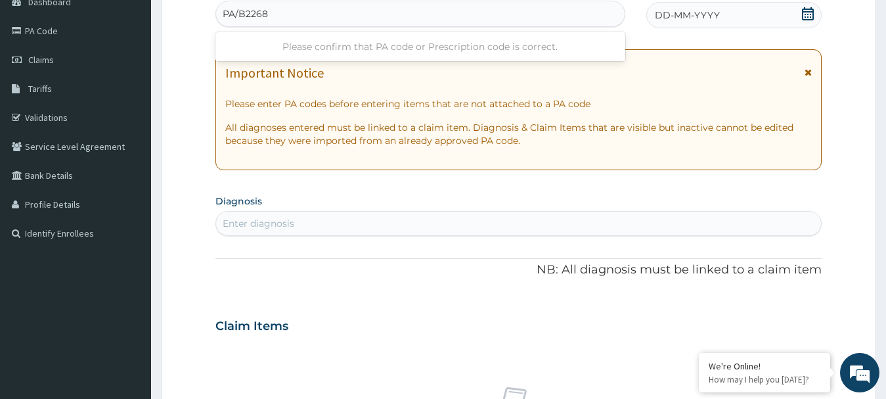
type input "PA/B2268E"
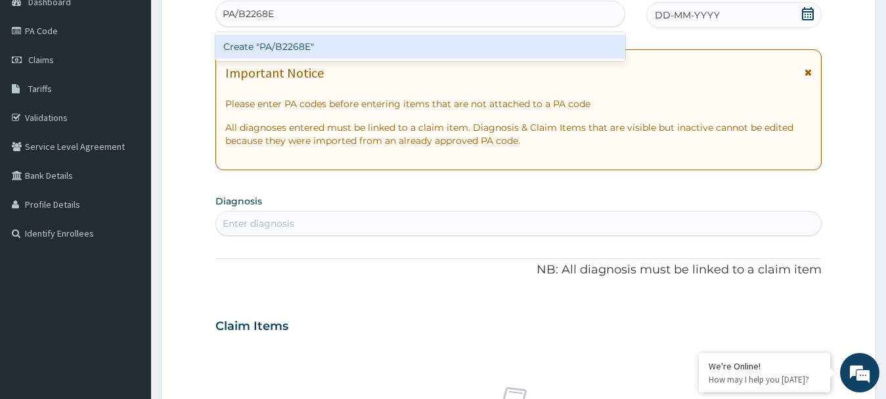
click at [381, 45] on div "Create "PA/B2268E"" at bounding box center [420, 47] width 410 height 24
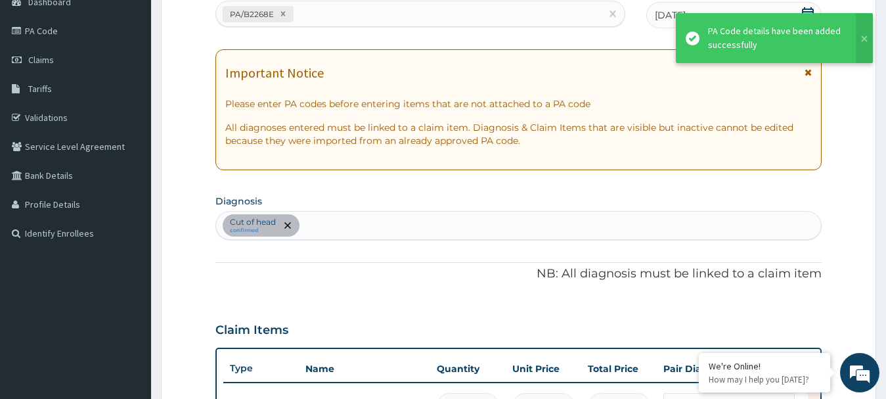
scroll to position [160, 0]
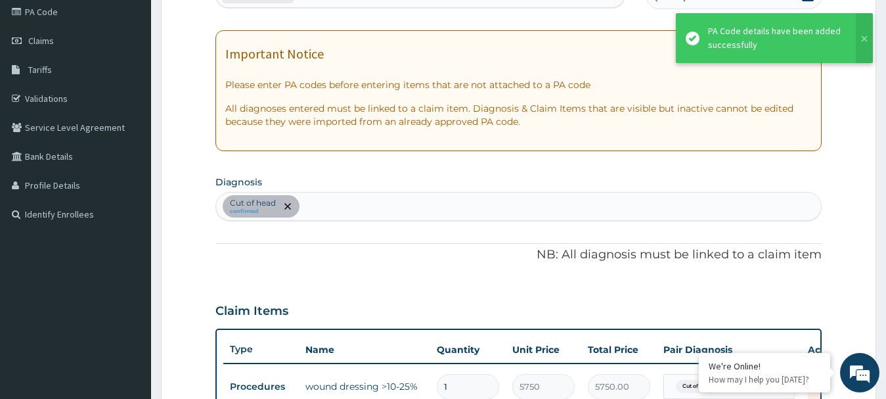
click at [383, 243] on div at bounding box center [518, 243] width 607 height 1
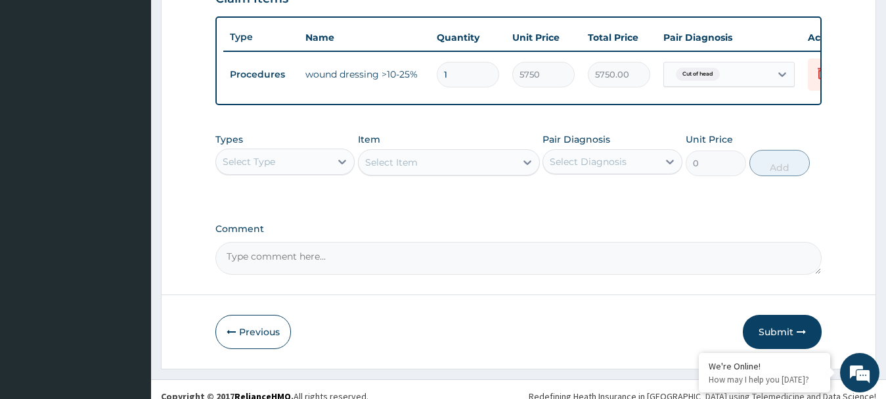
scroll to position [497, 0]
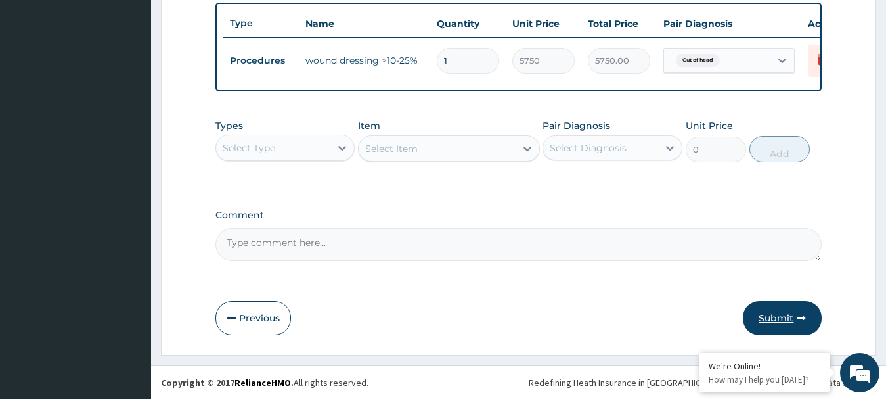
click at [771, 312] on button "Submit" at bounding box center [782, 318] width 79 height 34
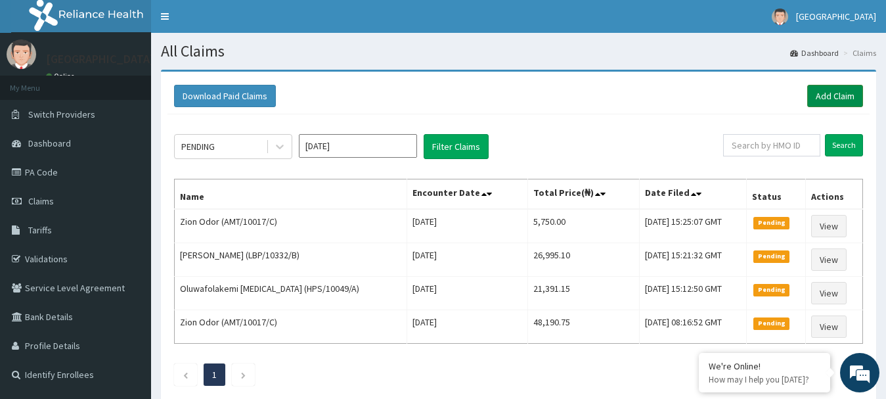
click at [834, 93] on link "Add Claim" at bounding box center [835, 96] width 56 height 22
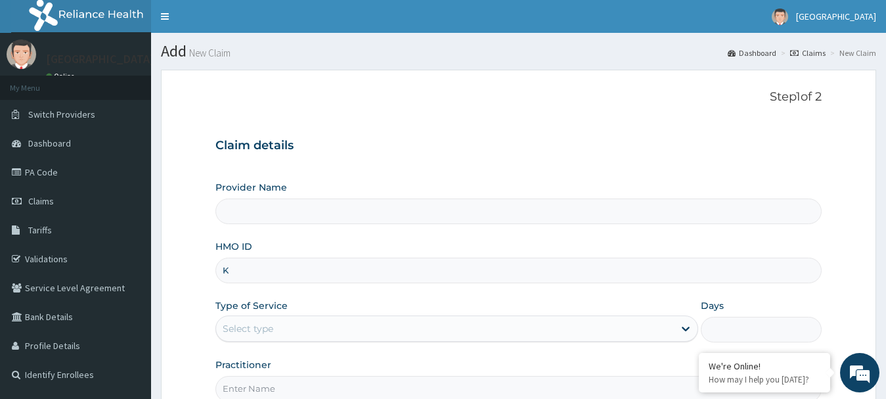
type input "KG"
type input "[GEOGRAPHIC_DATA] And Maternity"
type input "KGP/10421/A"
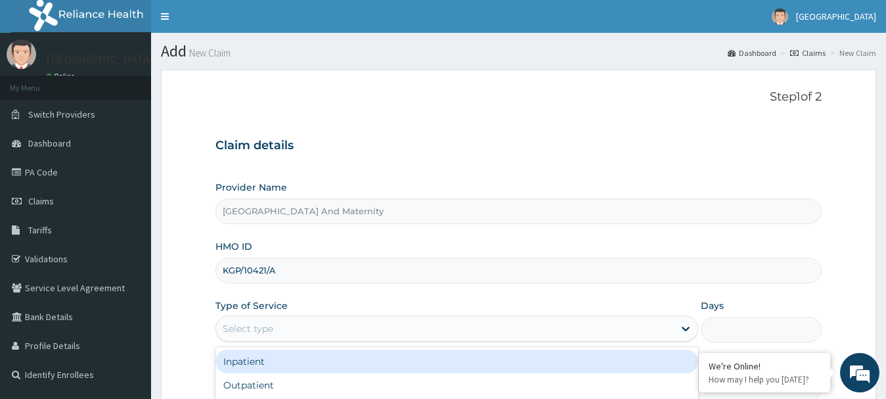
click at [250, 324] on div "Select type" at bounding box center [248, 328] width 51 height 13
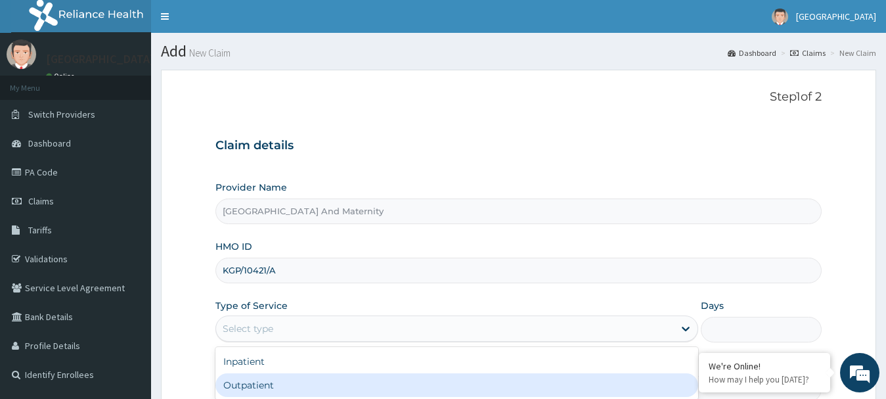
click at [240, 386] on div "Outpatient" at bounding box center [456, 385] width 483 height 24
type input "1"
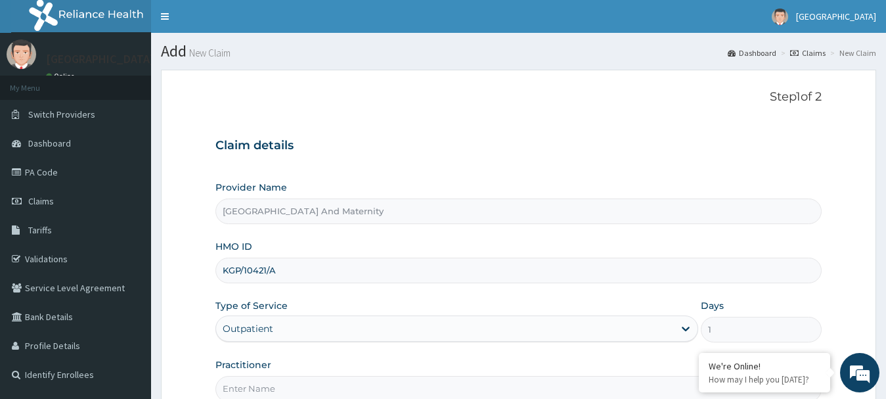
click at [571, 98] on p "Step 1 of 2" at bounding box center [518, 97] width 607 height 14
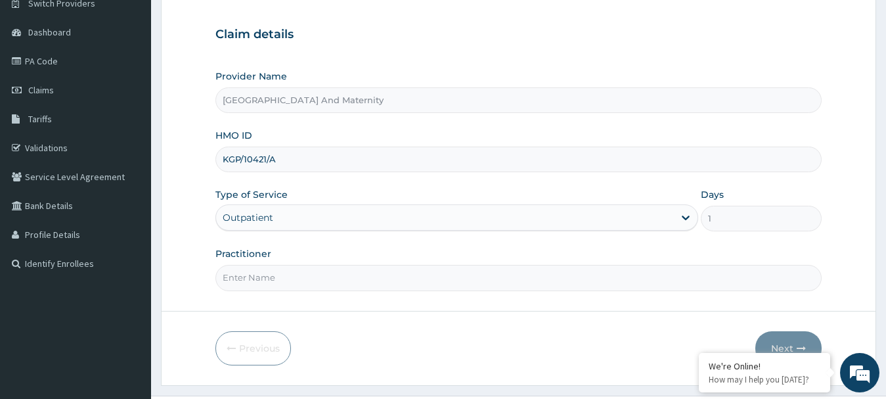
scroll to position [141, 0]
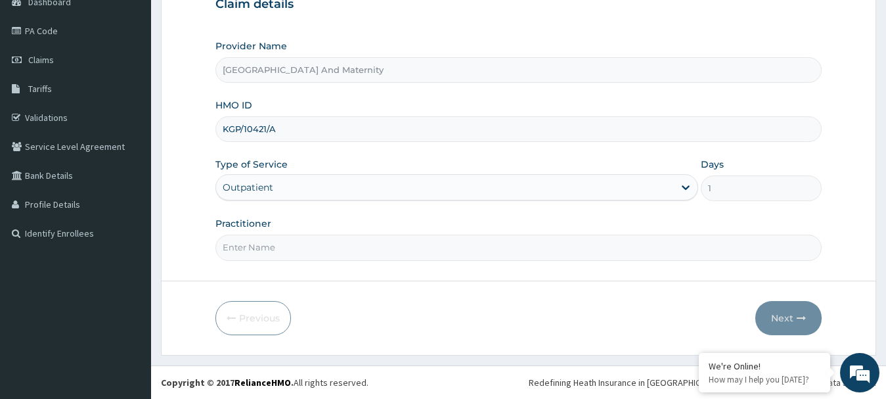
click at [288, 251] on input "Practitioner" at bounding box center [518, 247] width 607 height 26
type input "[PERSON_NAME]"
click at [781, 323] on button "Next" at bounding box center [788, 318] width 66 height 34
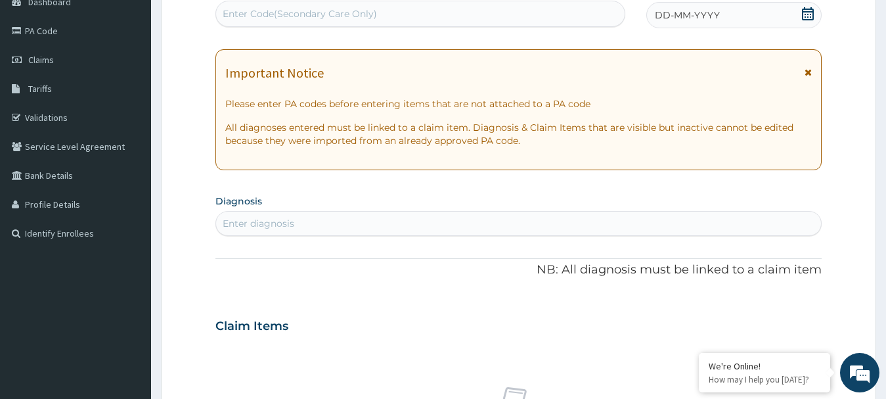
click at [810, 12] on icon at bounding box center [808, 13] width 12 height 13
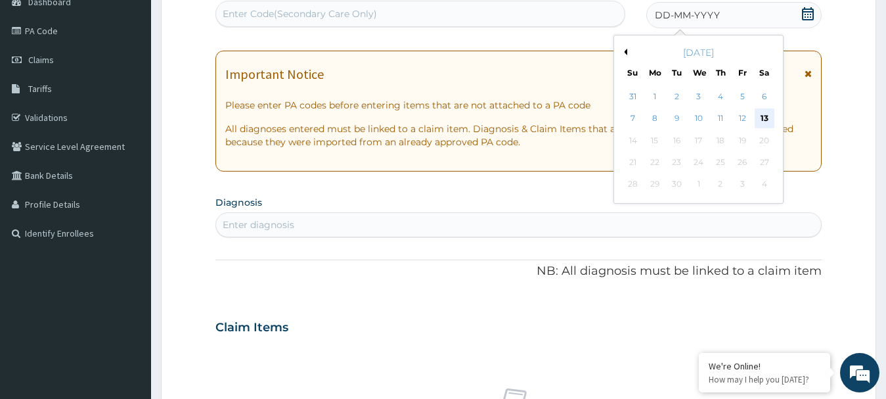
click at [766, 119] on div "13" at bounding box center [764, 119] width 20 height 20
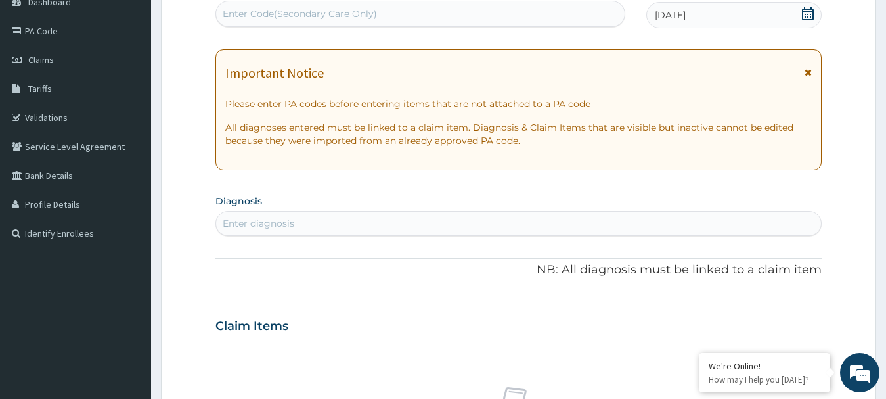
click at [431, 208] on section "Diagnosis Enter diagnosis" at bounding box center [518, 213] width 607 height 45
click at [386, 225] on div "Enter diagnosis" at bounding box center [518, 223] width 605 height 21
type input "AMEN"
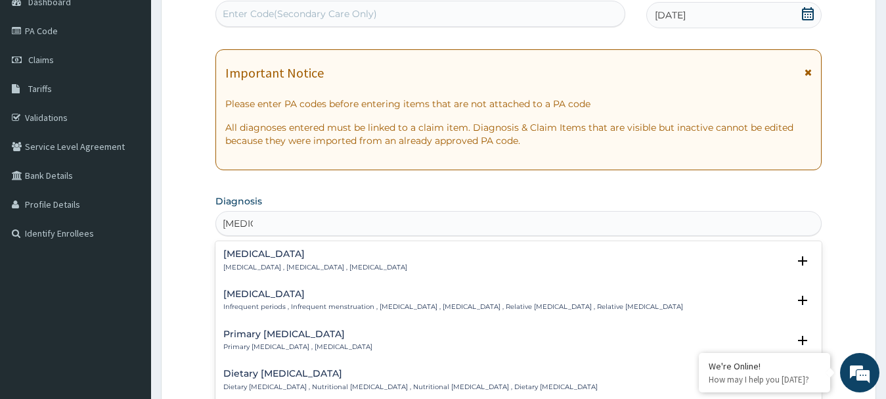
click at [316, 259] on div "Amenorrhea Amenorrhea , Absence of menstruation , Amenorrhoea" at bounding box center [315, 260] width 184 height 23
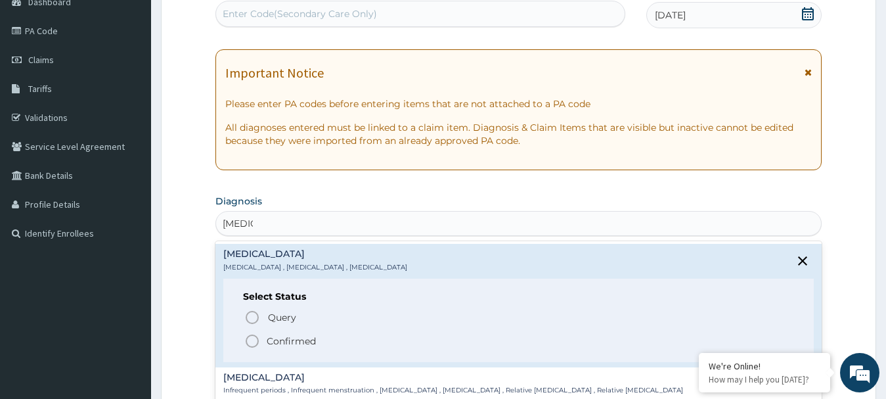
click at [255, 345] on icon "status option filled" at bounding box center [252, 341] width 16 height 16
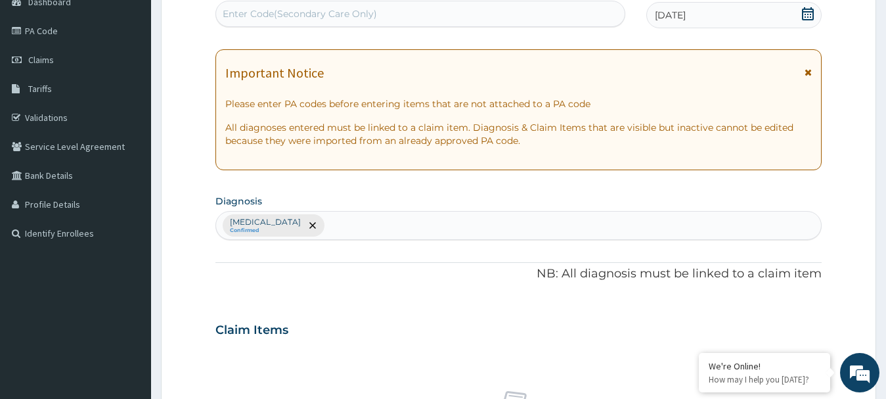
click at [352, 280] on p "NB: All diagnosis must be linked to a claim item" at bounding box center [518, 273] width 607 height 17
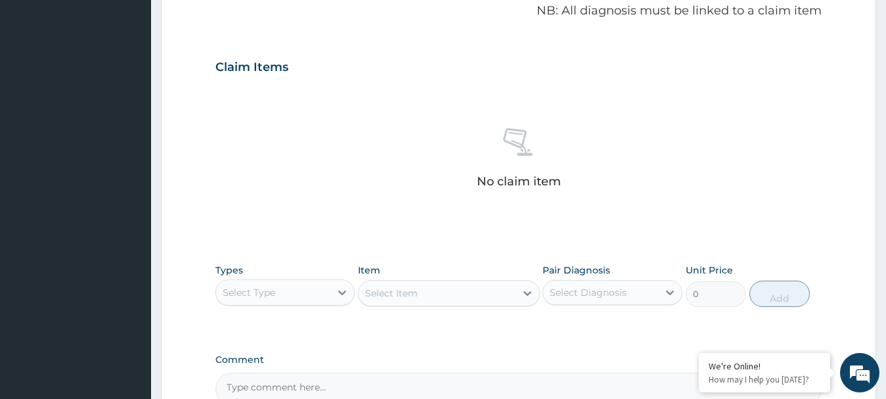
click at [341, 179] on div "No claim item" at bounding box center [518, 160] width 607 height 151
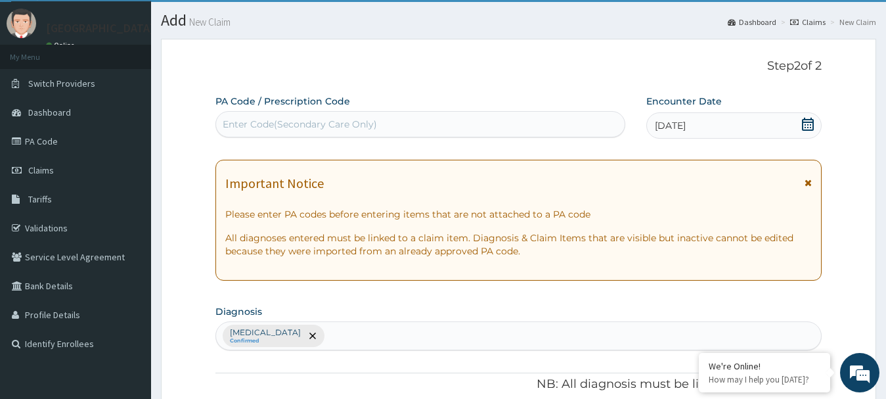
scroll to position [0, 0]
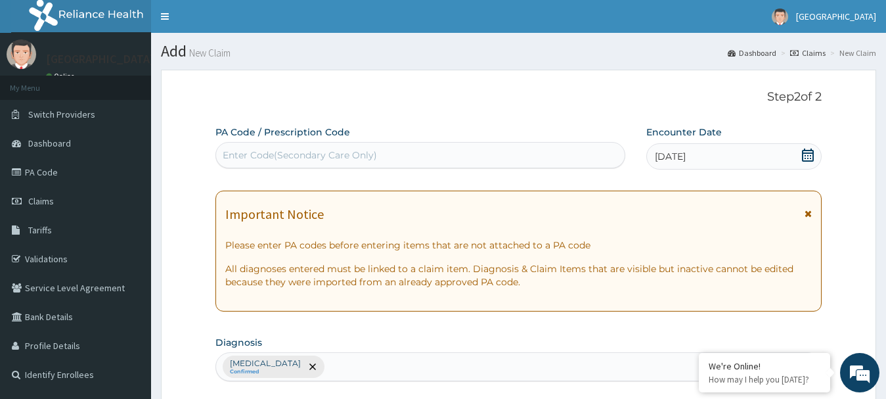
click at [260, 155] on div "Enter Code(Secondary Care Only)" at bounding box center [300, 154] width 154 height 13
click at [236, 154] on input "PA267FED" at bounding box center [248, 154] width 50 height 13
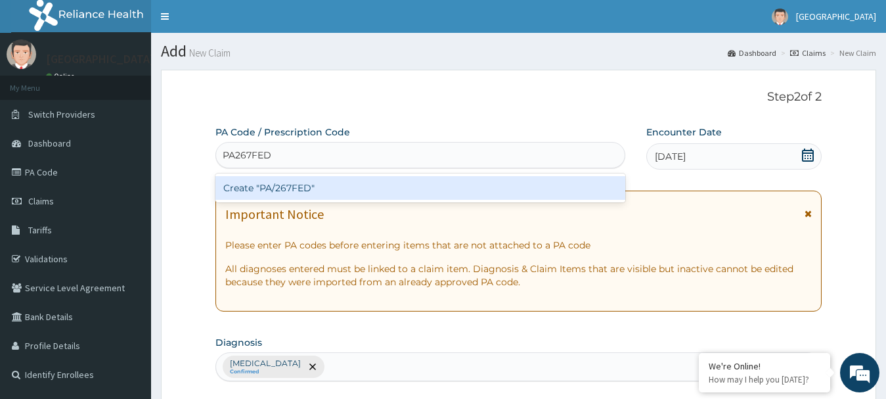
type input "PA/267FED"
click at [261, 186] on div "Create "PA/267FED"" at bounding box center [420, 188] width 410 height 24
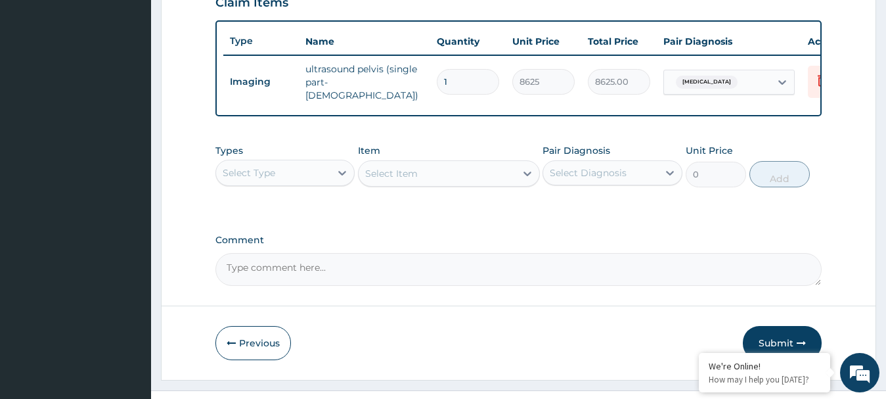
scroll to position [497, 0]
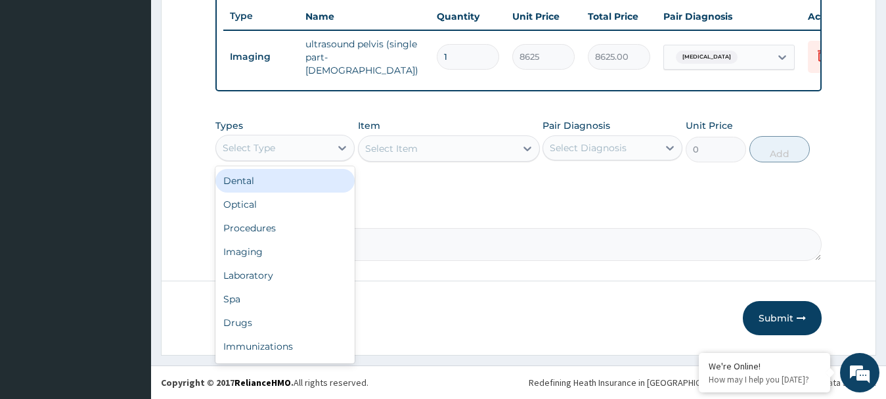
click at [274, 150] on div "Select Type" at bounding box center [249, 147] width 53 height 13
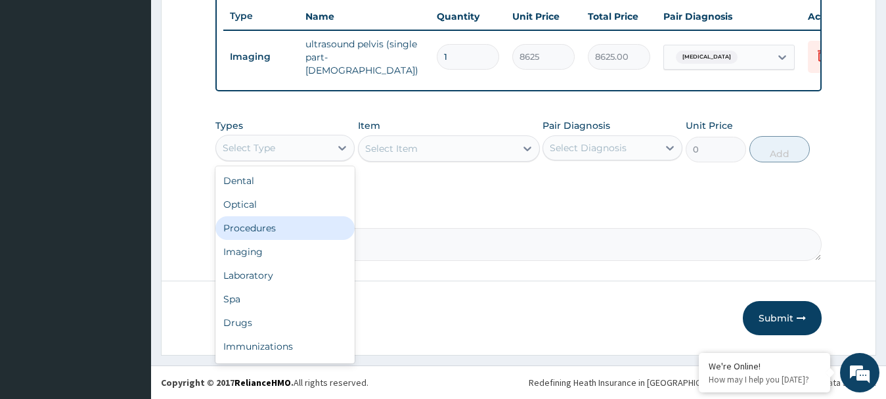
click at [264, 233] on div "Procedures" at bounding box center [285, 228] width 140 height 24
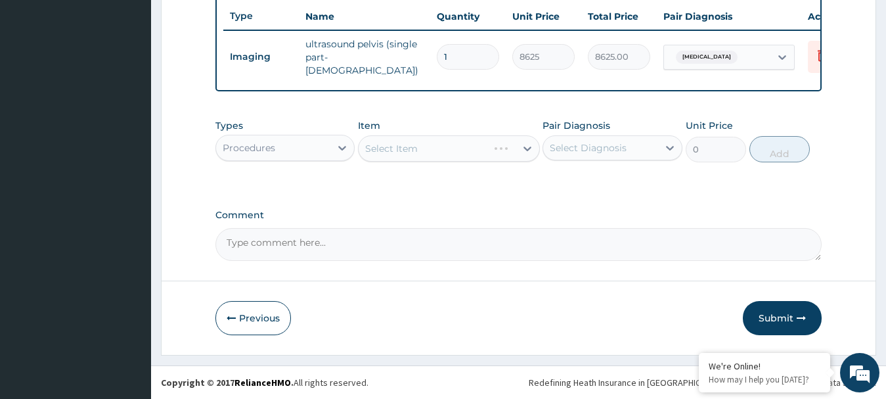
click at [415, 150] on div "Select Item" at bounding box center [449, 148] width 182 height 26
click at [415, 150] on div "Select Item" at bounding box center [391, 148] width 53 height 13
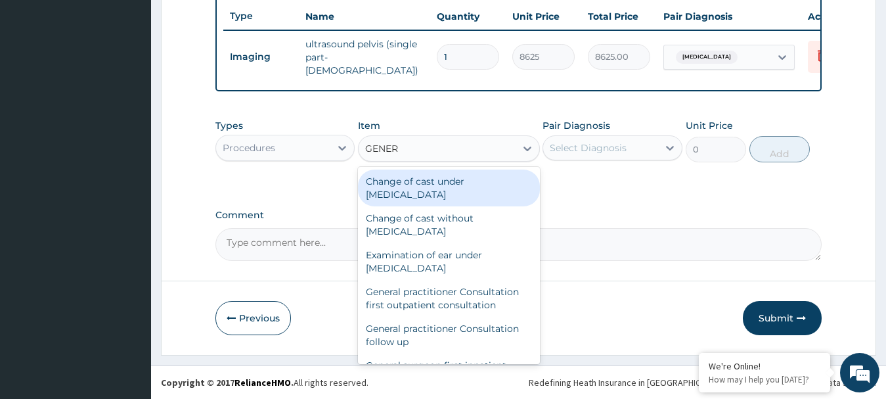
type input "GENERA"
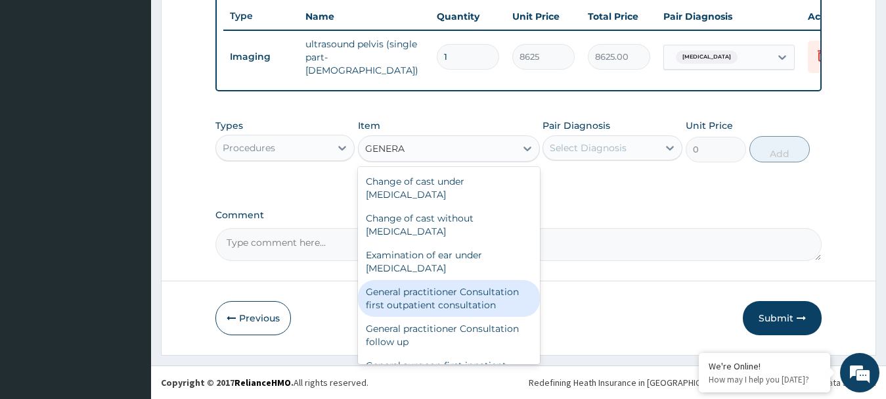
click at [416, 299] on div "General practitioner Consultation first outpatient consultation" at bounding box center [449, 298] width 182 height 37
type input "3795"
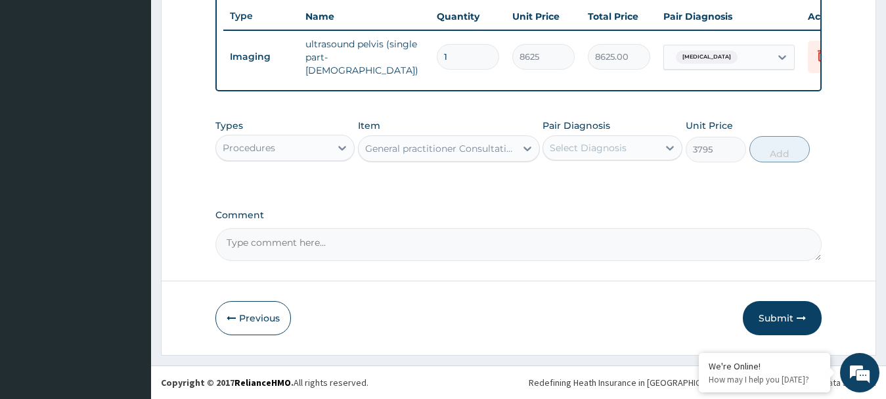
click at [567, 151] on div "Select Diagnosis" at bounding box center [588, 147] width 77 height 13
click at [580, 154] on div "Select Diagnosis" at bounding box center [588, 147] width 77 height 13
click at [553, 179] on input "checkbox" at bounding box center [554, 180] width 9 height 9
checkbox input "true"
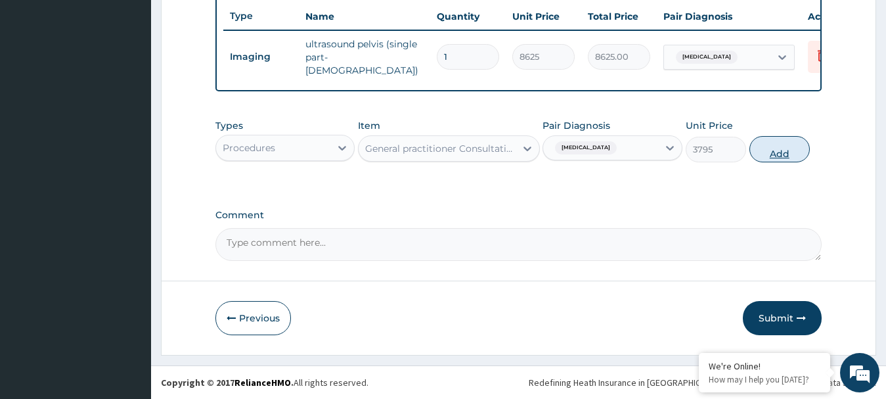
click at [784, 152] on button "Add" at bounding box center [779, 149] width 60 height 26
type input "0"
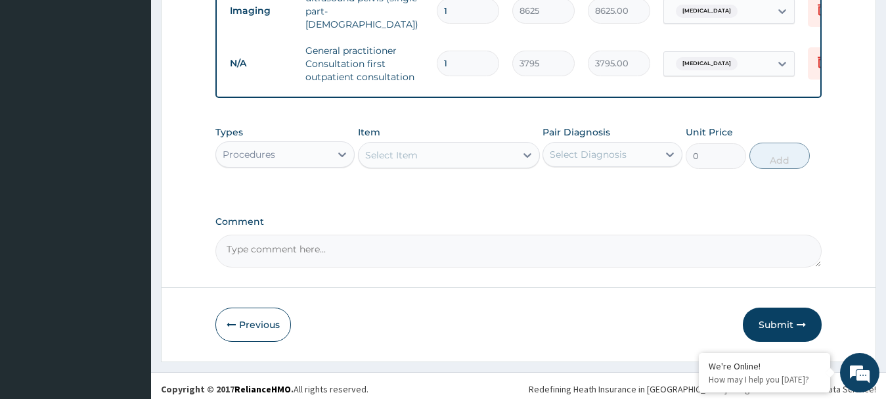
scroll to position [550, 0]
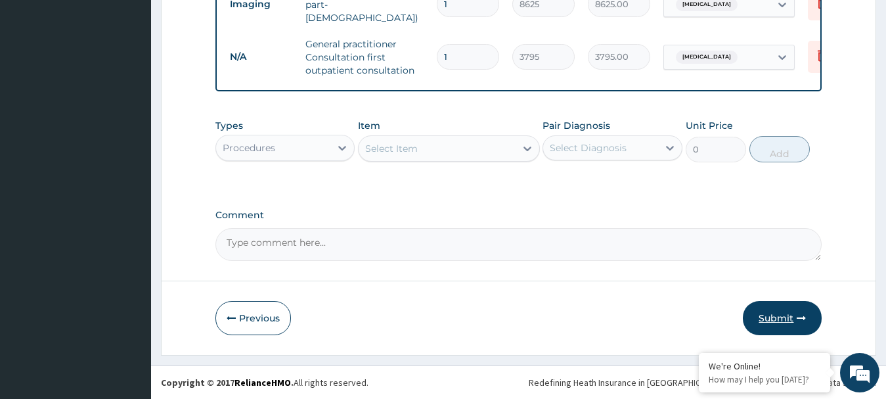
click at [784, 316] on button "Submit" at bounding box center [782, 318] width 79 height 34
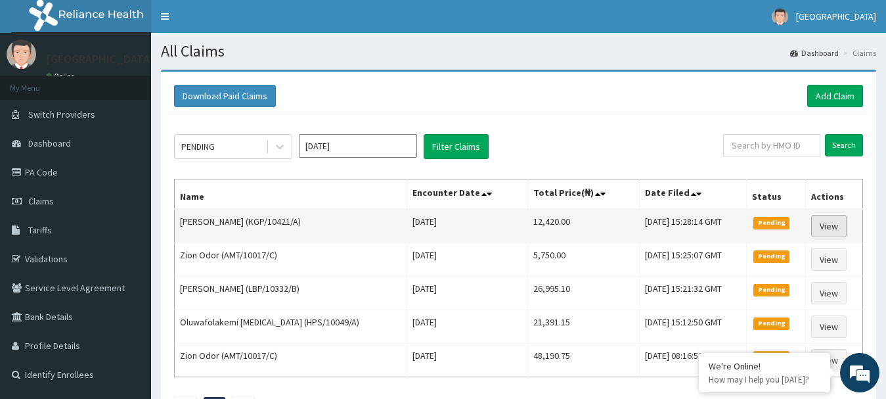
click at [829, 219] on link "View" at bounding box center [828, 226] width 35 height 22
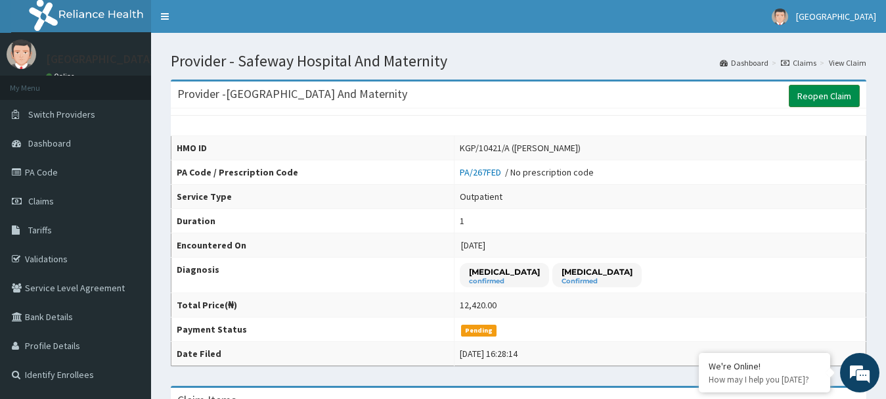
click at [829, 94] on link "Reopen Claim" at bounding box center [823, 96] width 71 height 22
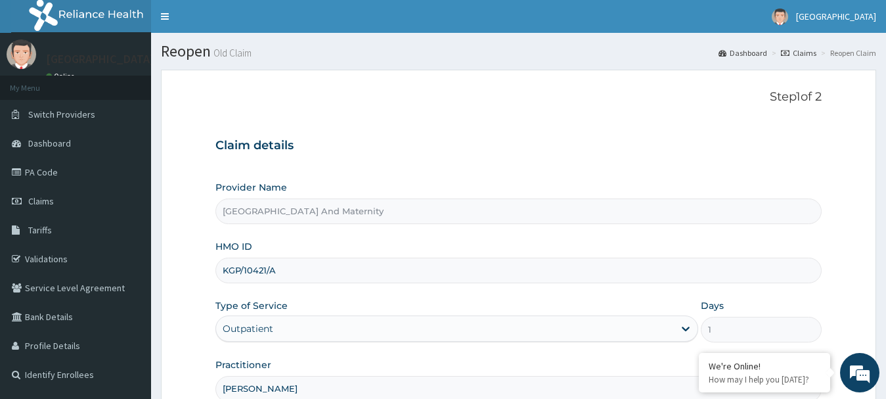
click at [676, 181] on div "Provider Name Safeway Hospital And Maternity" at bounding box center [518, 202] width 607 height 43
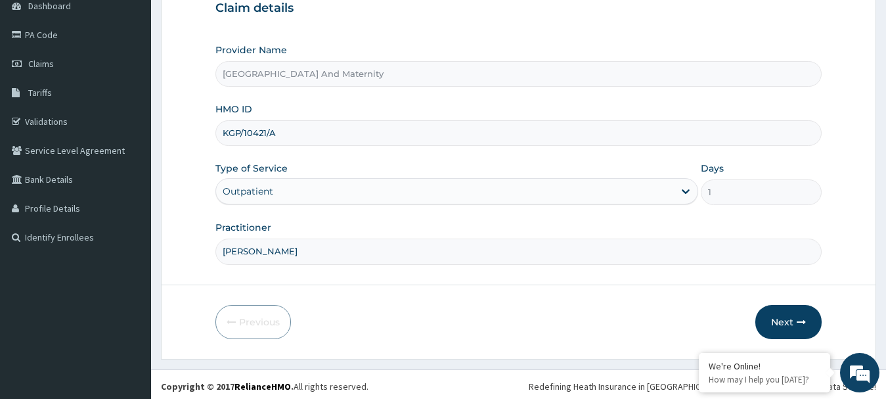
scroll to position [141, 0]
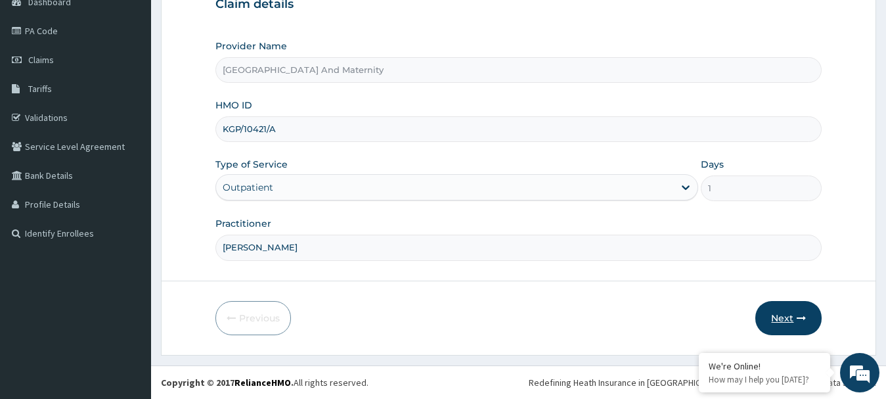
click at [784, 324] on button "Next" at bounding box center [788, 318] width 66 height 34
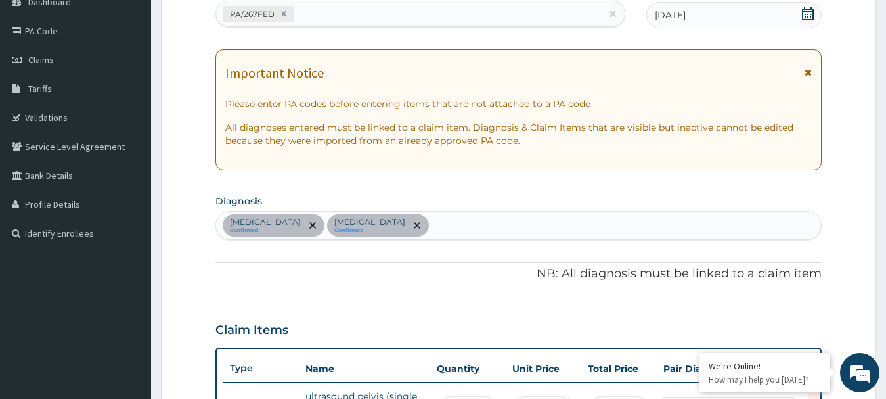
scroll to position [0, 0]
click at [414, 227] on icon "remove selection option" at bounding box center [417, 225] width 7 height 7
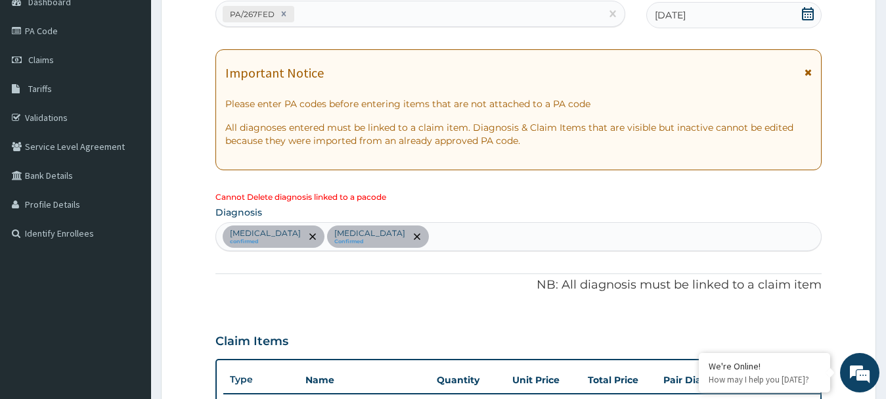
click at [368, 261] on div "PA Code / Prescription Code PA/267FED Encounter Date [DATE] Important Notice Pl…" at bounding box center [518, 294] width 607 height 620
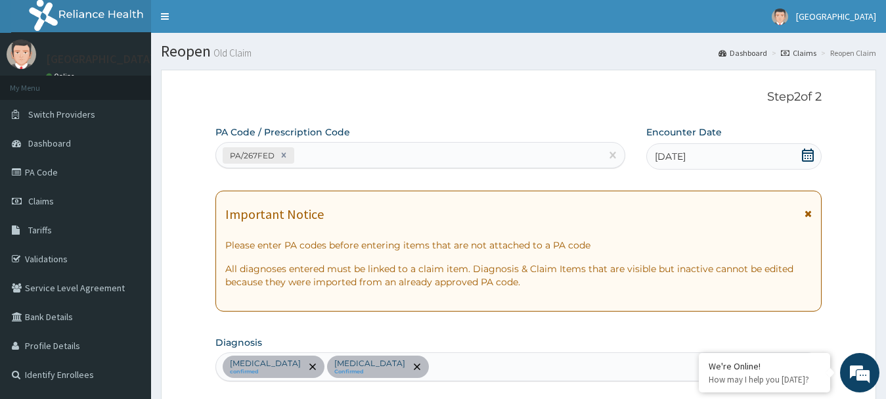
scroll to position [263, 0]
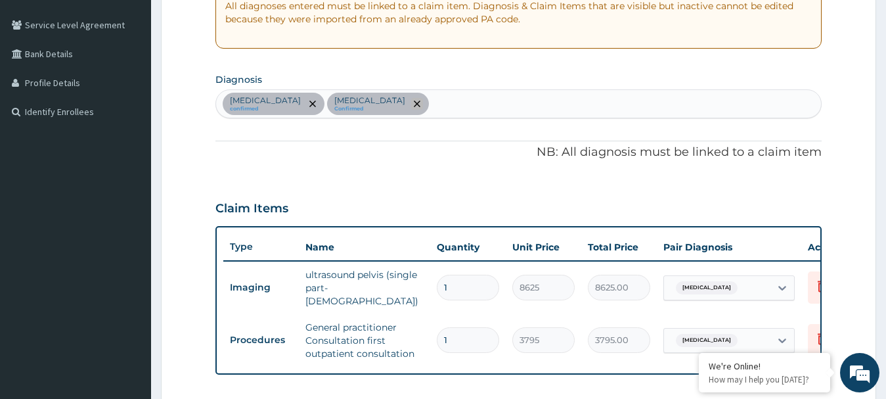
click at [414, 102] on icon "remove selection option" at bounding box center [417, 103] width 7 height 7
click at [309, 106] on icon "remove selection option" at bounding box center [312, 103] width 7 height 7
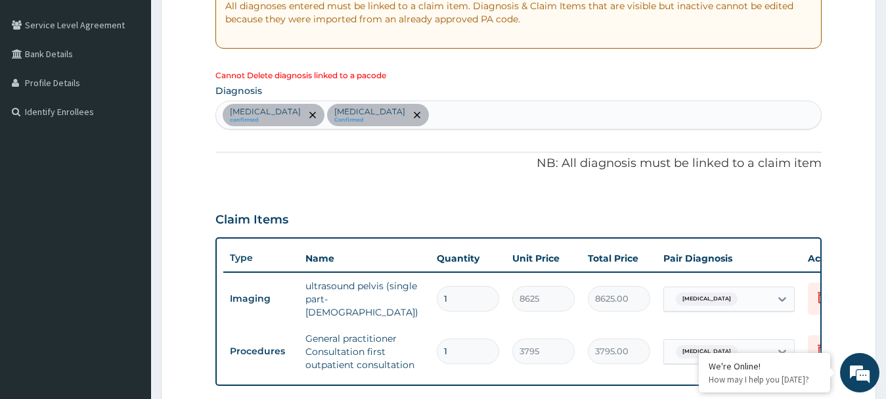
click at [335, 160] on p "NB: All diagnosis must be linked to a claim item" at bounding box center [518, 163] width 607 height 17
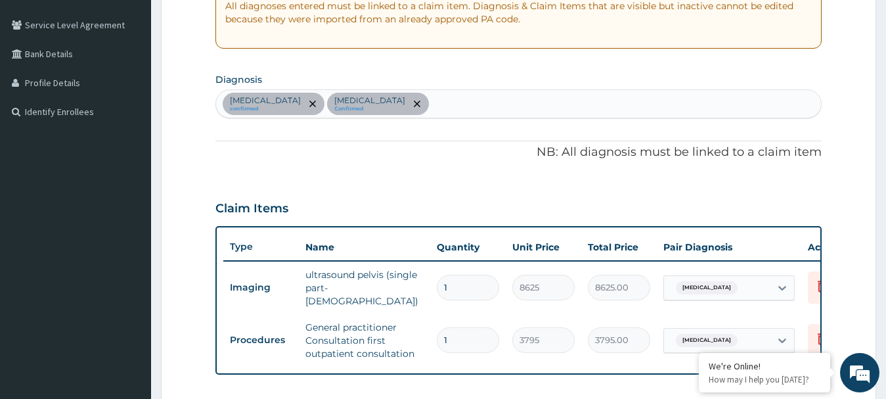
click at [343, 197] on div "Claim Items" at bounding box center [518, 205] width 607 height 34
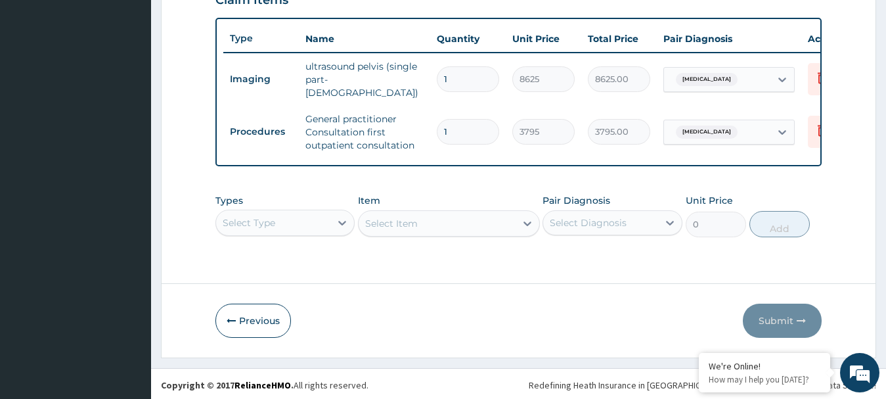
scroll to position [477, 0]
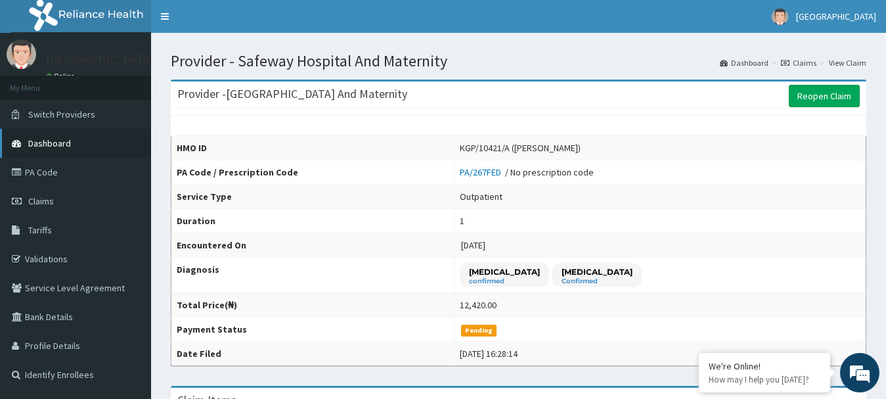
click at [104, 145] on link "Dashboard" at bounding box center [75, 143] width 151 height 29
